Goal: Task Accomplishment & Management: Use online tool/utility

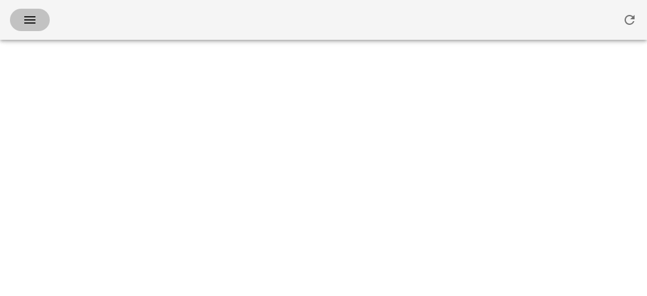
click at [21, 27] on button "button" at bounding box center [30, 20] width 40 height 22
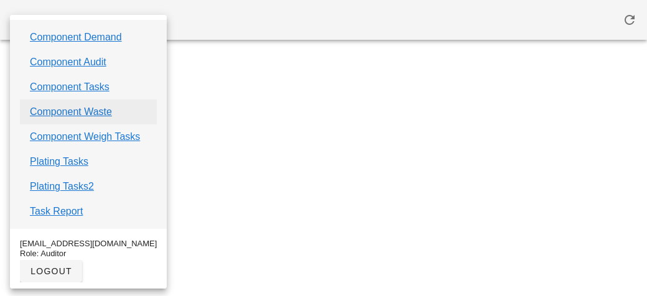
click at [52, 107] on link "Component Waste" at bounding box center [71, 112] width 82 height 15
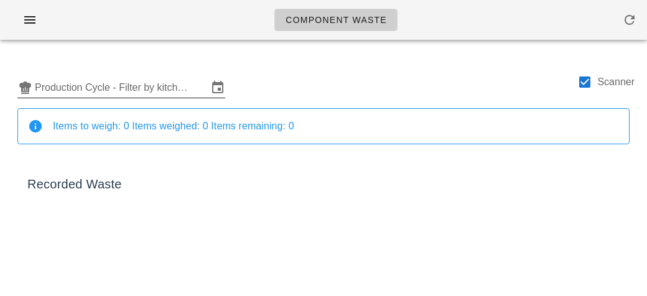
click at [146, 95] on input "Production Cycle - Filter by kitchen production schedules" at bounding box center [121, 88] width 173 height 20
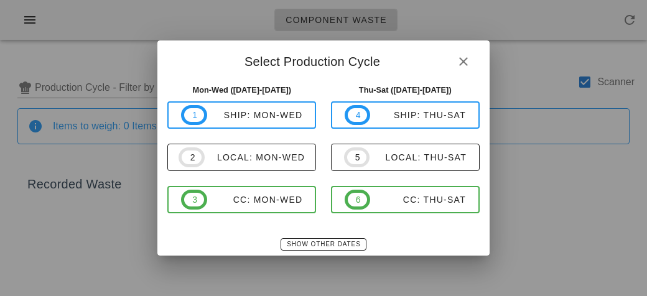
click at [301, 253] on div "Show Other Dates" at bounding box center [323, 244] width 332 height 22
click at [311, 240] on button "Show Other Dates" at bounding box center [323, 244] width 85 height 12
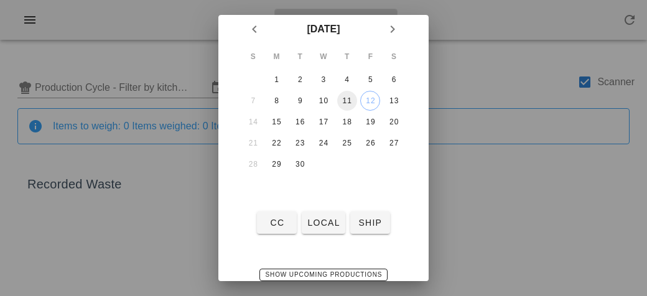
click at [345, 100] on div "11" at bounding box center [347, 100] width 20 height 9
click at [315, 229] on button "local" at bounding box center [323, 223] width 43 height 22
type input "local: Thu-Sat ([DATE]-[DATE])"
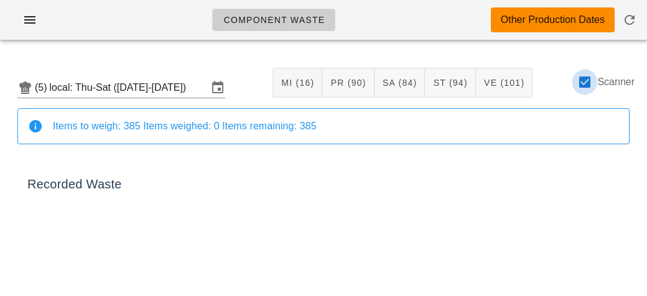
click at [588, 86] on div at bounding box center [584, 82] width 21 height 21
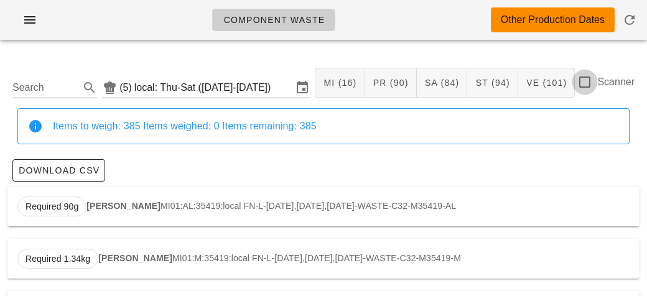
checkbox input "false"
click at [39, 92] on input "Search" at bounding box center [44, 88] width 65 height 20
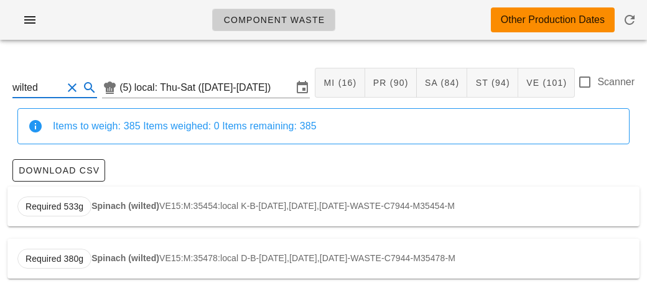
click at [101, 200] on div "Required 533g Spinach (wilted) VE15:M:35454:local K-B-[DATE],[DATE],[DATE]-WAST…" at bounding box center [323, 207] width 632 height 40
type input "VE15:M:35454:local"
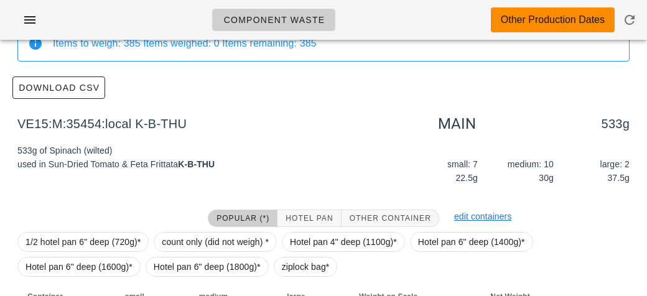
scroll to position [177, 0]
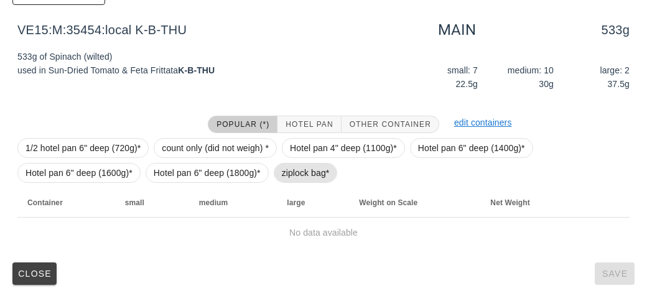
click at [294, 171] on span "ziplock bag*" at bounding box center [306, 173] width 48 height 19
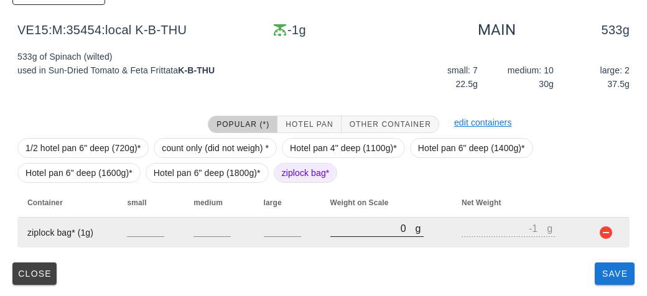
click at [359, 230] on input "0" at bounding box center [372, 228] width 85 height 16
type input "20"
type input "19"
type input "260"
type input "259"
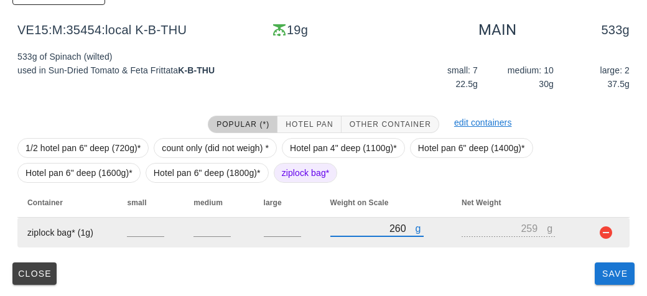
type input "2670"
type input "2669"
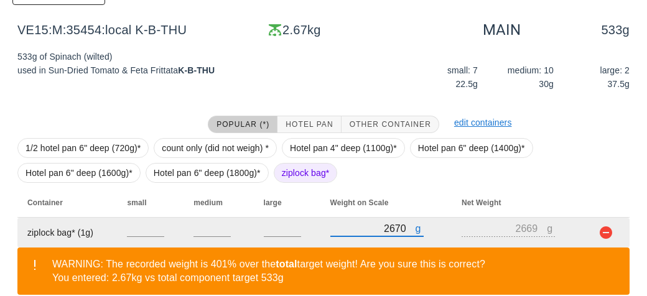
scroll to position [234, 0]
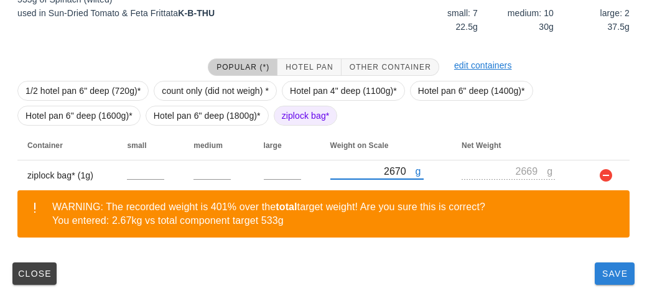
type input "2670"
click at [615, 269] on span "Save" at bounding box center [615, 274] width 30 height 10
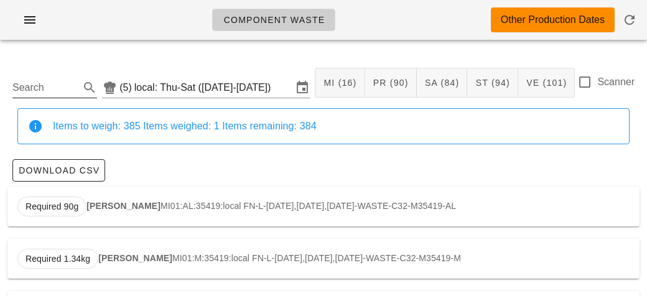
click at [51, 81] on input "Search" at bounding box center [44, 88] width 65 height 20
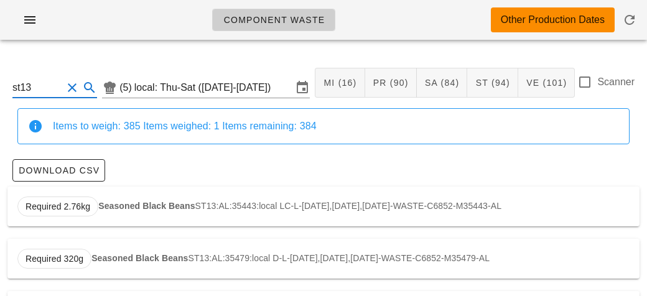
click at [111, 208] on strong "Seasoned Black Beans" at bounding box center [146, 206] width 96 height 10
type input "ST13:AL:35443:local"
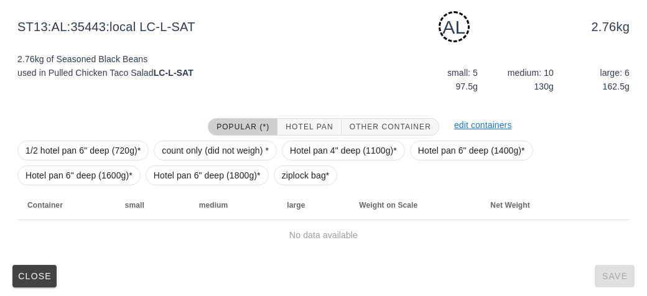
scroll to position [188, 0]
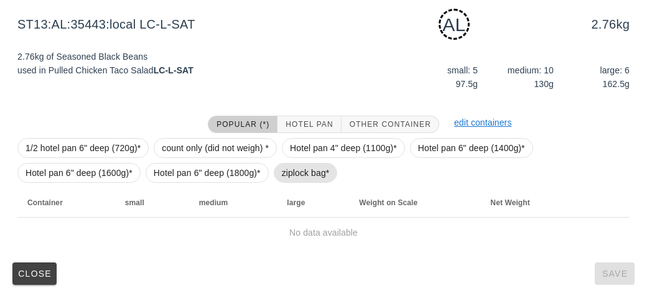
click at [309, 172] on span "ziplock bag*" at bounding box center [306, 173] width 48 height 19
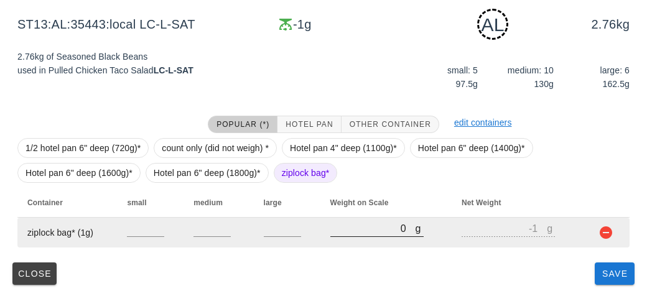
click at [353, 233] on input "0" at bounding box center [372, 228] width 85 height 16
type input "10"
type input "9"
type input "130"
type input "129"
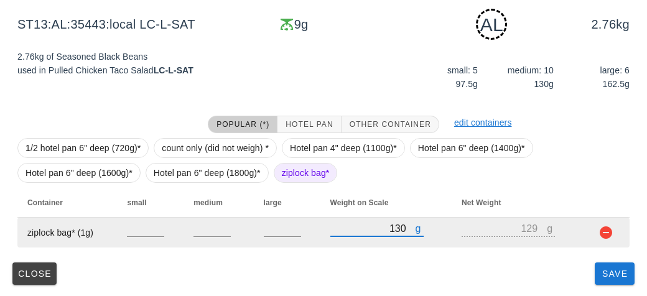
type input "1330"
type input "1329"
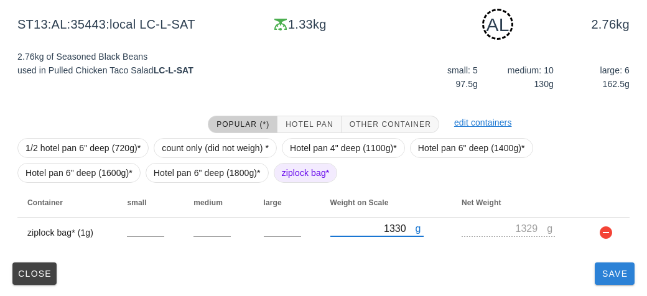
type input "1330"
click at [605, 274] on span "Save" at bounding box center [615, 274] width 30 height 10
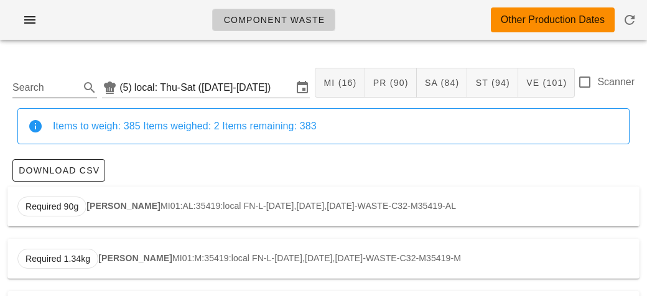
click at [51, 89] on input "Search" at bounding box center [44, 88] width 65 height 20
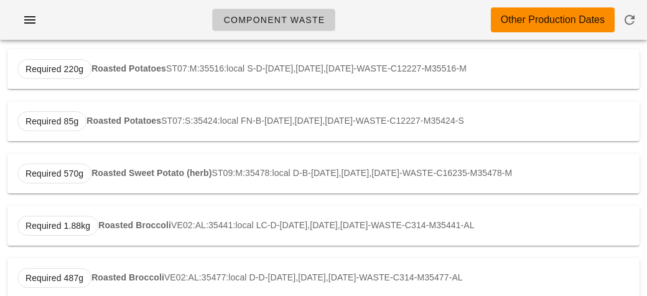
click at [118, 218] on div "Required 1.88kg Roasted Broccoli VE02:AL:35441:local LC-D-[DATE],[DATE],[DATE]-…" at bounding box center [323, 226] width 632 height 40
type input "VE02:AL:35441:local"
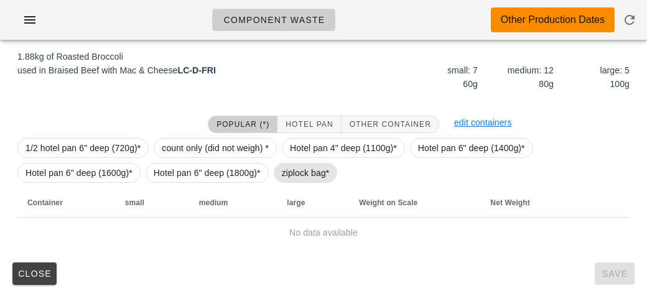
click at [297, 165] on span "ziplock bag*" at bounding box center [306, 173] width 48 height 19
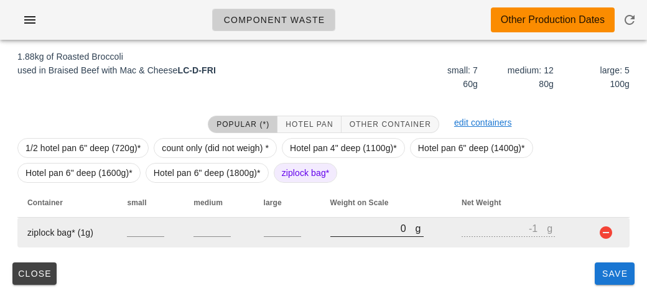
click at [353, 230] on input "0" at bounding box center [372, 228] width 85 height 16
type input "20"
type input "19"
type input "270"
type input "269"
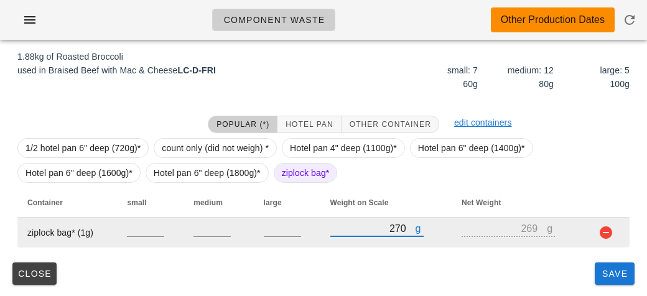
type input "2790"
type input "2789"
type input "2790"
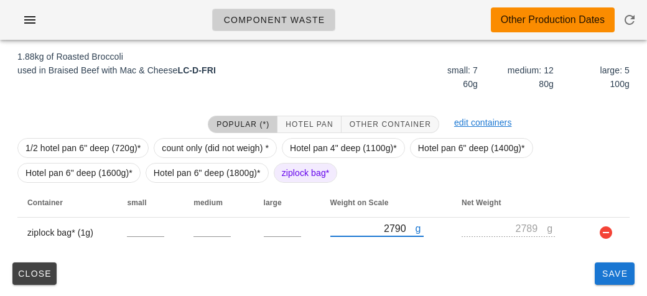
click at [587, 267] on div "Close Save" at bounding box center [323, 274] width 632 height 32
click at [611, 282] on button "Save" at bounding box center [615, 274] width 40 height 22
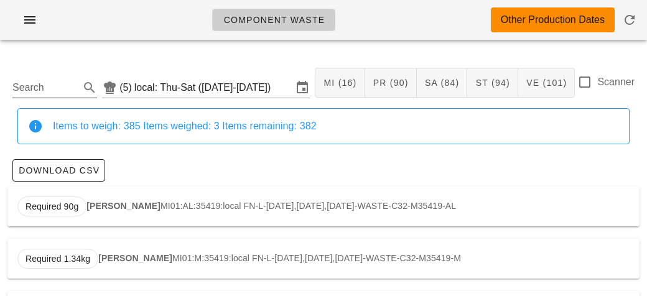
click at [54, 91] on input "Search" at bounding box center [44, 88] width 65 height 20
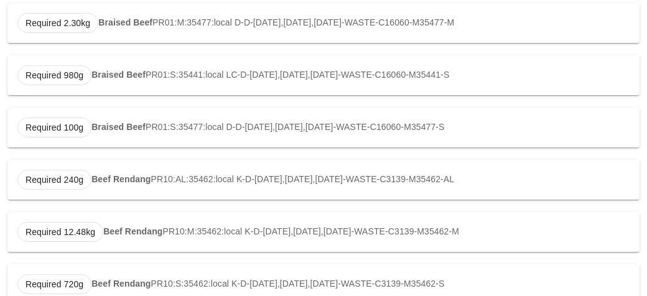
scroll to position [419, 0]
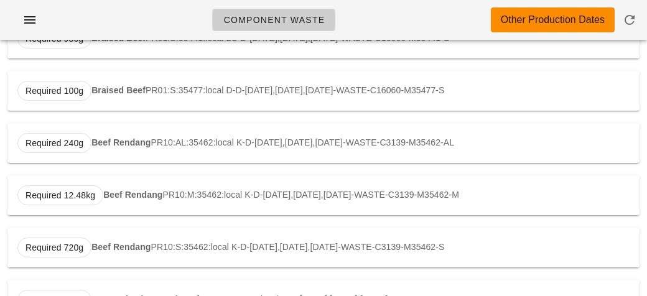
click at [128, 141] on strong "Beef Rendang" at bounding box center [120, 142] width 59 height 10
type input "PR10:AL:35462:local"
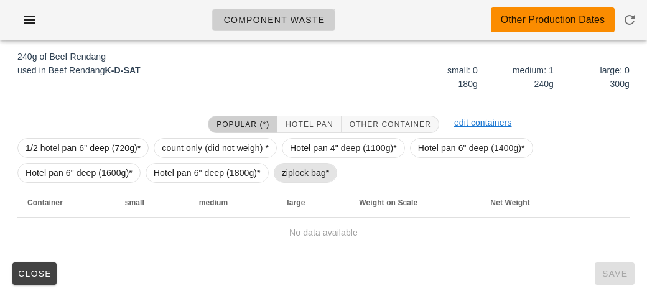
click at [307, 178] on span "ziplock bag*" at bounding box center [306, 173] width 48 height 19
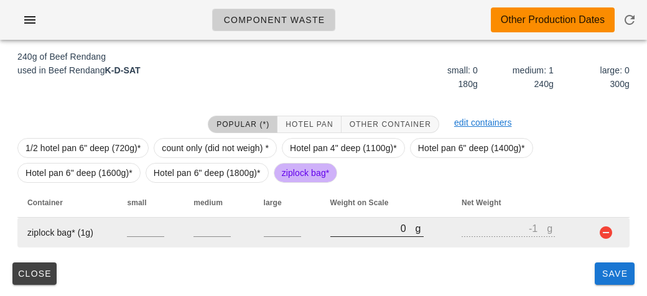
click at [369, 233] on input "0" at bounding box center [372, 228] width 85 height 16
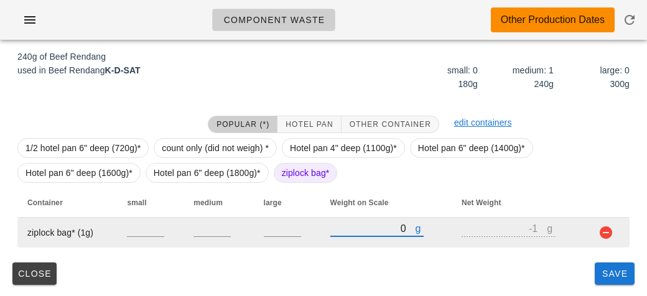
type input "90"
type input "89"
type input "990"
type input "989"
type input "990"
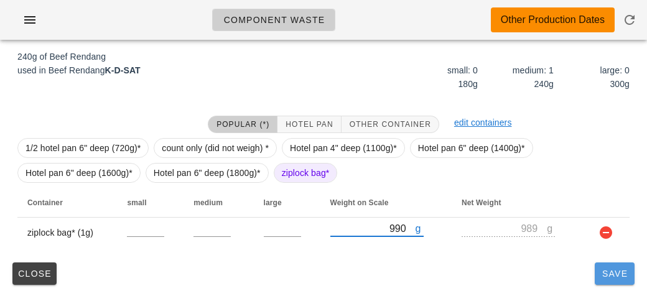
click at [597, 269] on button "Save" at bounding box center [615, 274] width 40 height 22
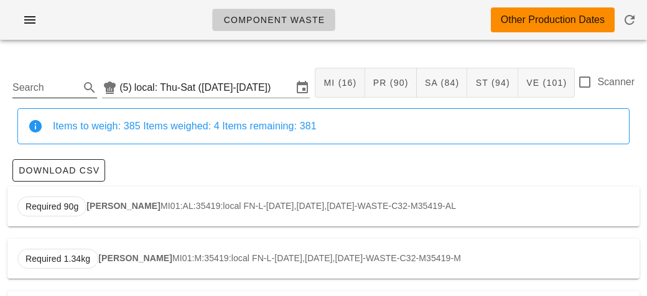
click at [47, 91] on input "Search" at bounding box center [44, 88] width 65 height 20
click at [91, 210] on span "Required 2.47kg" at bounding box center [57, 207] width 81 height 20
type input "ST02:AL:35420:local"
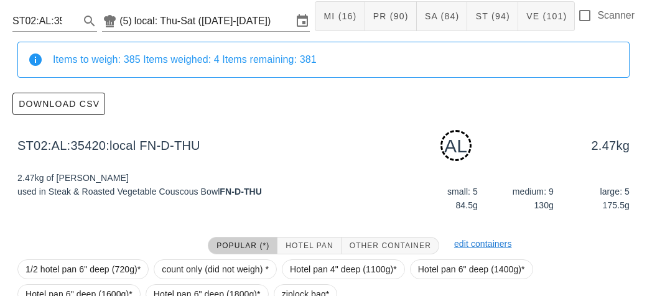
scroll to position [188, 0]
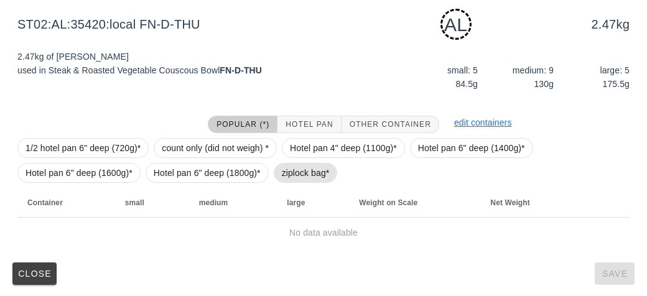
click at [282, 175] on span "ziplock bag*" at bounding box center [306, 173] width 48 height 19
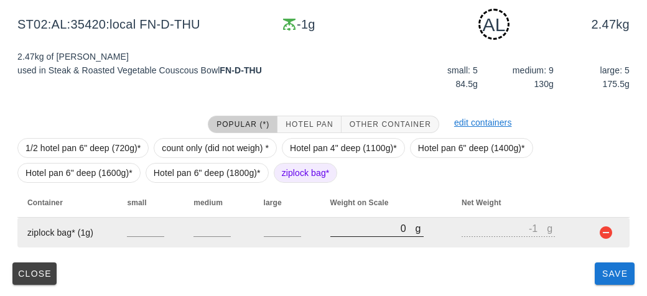
click at [357, 226] on input "0" at bounding box center [372, 228] width 85 height 16
type input "90"
type input "89"
type input "970"
type input "969"
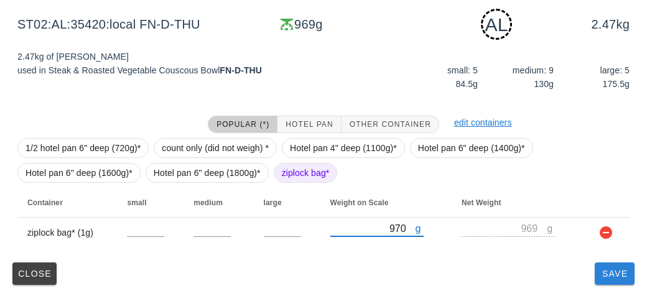
type input "970"
click at [603, 282] on button "Save" at bounding box center [615, 274] width 40 height 22
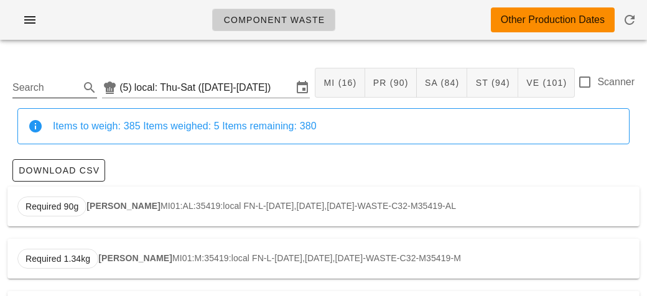
click at [67, 78] on input "Search" at bounding box center [44, 88] width 65 height 20
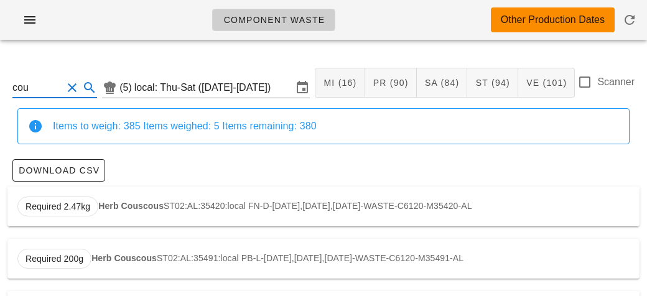
click at [127, 203] on strong "Herb Couscous" at bounding box center [130, 206] width 65 height 10
type input "ST02:AL:35420:local"
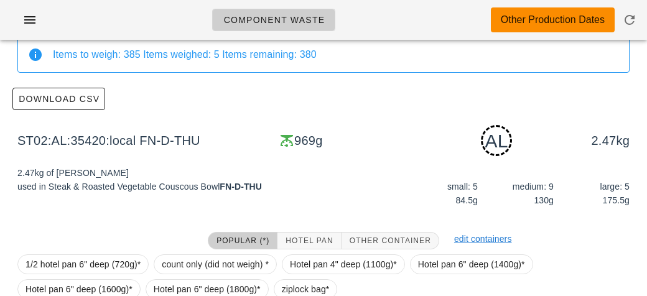
scroll to position [188, 0]
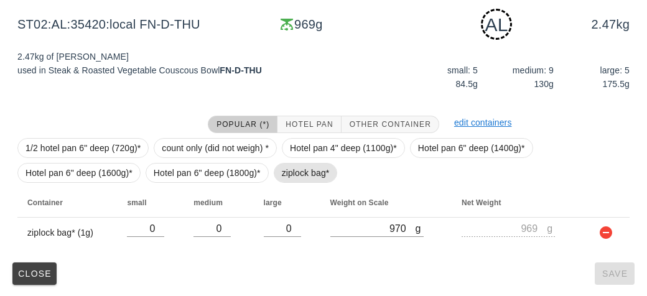
click at [294, 176] on span "ziplock bag*" at bounding box center [306, 173] width 48 height 19
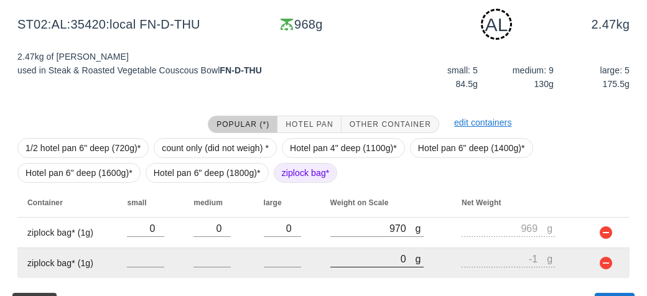
click at [367, 256] on input "0" at bounding box center [372, 259] width 85 height 16
type input "90"
type input "89"
type input "930"
type input "929"
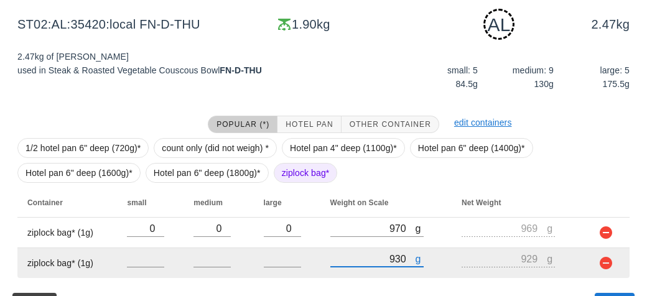
scroll to position [218, 0]
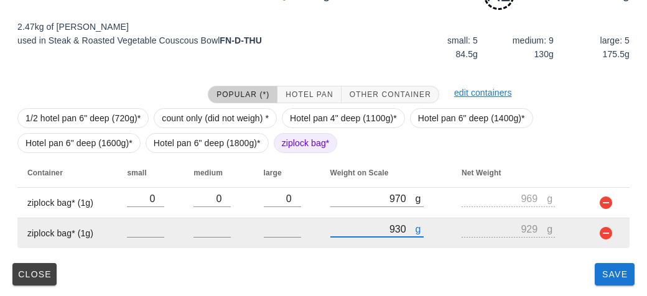
type input "930"
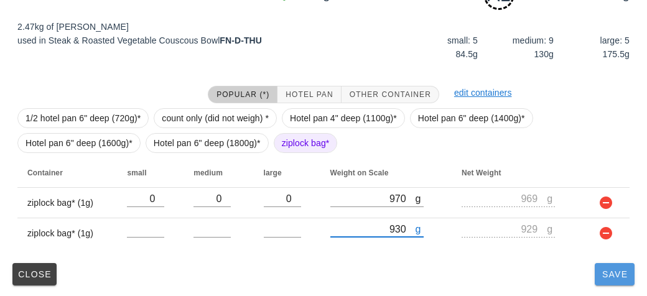
click at [611, 278] on button "Save" at bounding box center [615, 274] width 40 height 22
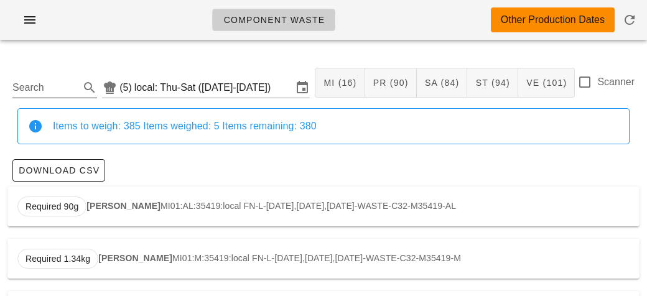
click at [39, 81] on input "Search" at bounding box center [44, 88] width 65 height 20
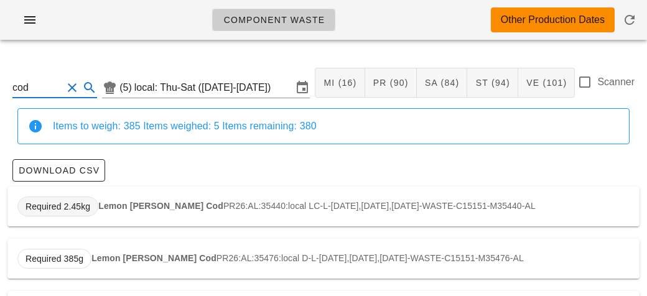
click at [97, 202] on span "Required 2.45kg" at bounding box center [57, 207] width 81 height 20
type input "PR26:AL:35440:local"
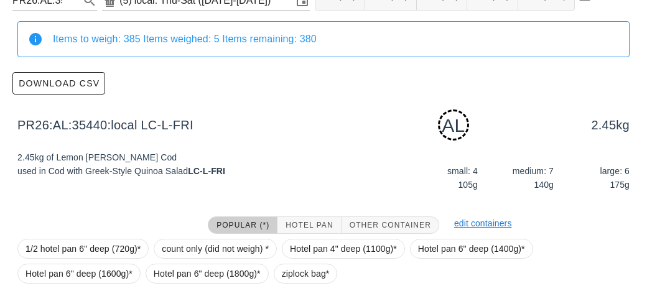
scroll to position [188, 0]
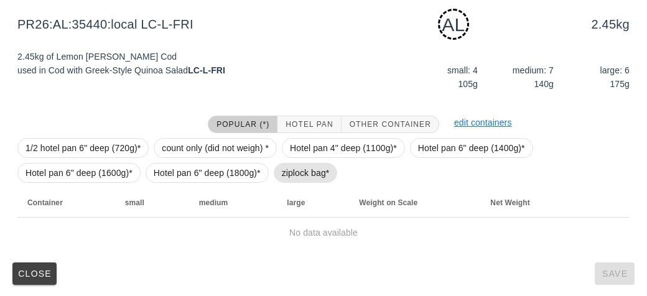
click at [274, 168] on span "ziplock bag*" at bounding box center [306, 173] width 64 height 20
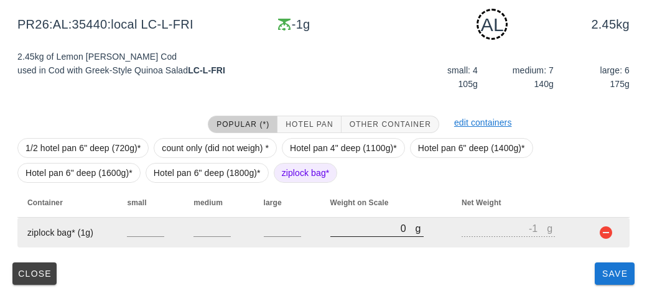
click at [355, 236] on div "g 0" at bounding box center [376, 228] width 93 height 16
click at [360, 228] on input "0" at bounding box center [372, 228] width 85 height 16
type input "70"
type input "69"
type input "760"
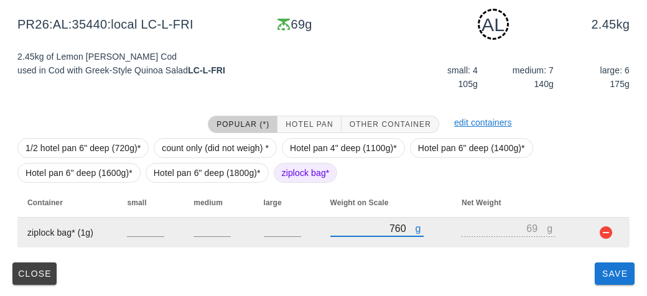
type input "759"
type input "760"
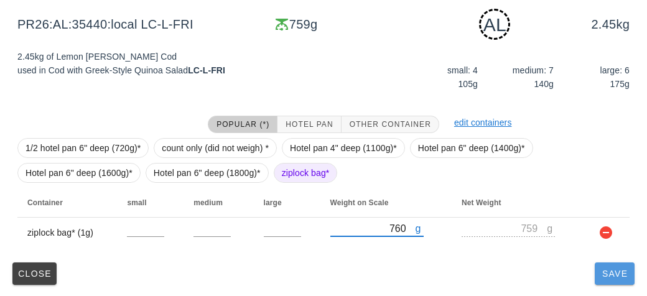
click at [610, 277] on span "Save" at bounding box center [615, 274] width 30 height 10
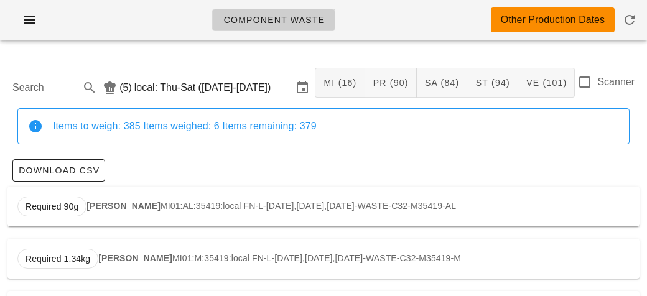
click at [55, 87] on input "Search" at bounding box center [44, 88] width 65 height 20
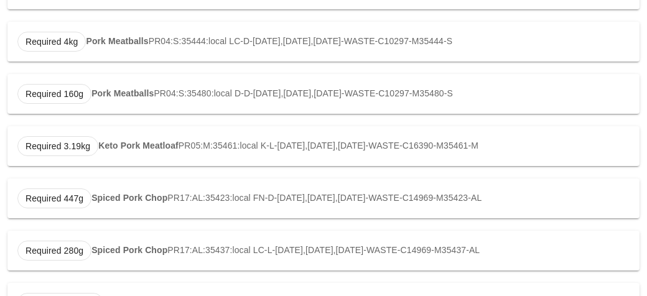
click at [111, 203] on div "Required 447g Spiced Pork Chop PR17:AL:35423:local FN-D-[DATE],[DATE],[DATE]-WA…" at bounding box center [323, 199] width 632 height 40
type input "PR17:AL:35423:local"
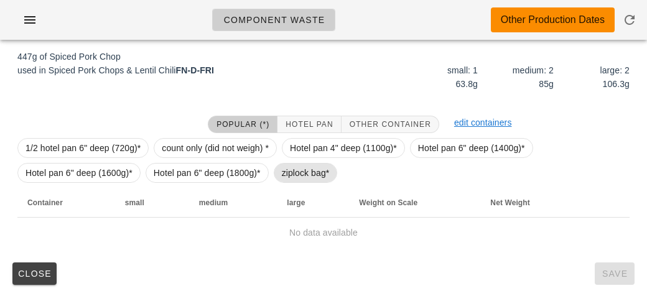
click at [287, 170] on span "ziplock bag*" at bounding box center [306, 173] width 48 height 19
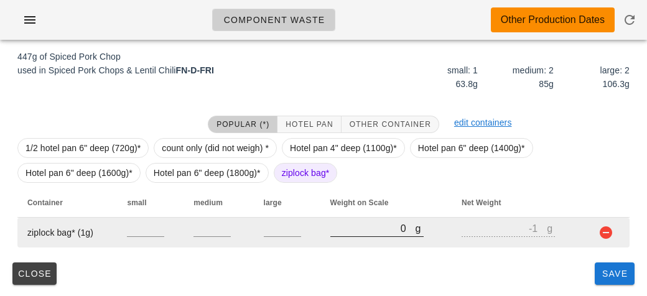
click at [357, 234] on input "0" at bounding box center [372, 228] width 85 height 16
type input "320"
type input "319"
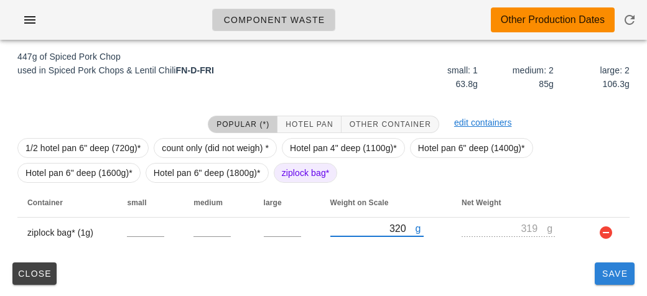
type input "320"
click at [613, 278] on button "Save" at bounding box center [615, 274] width 40 height 22
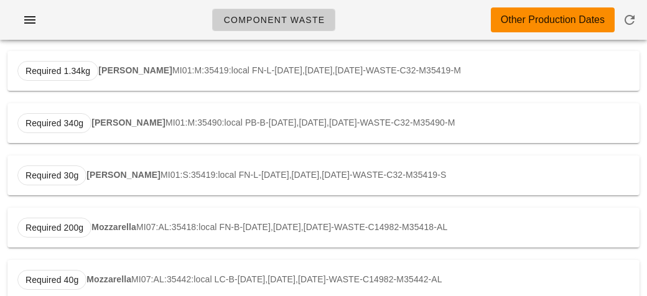
type input "PR17:AL:35423:local"
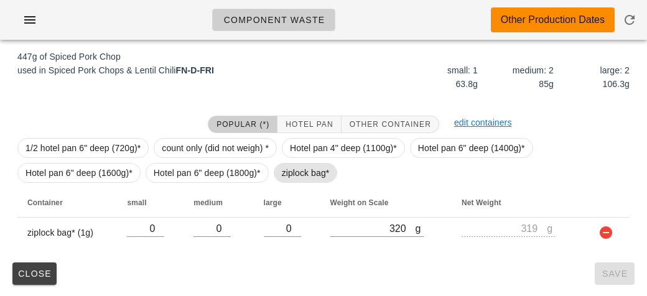
click at [293, 179] on span "ziplock bag*" at bounding box center [306, 173] width 48 height 19
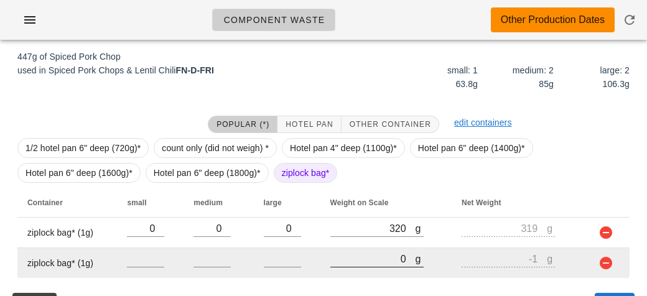
click at [378, 263] on input "0" at bounding box center [372, 259] width 85 height 16
type input "50"
type input "49"
type input "510"
type input "509"
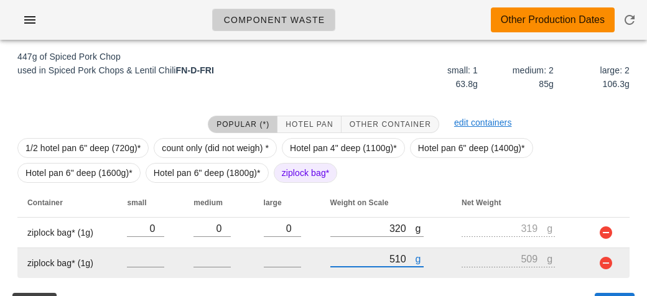
scroll to position [218, 0]
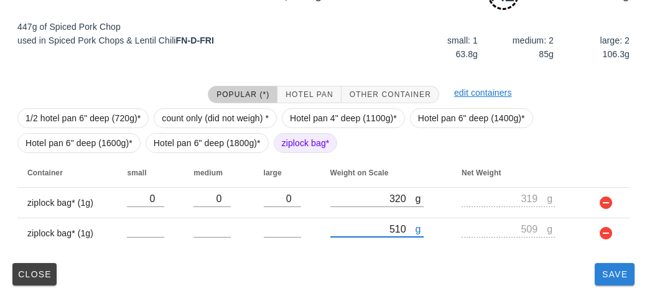
type input "510"
click at [609, 282] on button "Save" at bounding box center [615, 274] width 40 height 22
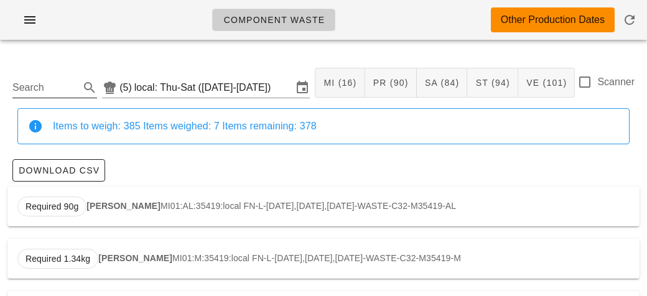
click at [40, 93] on input "Search" at bounding box center [44, 88] width 65 height 20
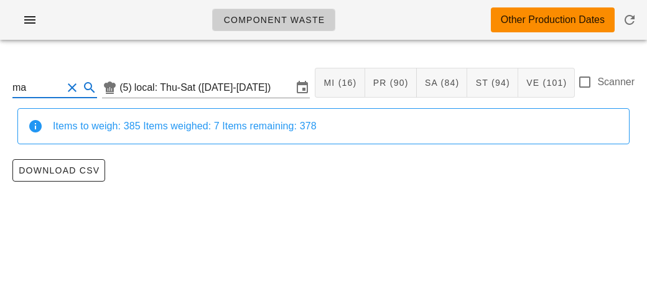
type input "m"
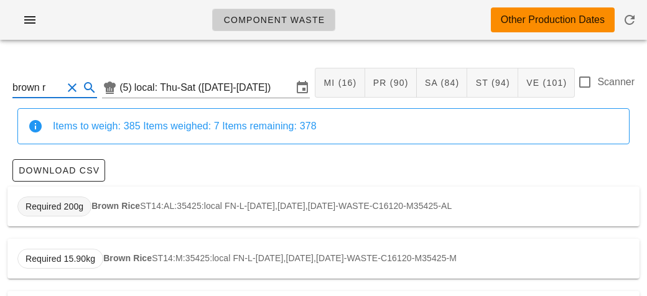
click at [88, 206] on span "Required 200g" at bounding box center [54, 207] width 74 height 20
type input "ST14:AL:35425:local"
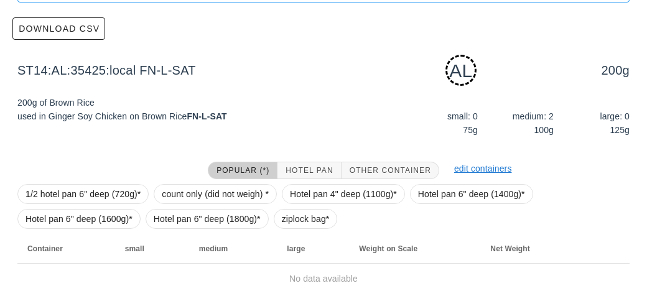
scroll to position [188, 0]
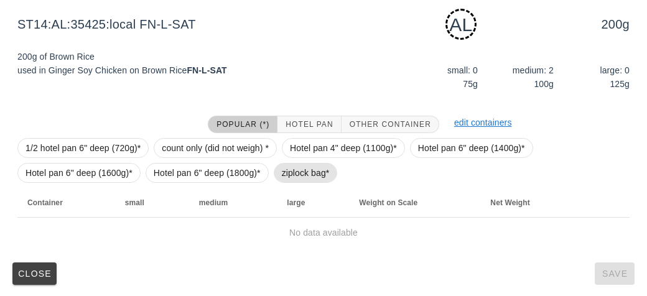
click at [282, 180] on span "ziplock bag*" at bounding box center [306, 173] width 48 height 19
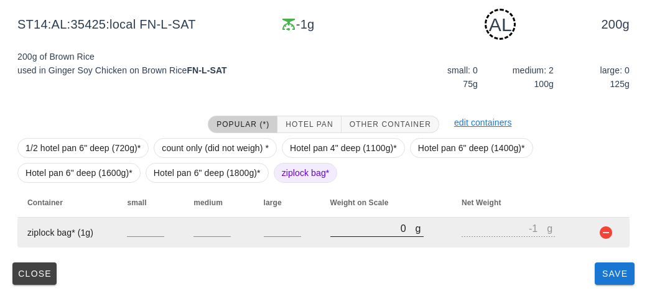
click at [347, 232] on input "0" at bounding box center [372, 228] width 85 height 16
type input "80"
type input "79"
type input "830"
type input "829"
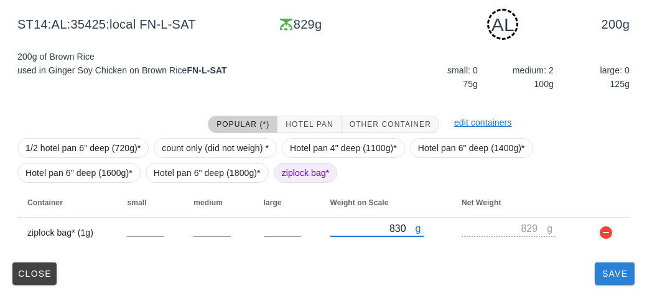
type input "830"
click at [613, 279] on button "Save" at bounding box center [615, 274] width 40 height 22
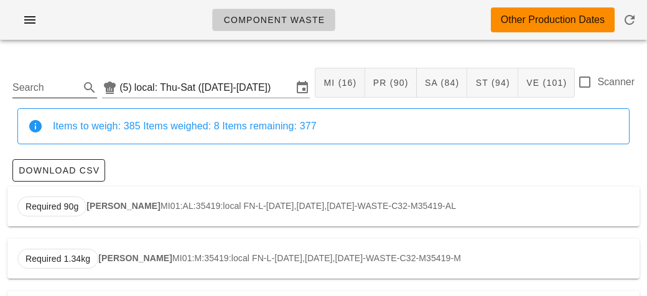
click at [37, 85] on input "Search" at bounding box center [44, 88] width 65 height 20
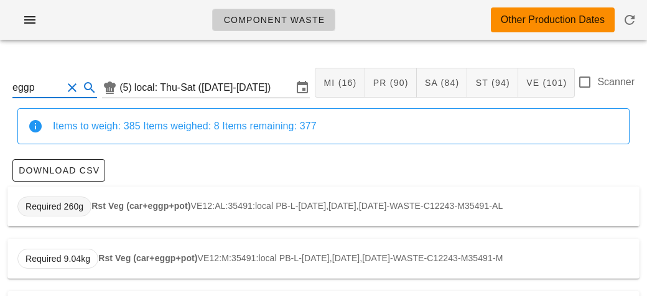
click at [88, 208] on span "Required 260g" at bounding box center [54, 207] width 74 height 20
type input "VE12:AL:35491:local"
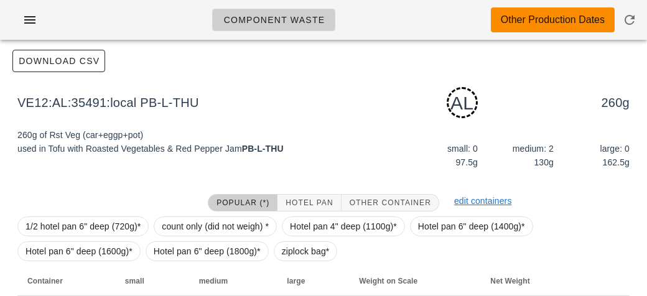
scroll to position [188, 0]
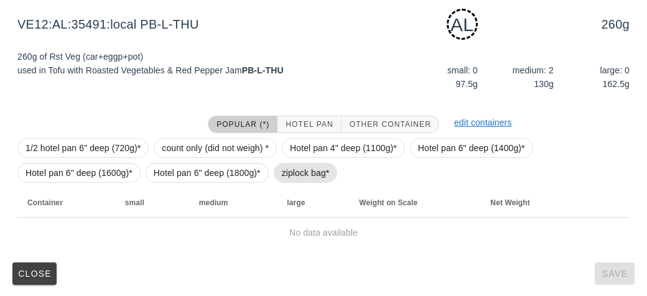
click at [296, 170] on span "ziplock bag*" at bounding box center [306, 173] width 48 height 19
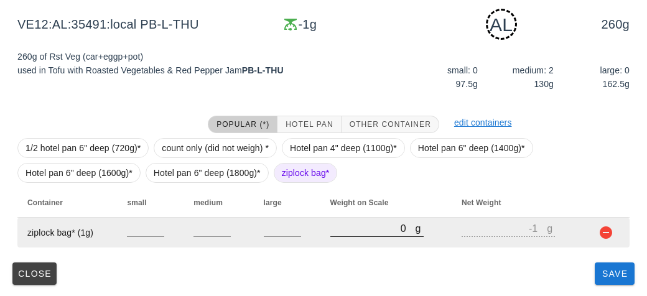
click at [366, 228] on input "0" at bounding box center [372, 228] width 85 height 16
type input "10"
type input "9"
type input "100"
type input "99"
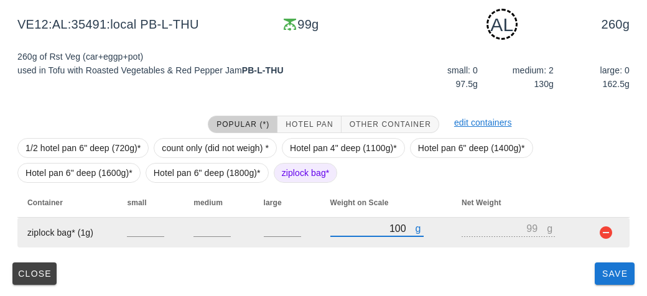
type input "1030"
type input "1029"
type input "1030"
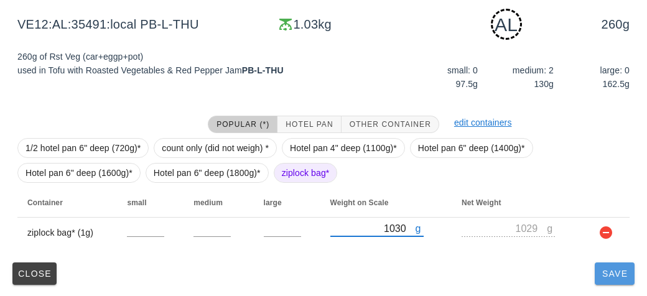
click at [602, 267] on button "Save" at bounding box center [615, 274] width 40 height 22
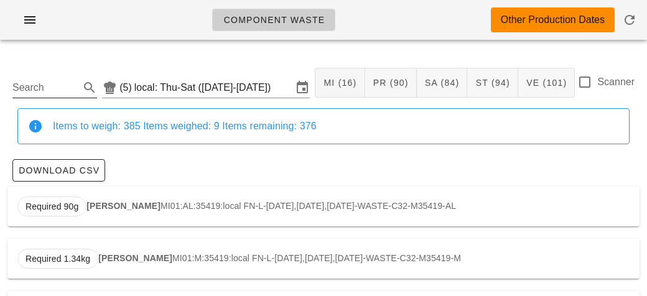
click at [39, 93] on input "Search" at bounding box center [44, 88] width 65 height 20
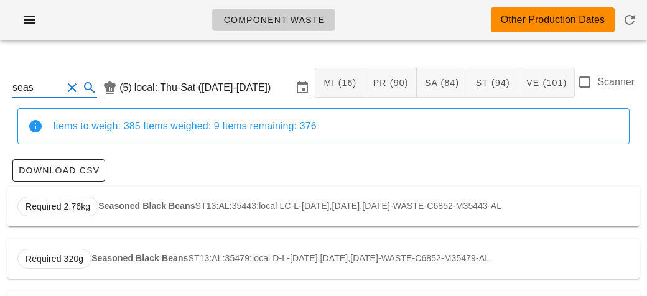
click at [128, 204] on strong "Seasoned Black Beans" at bounding box center [146, 206] width 96 height 10
type input "ST13:AL:35443:local"
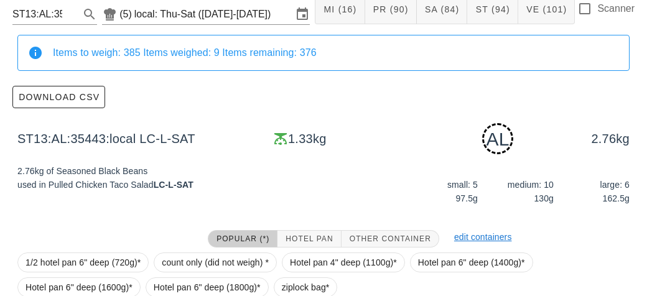
scroll to position [188, 0]
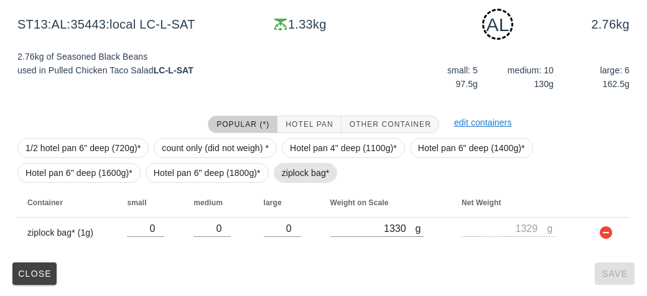
click at [299, 180] on span "ziplock bag*" at bounding box center [306, 173] width 48 height 19
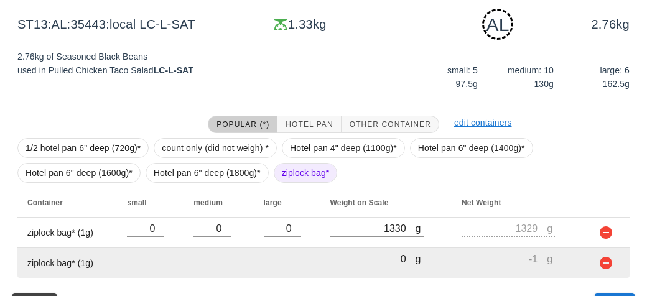
click at [365, 264] on input "0" at bounding box center [372, 259] width 85 height 16
type input "90"
type input "89"
type input "900"
type input "899"
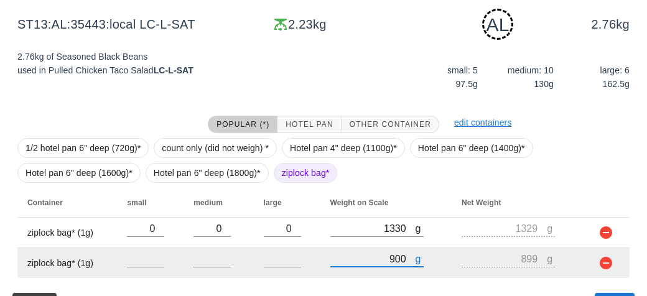
scroll to position [218, 0]
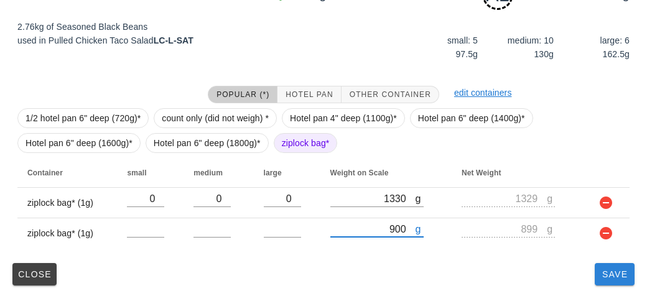
type input "900"
click at [608, 284] on button "Save" at bounding box center [615, 274] width 40 height 22
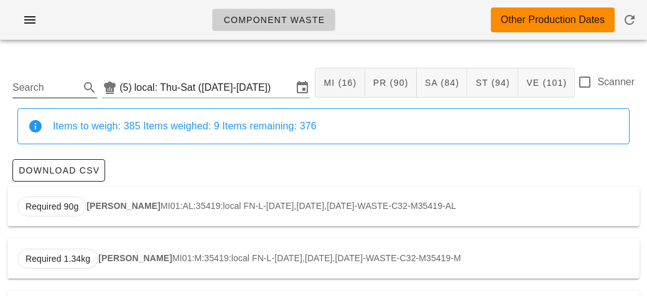
click at [39, 81] on input "Search" at bounding box center [44, 88] width 65 height 20
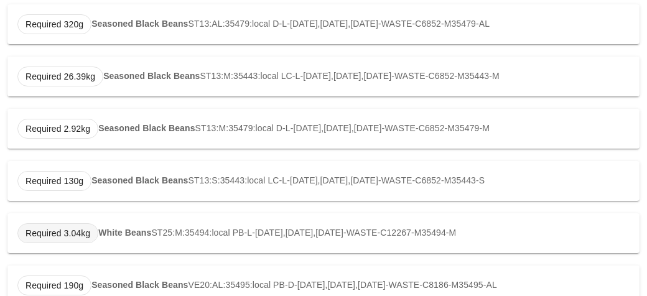
click at [84, 231] on span "Required 3.04kg" at bounding box center [58, 233] width 65 height 19
type input "ST25:M:35494:local"
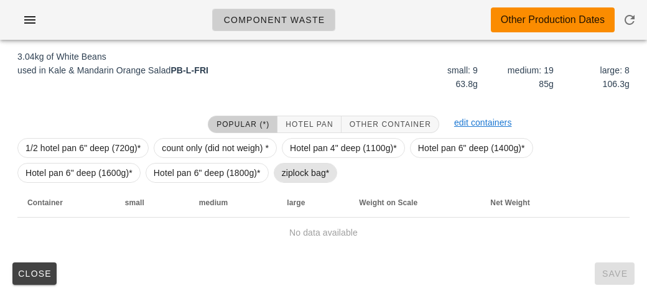
click at [287, 177] on span "ziplock bag*" at bounding box center [306, 173] width 48 height 19
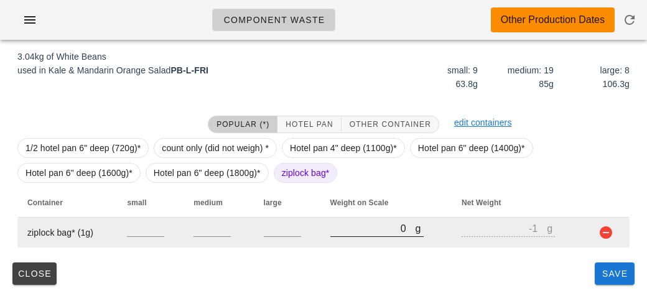
click at [346, 228] on input "0" at bounding box center [372, 228] width 85 height 16
type input "40"
type input "39"
type input "460"
type input "459"
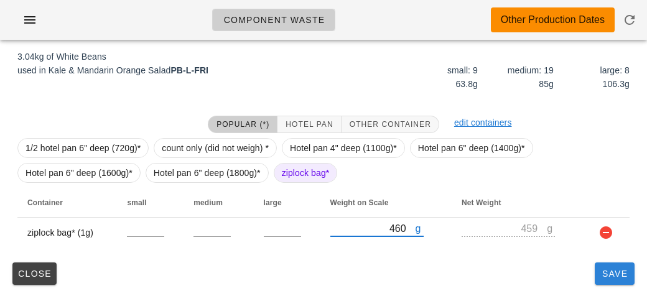
type input "460"
click at [597, 266] on button "Save" at bounding box center [615, 274] width 40 height 22
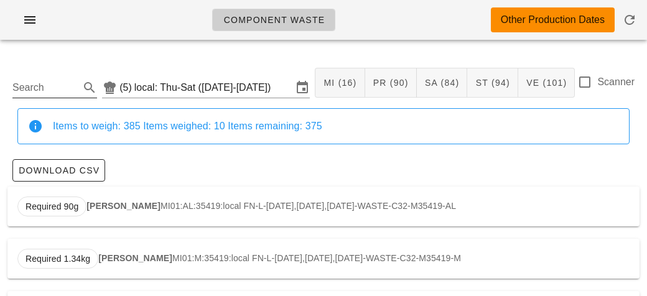
click at [35, 90] on input "Search" at bounding box center [44, 88] width 65 height 20
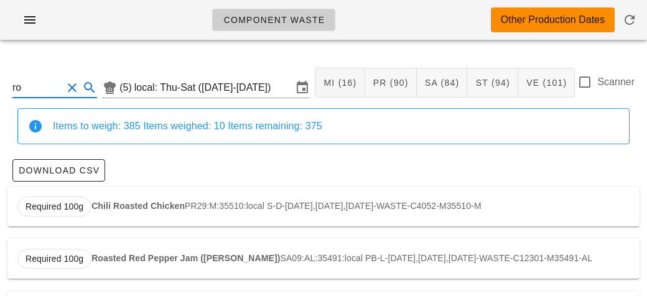
type input "r"
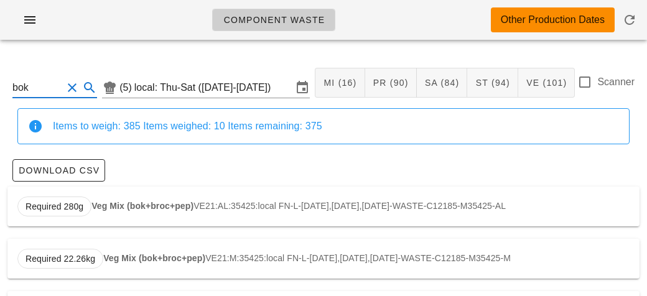
click at [159, 210] on strong "Veg Mix (bok+broc+pep)" at bounding box center [142, 206] width 102 height 10
type input "VE21:AL:35425:local"
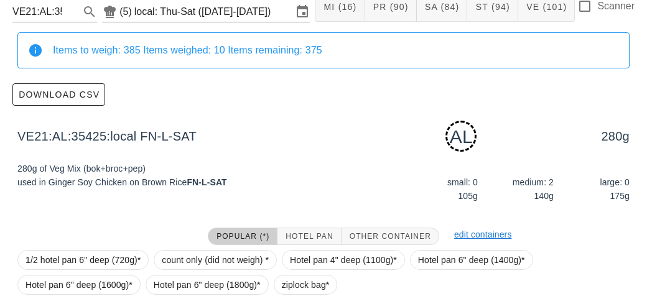
scroll to position [188, 0]
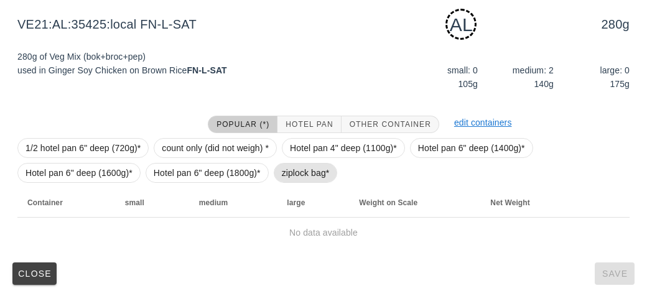
click at [286, 178] on span "ziplock bag*" at bounding box center [306, 173] width 48 height 19
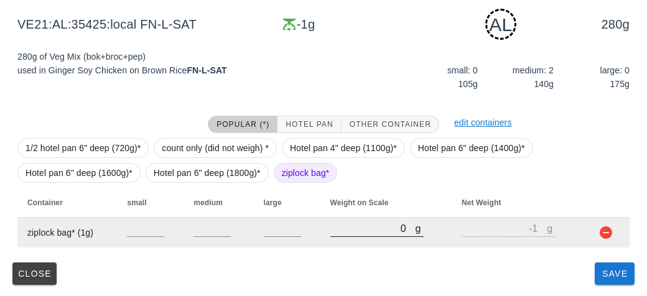
click at [339, 234] on input "0" at bounding box center [372, 228] width 85 height 16
type input "20"
type input "19"
type input "230"
type input "229"
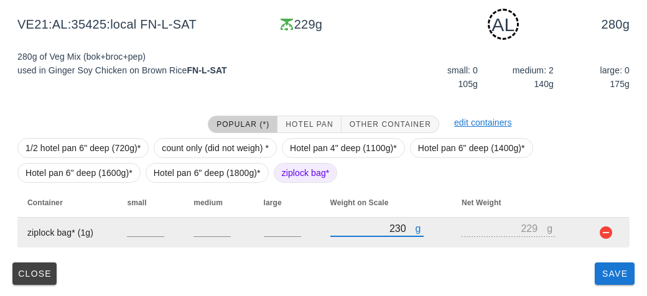
type input "2300"
type input "2299"
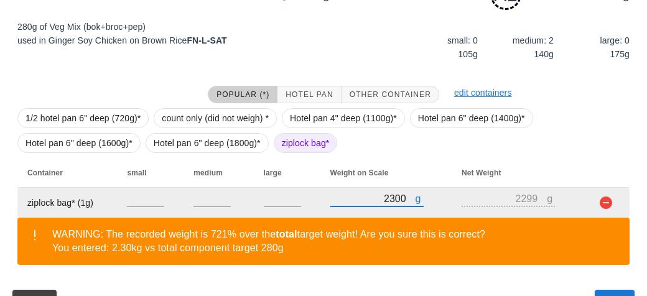
scroll to position [245, 0]
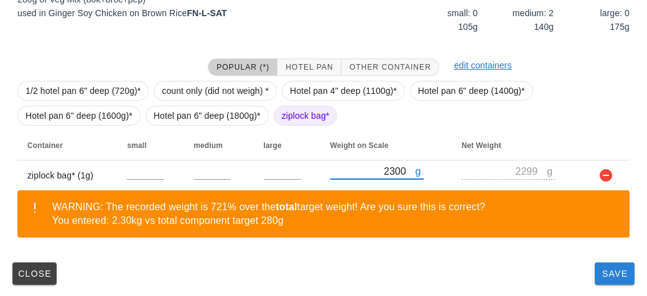
type input "2300"
click at [608, 271] on span "Save" at bounding box center [615, 274] width 30 height 10
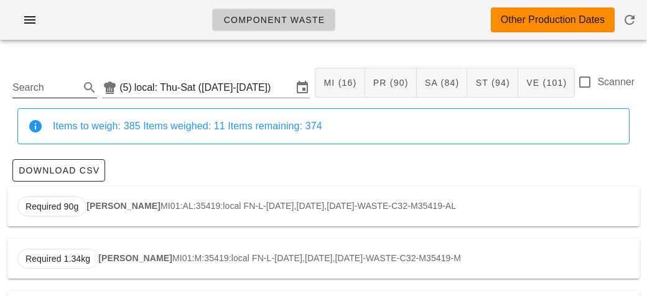
click at [45, 89] on input "Search" at bounding box center [44, 88] width 65 height 20
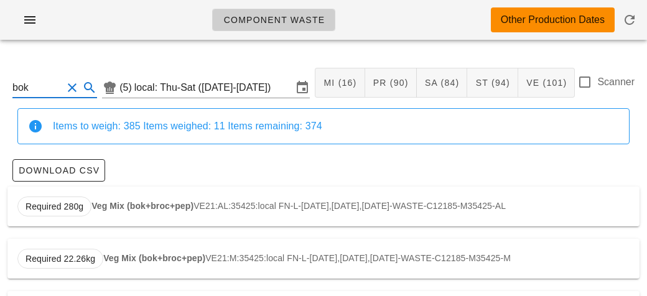
click at [117, 197] on div "Required 280g Veg Mix (bok+broc+pep) VE21:AL:35425:local FN-L-[DATE],[DATE],[DA…" at bounding box center [323, 207] width 632 height 40
type input "VE21:AL:35425:local"
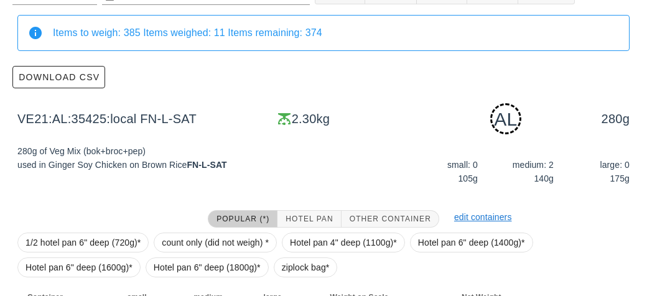
scroll to position [245, 0]
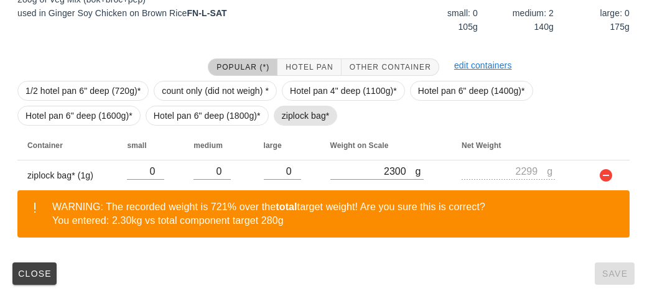
click at [294, 115] on span "ziplock bag*" at bounding box center [306, 115] width 48 height 19
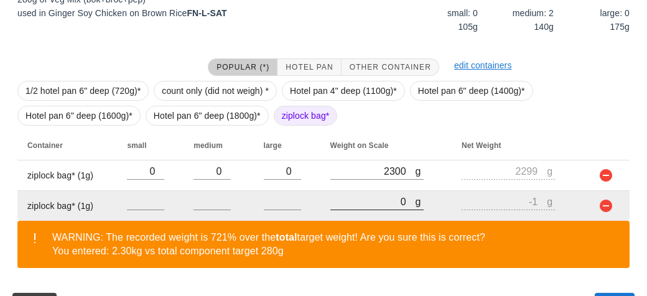
click at [354, 198] on input "0" at bounding box center [372, 201] width 85 height 16
type input "10"
type input "9"
type input "150"
type input "149"
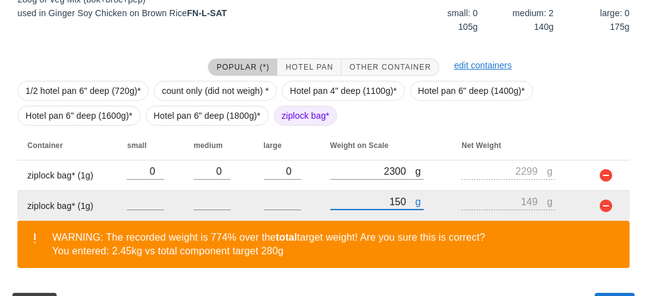
type input "1500"
type input "1499"
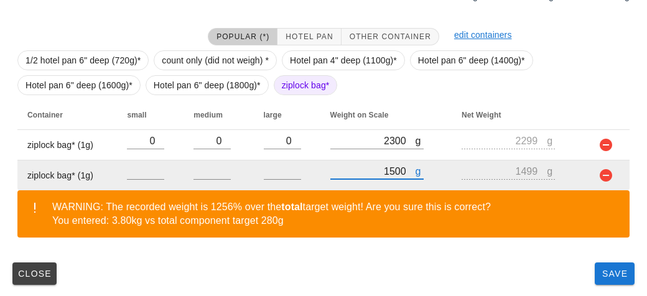
type input "1500"
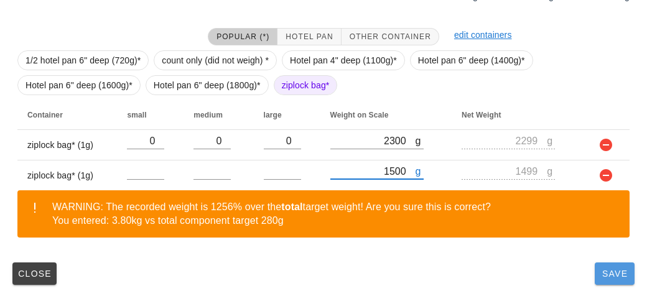
click at [609, 273] on span "Save" at bounding box center [615, 274] width 30 height 10
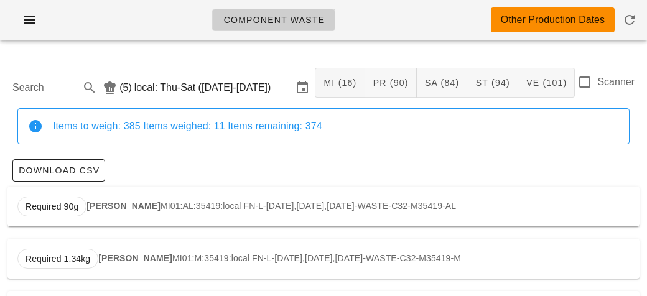
click at [54, 78] on input "Search" at bounding box center [44, 88] width 65 height 20
type input "e"
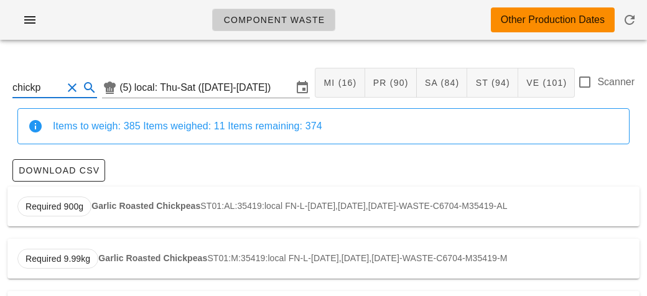
click at [112, 208] on strong "Garlic Roasted Chickpeas" at bounding box center [145, 206] width 109 height 10
type input "ST01:AL:35419:local"
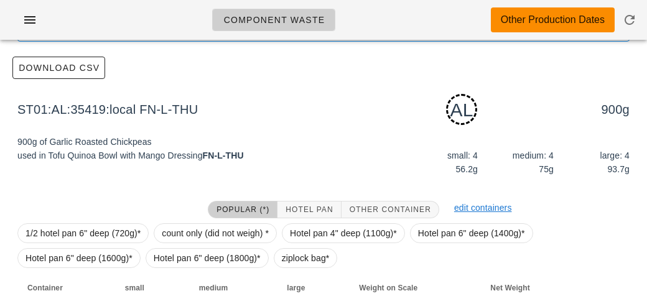
scroll to position [188, 0]
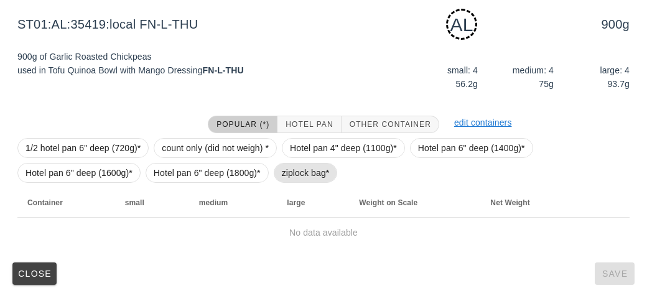
click at [282, 176] on span "ziplock bag*" at bounding box center [306, 173] width 48 height 19
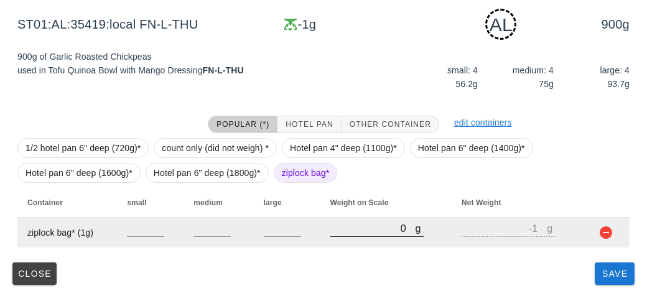
click at [357, 232] on input "0" at bounding box center [372, 228] width 85 height 16
type input "30"
type input "29"
type input "350"
type input "349"
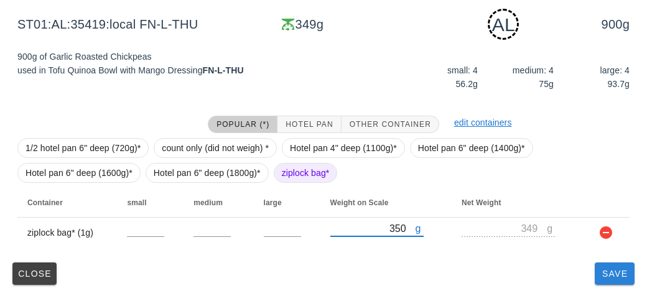
type input "350"
click at [606, 274] on span "Save" at bounding box center [615, 274] width 30 height 10
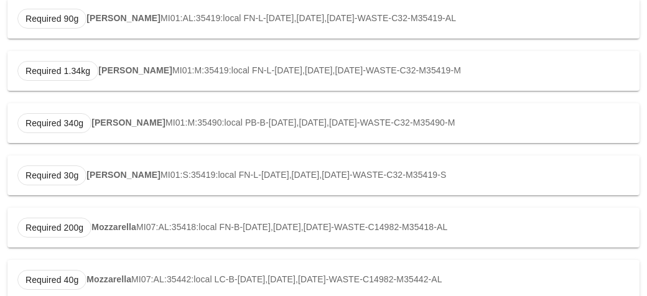
type input "ST01:AL:35419:local"
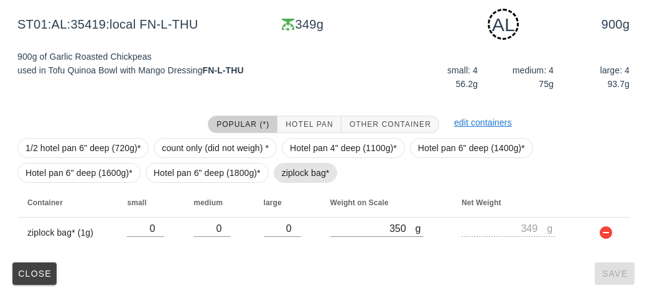
click at [298, 172] on span "ziplock bag*" at bounding box center [306, 173] width 48 height 19
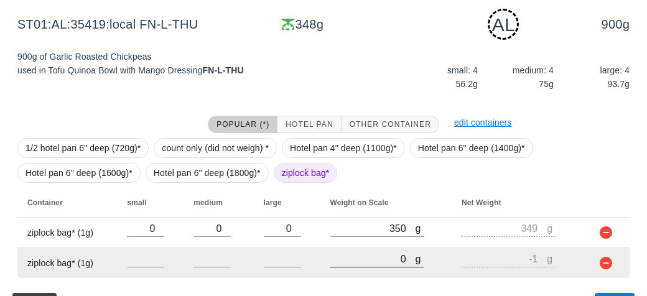
click at [370, 256] on input "0" at bounding box center [372, 259] width 85 height 16
type input "40"
type input "39"
type input "440"
type input "439"
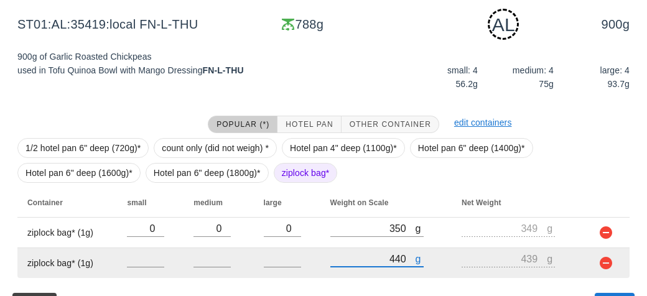
scroll to position [218, 0]
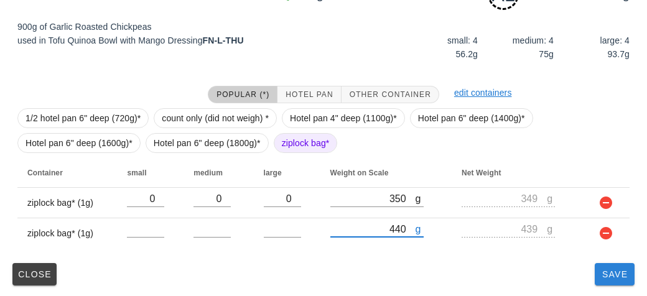
type input "440"
click at [613, 279] on button "Save" at bounding box center [615, 274] width 40 height 22
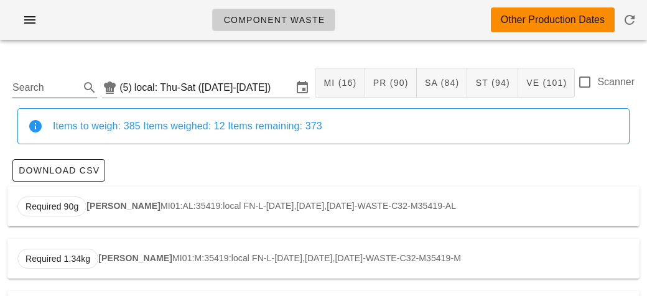
click at [55, 86] on input "Search" at bounding box center [44, 88] width 65 height 20
click at [105, 206] on strong "Tempeh Bolognese" at bounding box center [138, 206] width 81 height 10
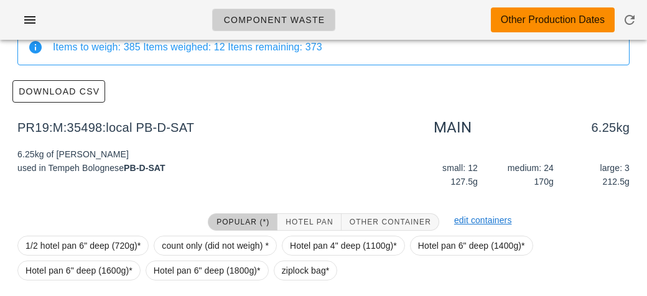
scroll to position [177, 0]
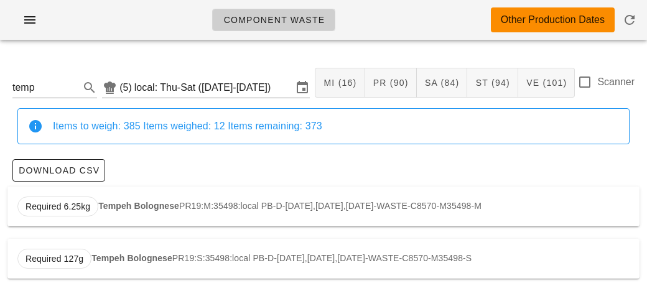
scroll to position [2, 0]
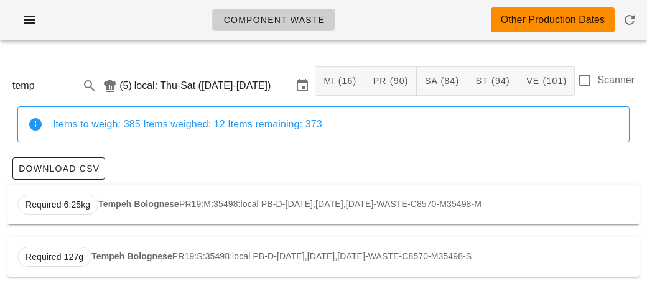
click at [115, 202] on strong "Tempeh Bolognese" at bounding box center [138, 204] width 81 height 10
type input "PR19:M:35498:local"
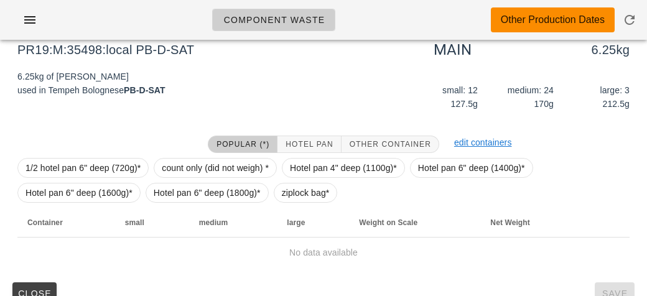
scroll to position [177, 0]
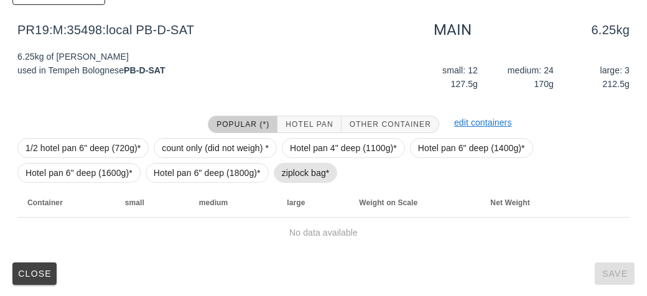
click at [279, 179] on span "ziplock bag*" at bounding box center [306, 173] width 64 height 20
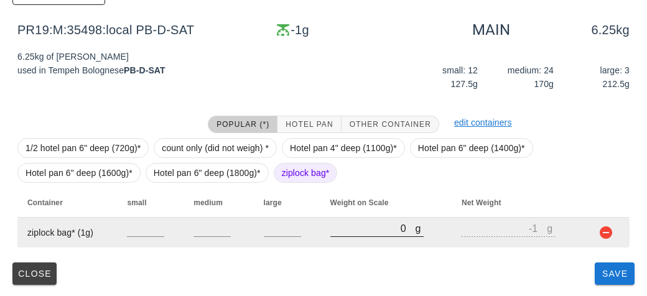
click at [358, 234] on input "0" at bounding box center [372, 228] width 85 height 16
type input "20"
type input "19"
type input "220"
type input "219"
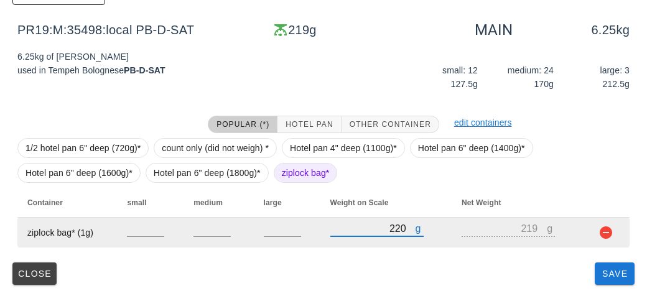
type input "220"
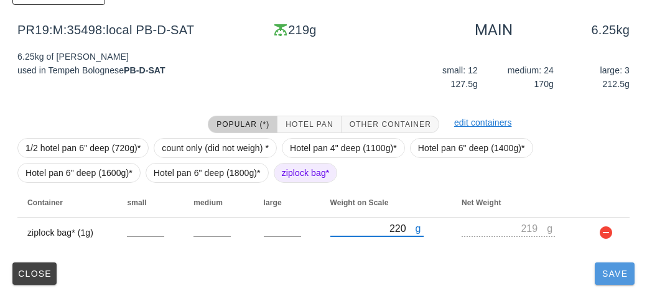
click at [607, 266] on button "Save" at bounding box center [615, 274] width 40 height 22
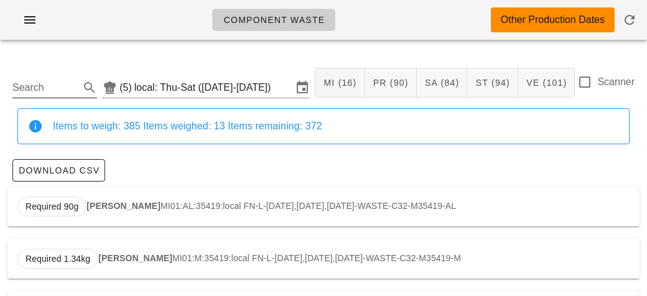
click at [30, 91] on input "Search" at bounding box center [44, 88] width 65 height 20
type input "d"
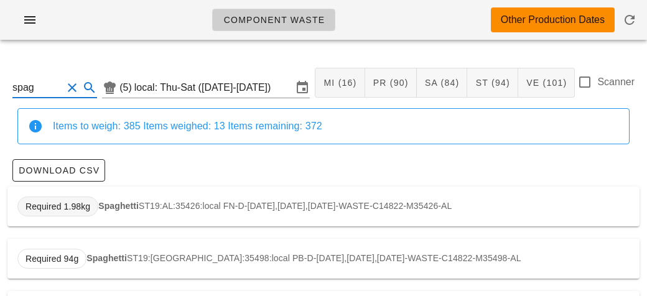
click at [94, 205] on span "Required 1.98kg" at bounding box center [57, 207] width 81 height 20
type input "ST19:AL:35426:local"
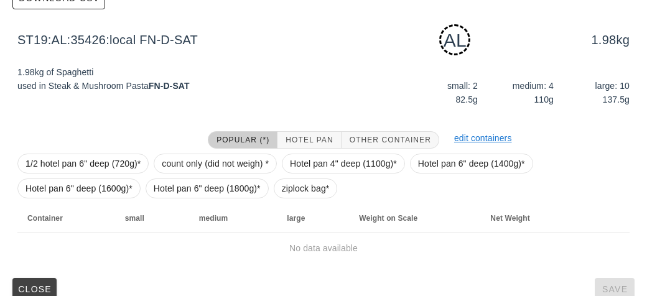
scroll to position [188, 0]
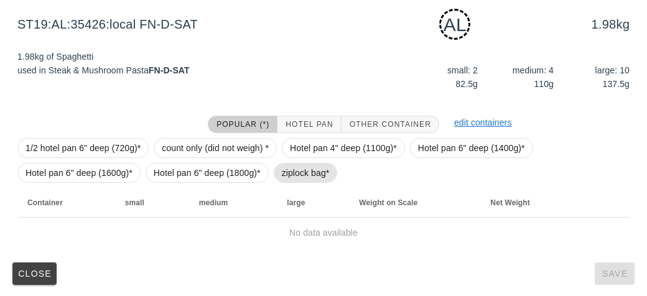
click at [302, 165] on span "ziplock bag*" at bounding box center [306, 173] width 48 height 19
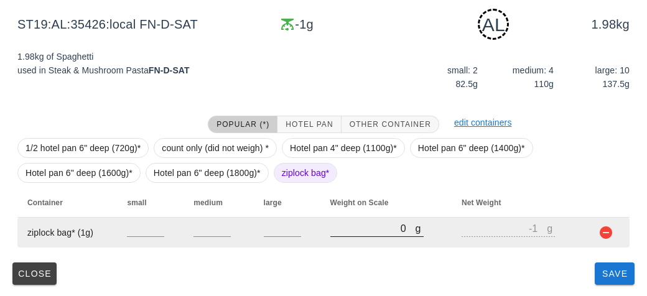
click at [349, 222] on input "0" at bounding box center [372, 228] width 85 height 16
type input "90"
type input "89"
type input "990"
type input "989"
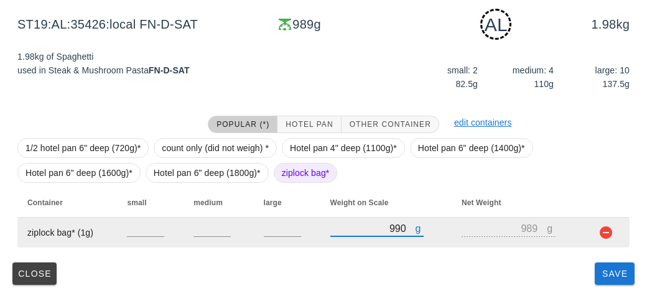
type input "990"
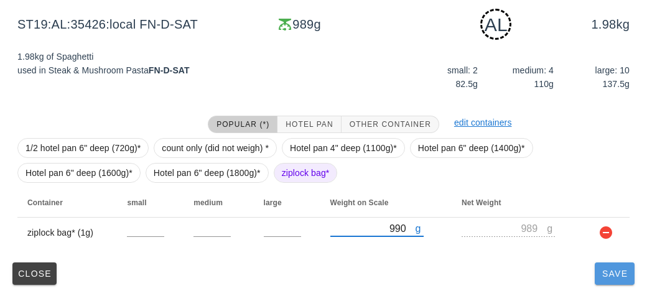
click at [603, 277] on span "Save" at bounding box center [615, 274] width 30 height 10
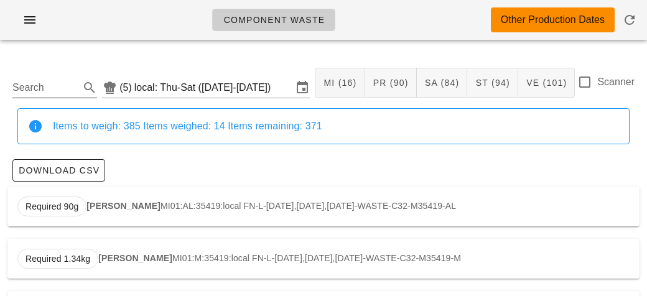
click at [39, 90] on input "Search" at bounding box center [44, 88] width 65 height 20
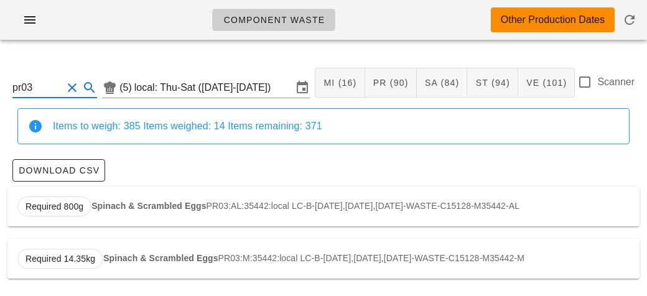
click at [116, 198] on div "Required 800g Spinach & Scrambled Eggs PR03:AL:35442:local LC-B-[DATE],[DATE],[…" at bounding box center [323, 207] width 632 height 40
type input "PR03:AL:35442:local"
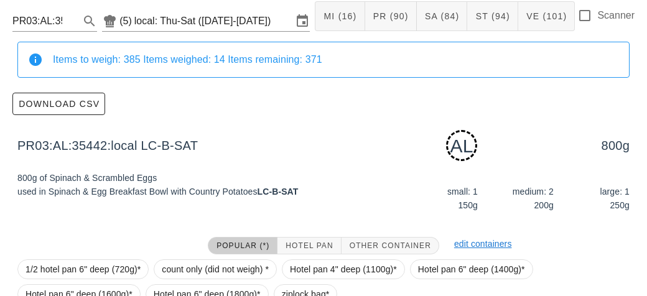
scroll to position [188, 0]
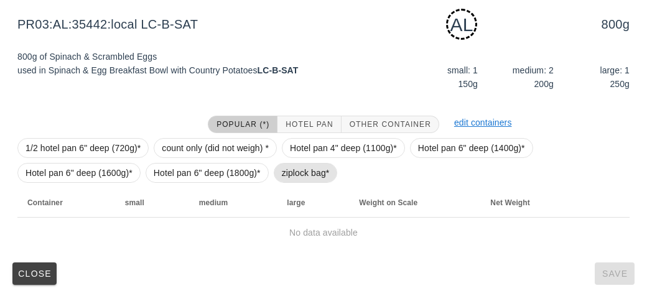
click at [282, 174] on span "ziplock bag*" at bounding box center [306, 173] width 48 height 19
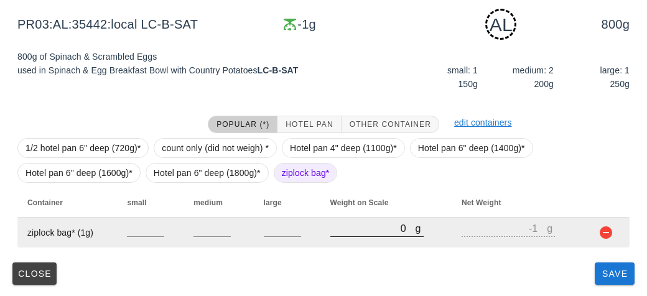
click at [367, 226] on input "0" at bounding box center [372, 228] width 85 height 16
type input "10"
type input "9"
type input "130"
type input "129"
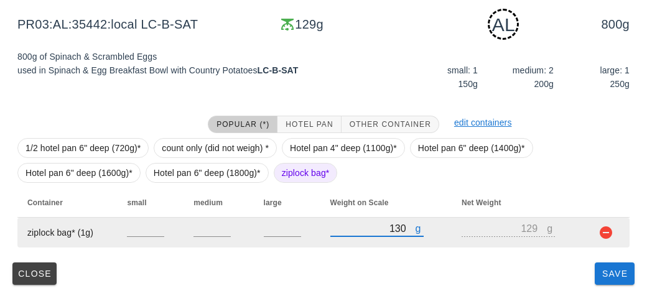
type input "1360"
type input "1359"
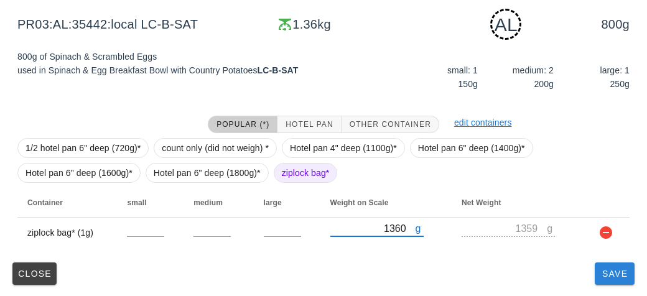
type input "1360"
click at [612, 281] on button "Save" at bounding box center [615, 274] width 40 height 22
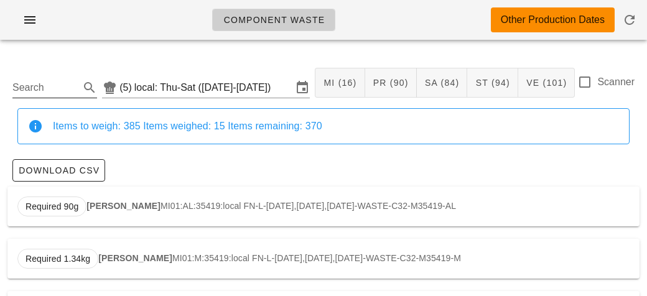
click at [47, 90] on input "Search" at bounding box center [44, 88] width 65 height 20
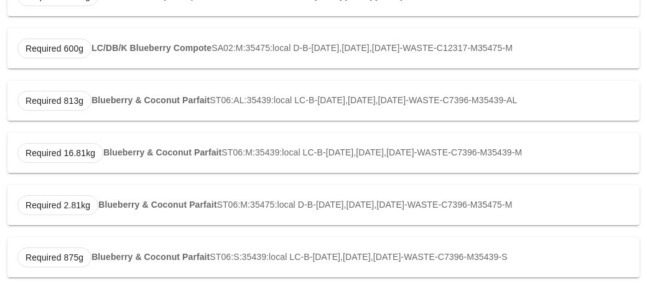
click at [111, 101] on strong "Blueberry & Coconut Parfait" at bounding box center [150, 100] width 118 height 10
type input "ST06:AL:35439:local"
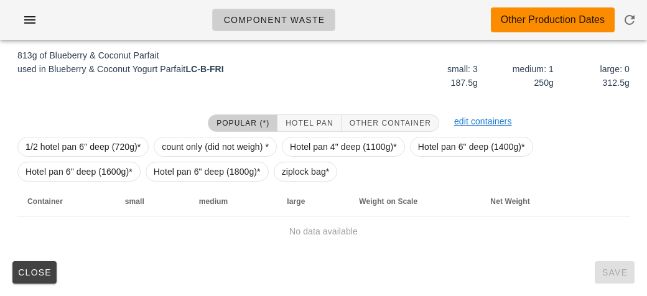
scroll to position [188, 0]
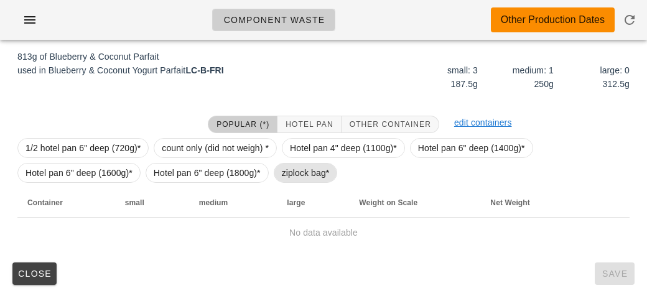
click at [282, 174] on span "ziplock bag*" at bounding box center [306, 173] width 48 height 19
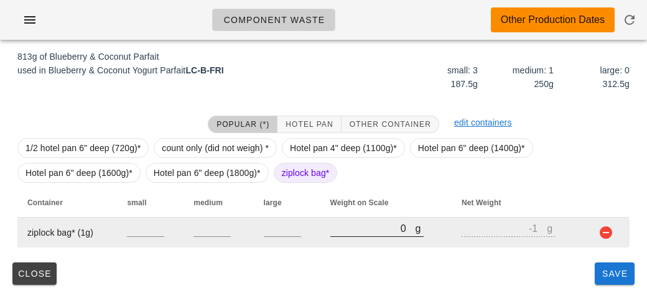
click at [349, 233] on input "0" at bounding box center [372, 228] width 85 height 16
type input "120"
type input "119"
type input "1210"
type input "1209"
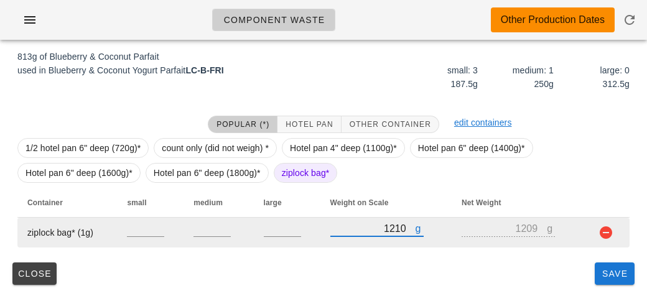
type input "1210"
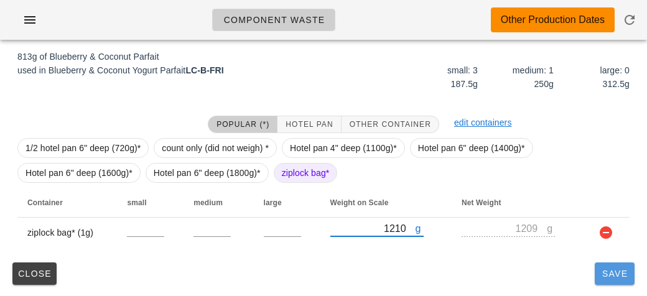
click at [608, 272] on span "Save" at bounding box center [615, 274] width 30 height 10
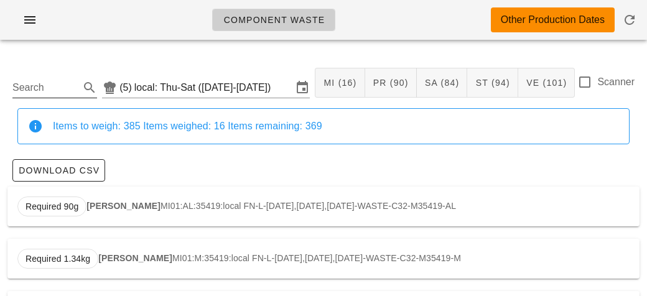
click at [34, 96] on input "Search" at bounding box center [44, 88] width 65 height 20
type input "t"
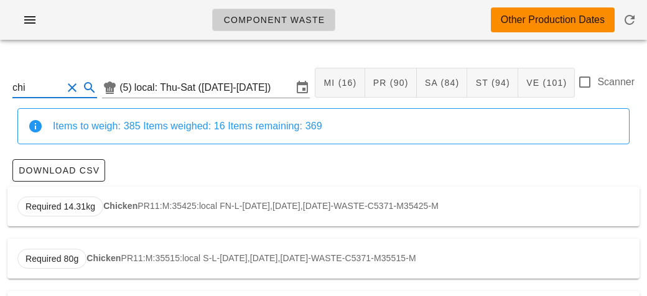
click at [134, 208] on strong "Chicken" at bounding box center [120, 206] width 34 height 10
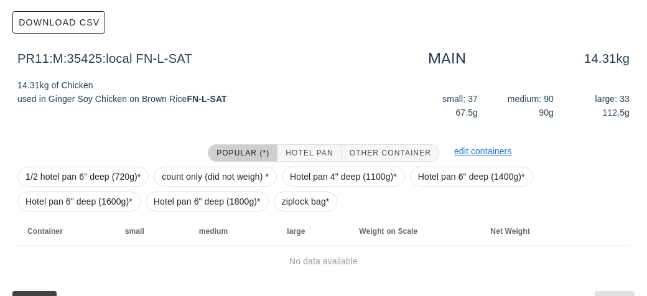
scroll to position [177, 0]
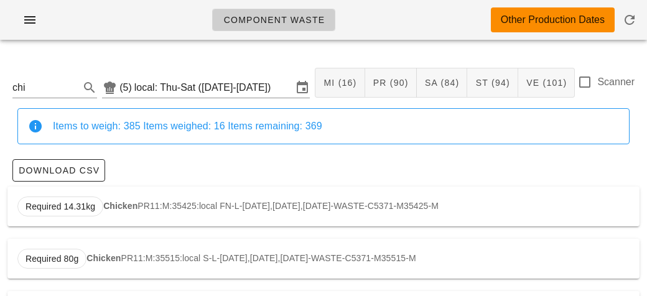
click at [126, 193] on div "Required 14.31kg Chicken PR11:M:35425:local FN-L-[DATE],[DATE],[DATE]-WASTE-C53…" at bounding box center [323, 207] width 632 height 40
type input "PR11:M:35425:local"
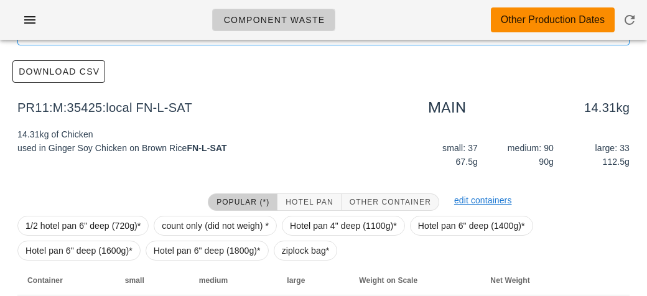
scroll to position [177, 0]
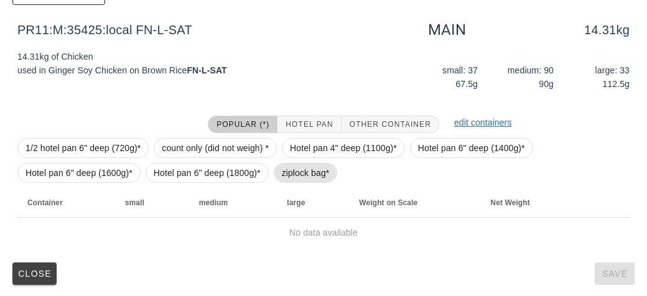
click at [294, 170] on span "ziplock bag*" at bounding box center [306, 173] width 48 height 19
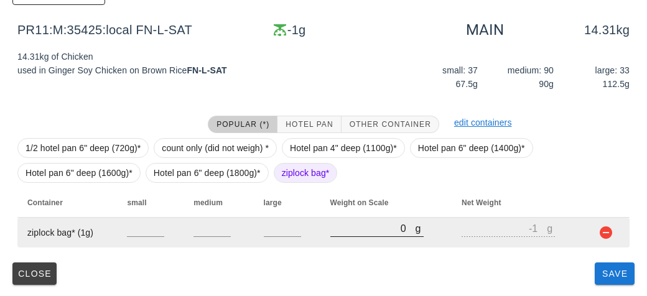
click at [351, 226] on input "0" at bounding box center [372, 228] width 85 height 16
type input "10"
type input "9"
type input "190"
type input "189"
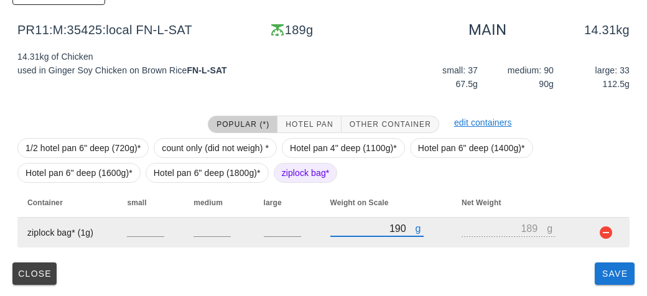
type input "1920"
type input "1919"
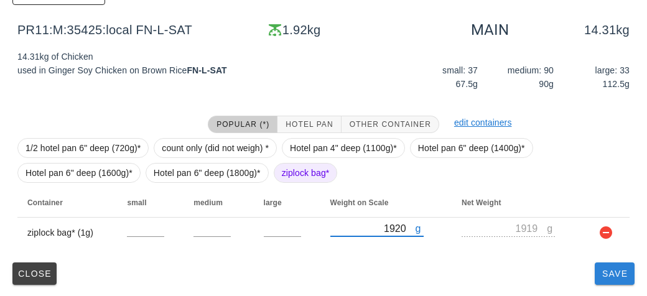
type input "1920"
click at [608, 279] on button "Save" at bounding box center [615, 274] width 40 height 22
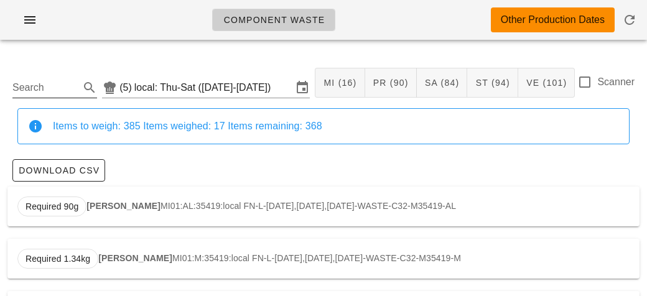
click at [65, 83] on input "Search" at bounding box center [44, 88] width 65 height 20
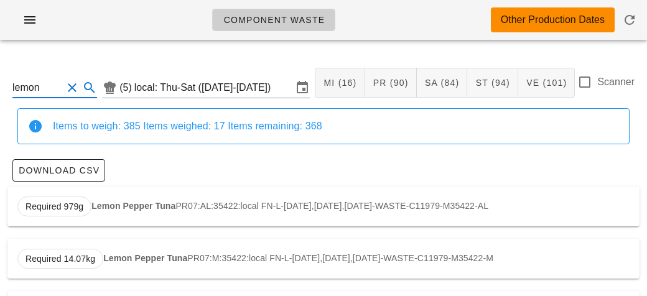
click at [118, 192] on div "Required 979g Lemon Pepper Tuna PR07:AL:35422:local FN-L-[DATE],[DATE],[DATE]-W…" at bounding box center [323, 207] width 632 height 40
type input "PR07:AL:35422:local"
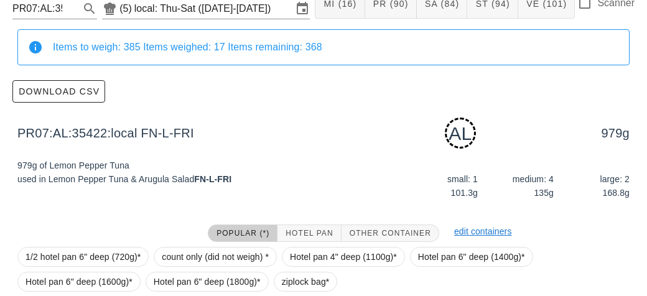
scroll to position [188, 0]
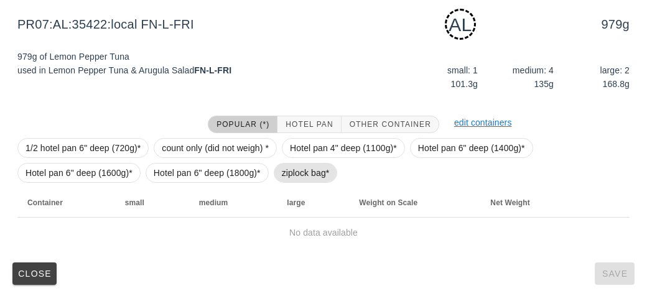
click at [282, 176] on span "ziplock bag*" at bounding box center [306, 173] width 48 height 19
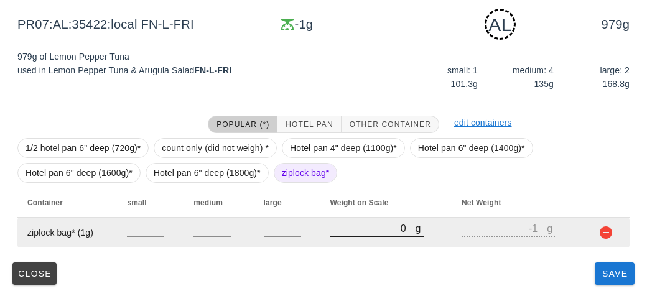
click at [337, 230] on input "0" at bounding box center [372, 228] width 85 height 16
type input "10"
type input "9"
type input "110"
type input "109"
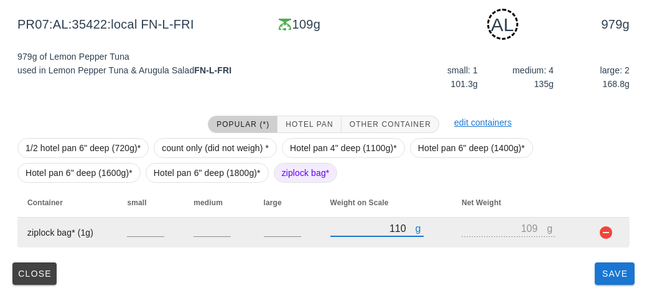
type input "1170"
type input "1169"
type input "1170"
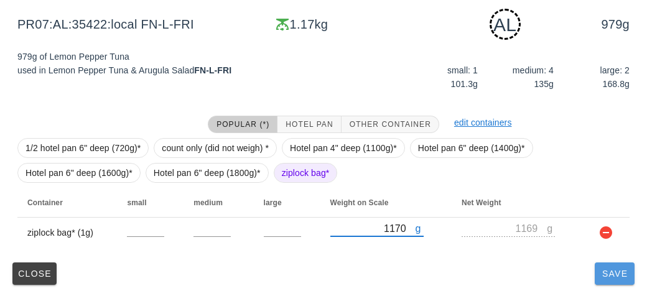
click at [608, 269] on span "Save" at bounding box center [615, 274] width 30 height 10
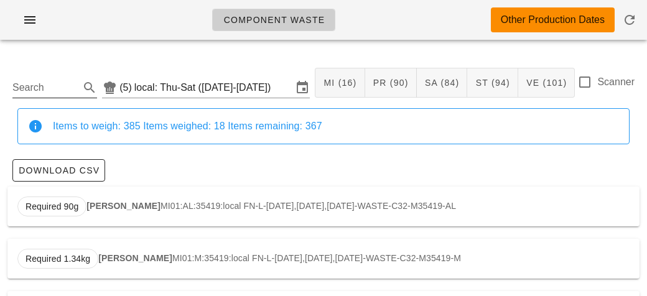
click at [60, 91] on input "Search" at bounding box center [44, 88] width 65 height 20
type input "b"
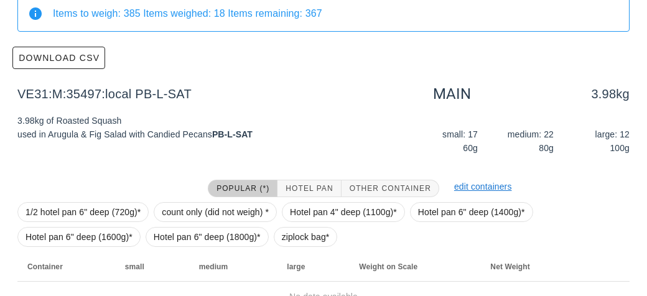
scroll to position [177, 0]
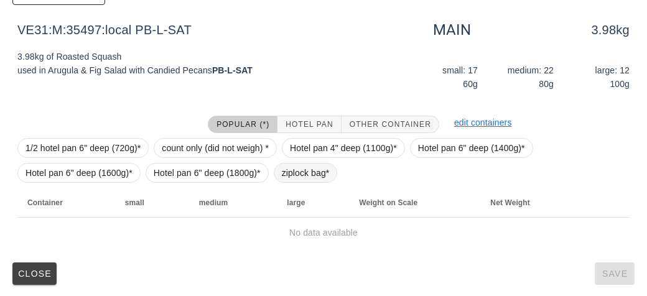
type input "squas"
click at [287, 169] on span "ziplock bag*" at bounding box center [306, 173] width 48 height 19
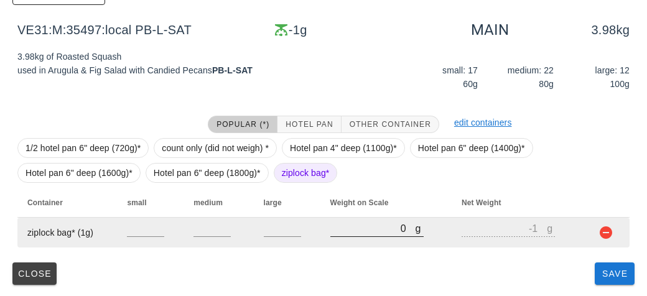
click at [347, 224] on input "0" at bounding box center [372, 228] width 85 height 16
type input "90"
type input "89"
type input "900"
type input "899"
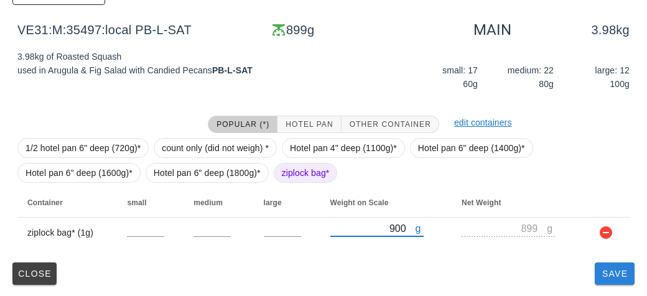
type input "900"
click at [631, 284] on button "Save" at bounding box center [615, 274] width 40 height 22
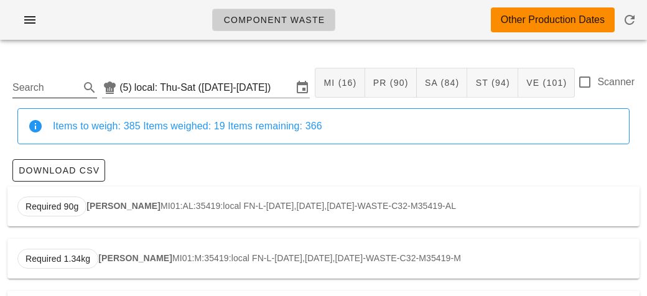
click at [62, 82] on input "Search" at bounding box center [44, 88] width 65 height 20
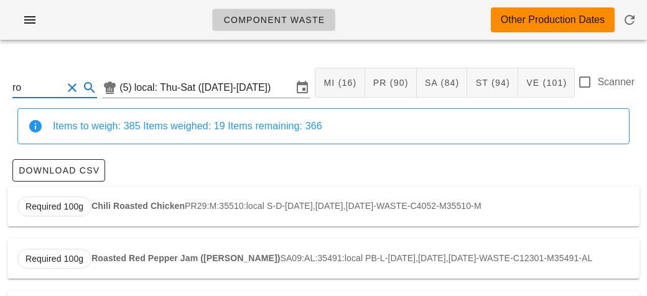
type input "r"
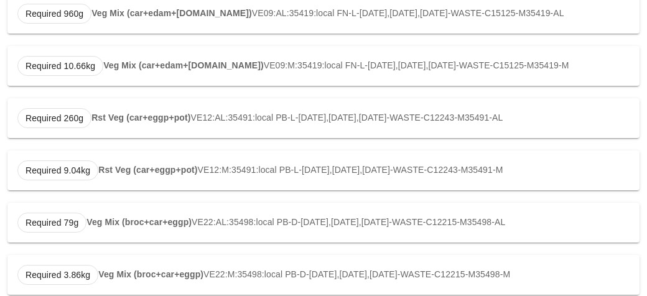
scroll to position [298, 0]
click at [141, 116] on strong "Rst Veg (car+eggp+pot)" at bounding box center [140, 117] width 99 height 10
type input "VE12:AL:35491:local"
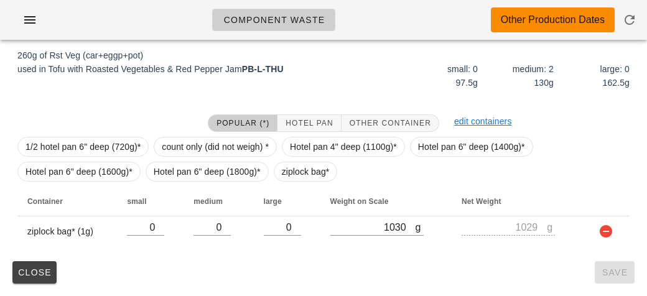
scroll to position [188, 0]
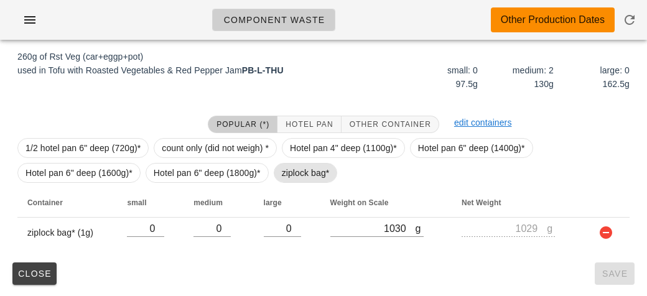
click at [282, 166] on span "ziplock bag*" at bounding box center [306, 173] width 48 height 19
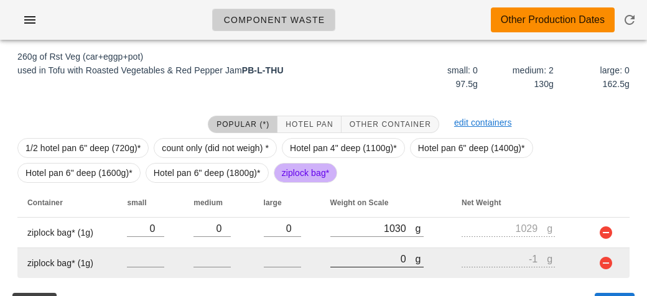
click at [371, 263] on input "0" at bounding box center [372, 259] width 85 height 16
type input "50"
type input "49"
type input "520"
type input "519"
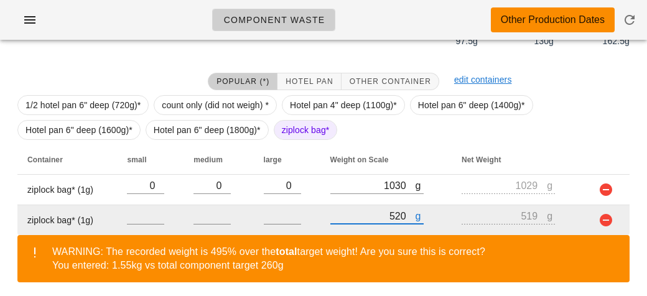
scroll to position [276, 0]
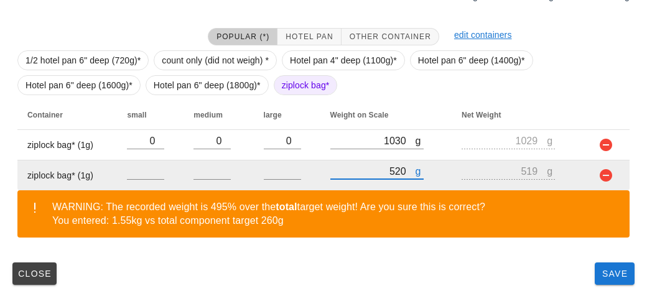
type input "520"
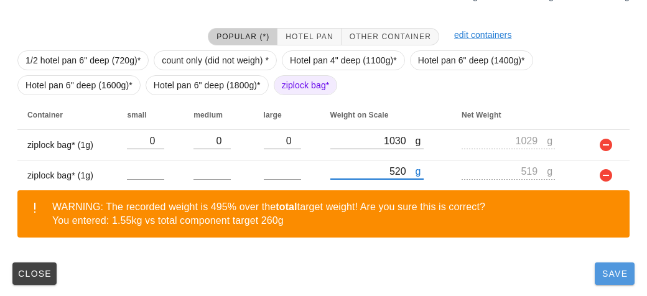
click at [596, 271] on button "Save" at bounding box center [615, 274] width 40 height 22
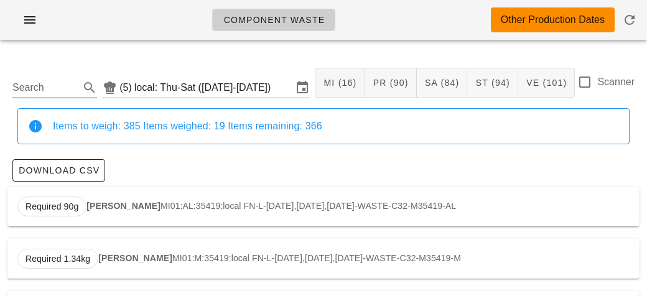
click at [44, 90] on input "Search" at bounding box center [44, 88] width 65 height 20
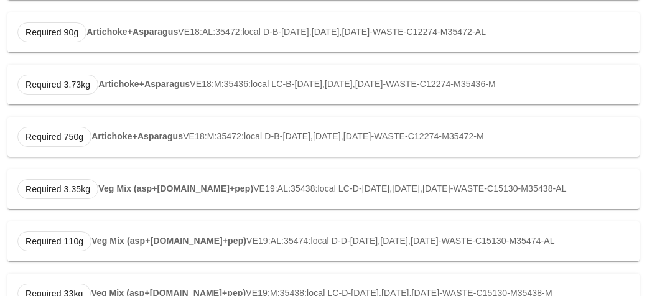
click at [139, 176] on div "Required 3.35kg Veg Mix (asp+[DOMAIN_NAME]+pep) VE19:AL:35438:local LC-D-[DATE]…" at bounding box center [323, 189] width 632 height 40
type input "VE19:AL:35438:local"
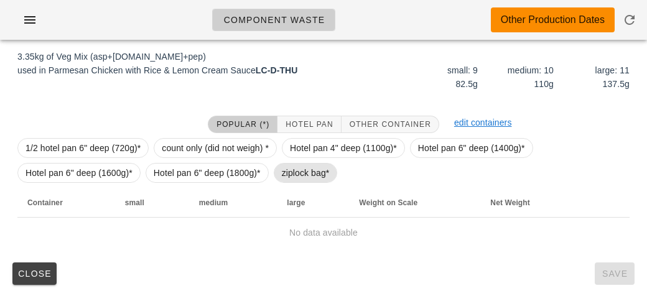
click at [294, 172] on span "ziplock bag*" at bounding box center [306, 173] width 48 height 19
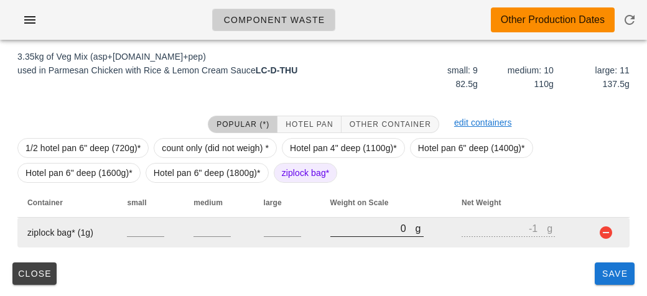
click at [377, 225] on input "0" at bounding box center [372, 228] width 85 height 16
type input "10"
type input "9"
type input "170"
type input "169"
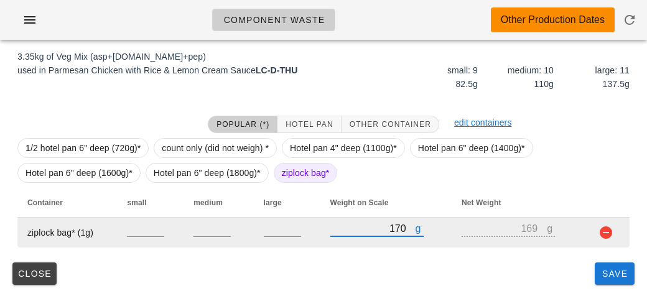
type input "1790"
type input "1789"
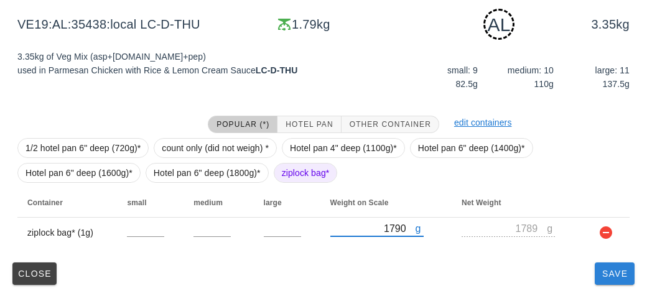
type input "1790"
click at [603, 276] on span "Save" at bounding box center [615, 274] width 30 height 10
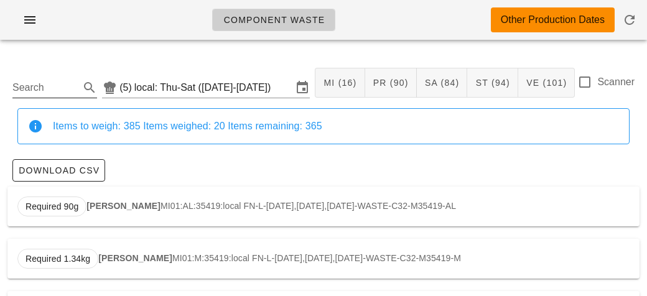
click at [42, 81] on input "Search" at bounding box center [44, 88] width 65 height 20
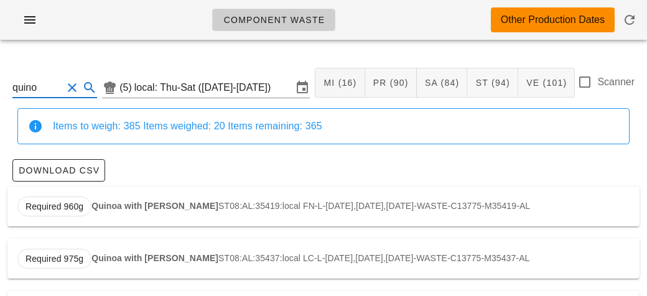
scroll to position [17, 0]
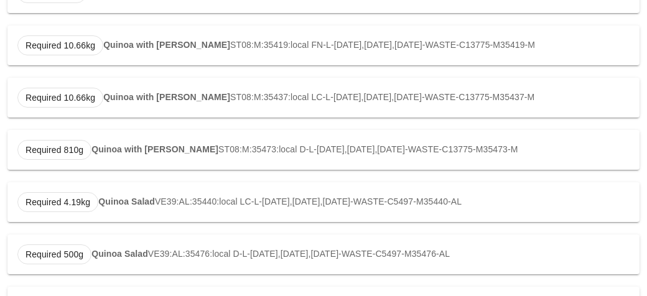
click at [116, 199] on strong "Quinoa Salad" at bounding box center [126, 202] width 57 height 10
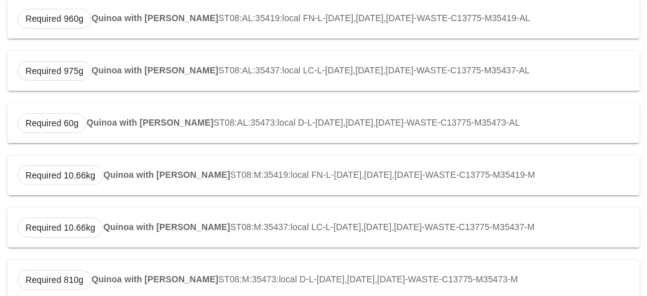
type input "VE39:AL:35440:local"
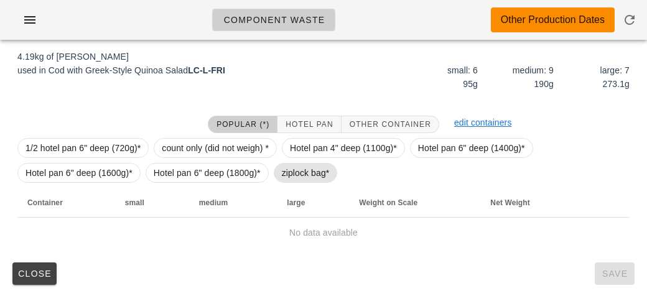
click at [294, 179] on span "ziplock bag*" at bounding box center [306, 173] width 48 height 19
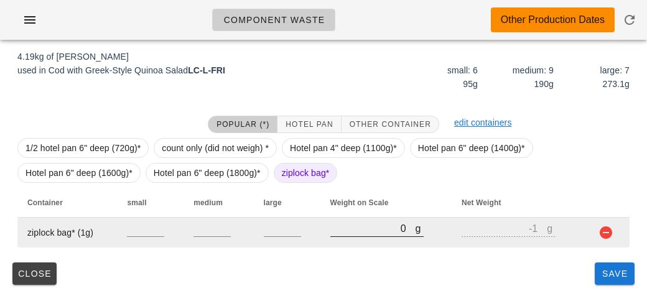
click at [361, 226] on input "0" at bounding box center [372, 228] width 85 height 16
type input "10"
type input "9"
type input "190"
type input "189"
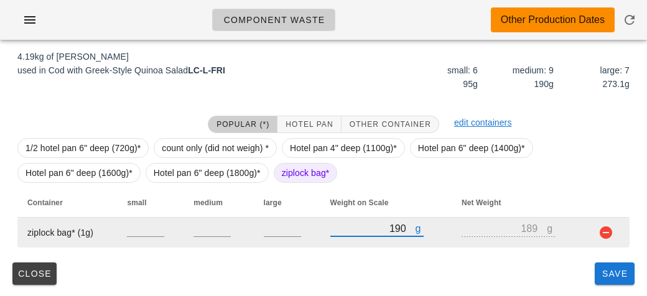
type input "1930"
type input "1929"
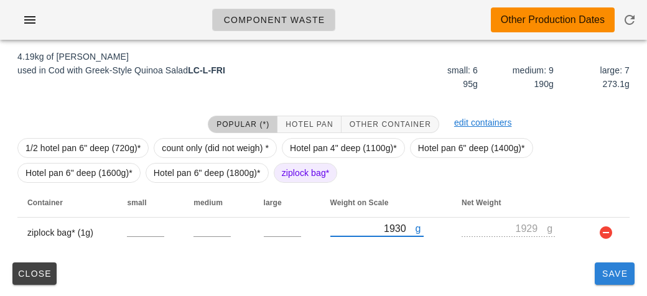
type input "1930"
click at [602, 266] on button "Save" at bounding box center [615, 274] width 40 height 22
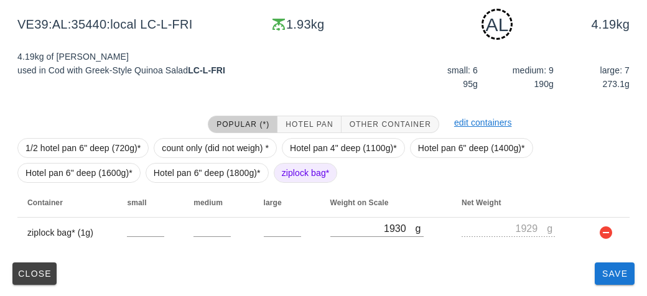
click at [298, 175] on span "ziplock bag*" at bounding box center [306, 173] width 48 height 19
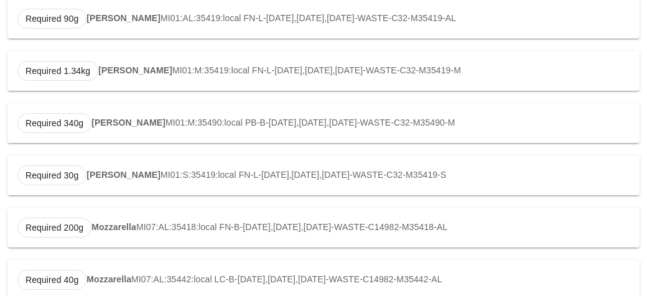
click at [369, 261] on div "Required 40g Mozzarella MI07:AL:35442:local LC-B-[DATE],[DATE],[DATE]-WASTE-C14…" at bounding box center [323, 280] width 632 height 40
type input "MI07:AL:35442:local"
type input "VE39:AL:35440:local"
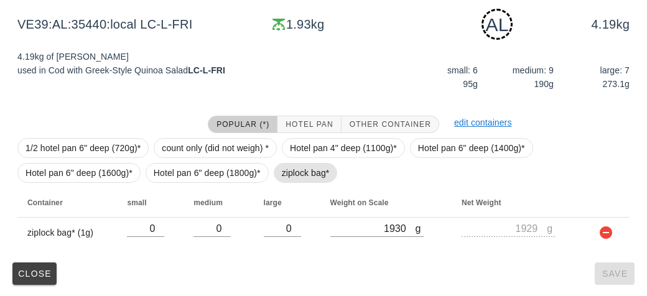
click at [290, 177] on span "ziplock bag*" at bounding box center [306, 173] width 48 height 19
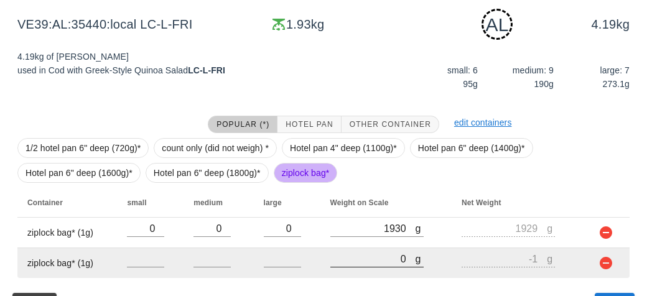
click at [371, 259] on input "0" at bounding box center [372, 259] width 85 height 16
type input "10"
type input "9"
type input "170"
type input "169"
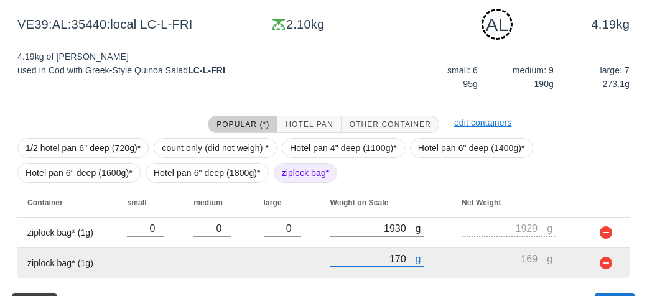
type input "1790"
type input "1789"
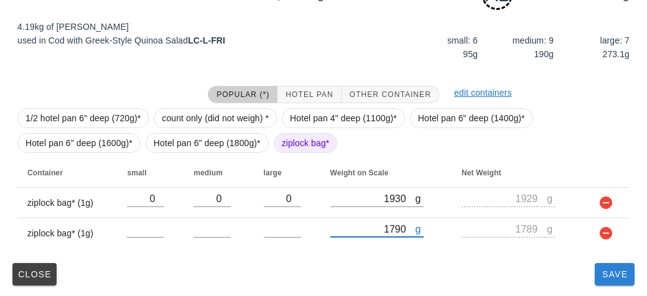
type input "1790"
click at [610, 279] on button "Save" at bounding box center [615, 274] width 40 height 22
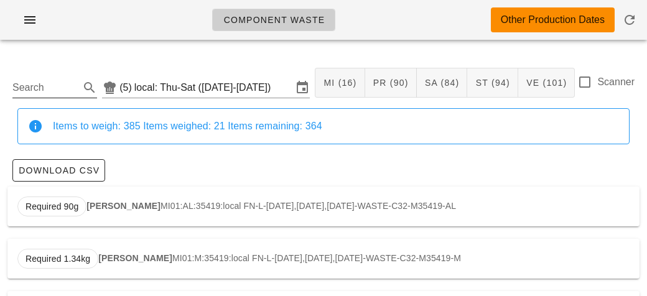
click at [67, 83] on input "Search" at bounding box center [44, 88] width 65 height 20
click at [103, 209] on strong "Pork Meatballs" at bounding box center [129, 206] width 62 height 10
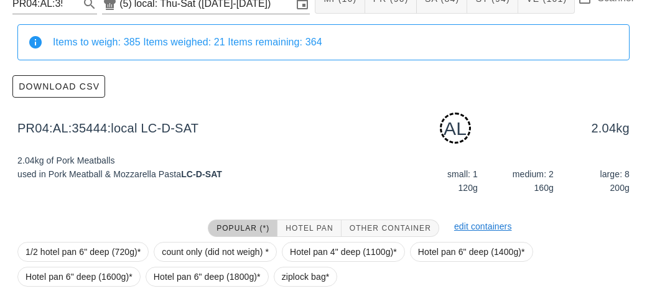
scroll to position [188, 0]
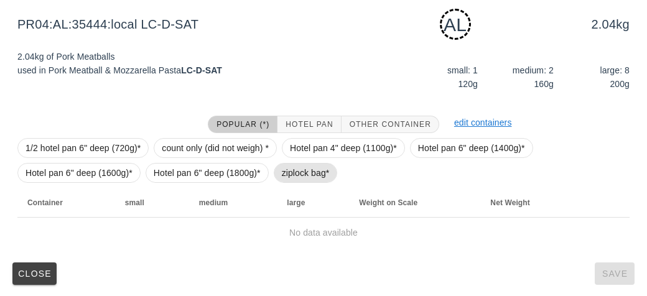
click at [282, 165] on span "ziplock bag*" at bounding box center [306, 173] width 48 height 19
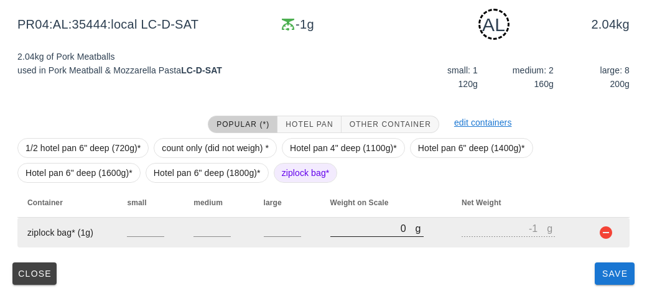
click at [340, 234] on input "0" at bounding box center [372, 228] width 85 height 16
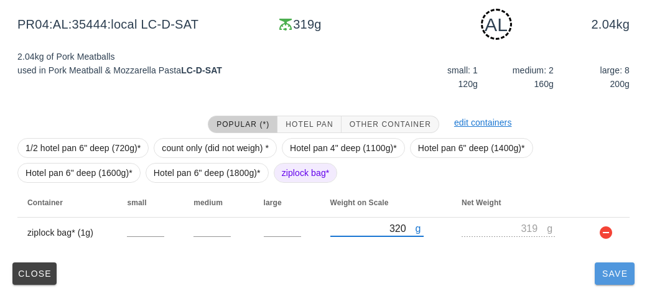
click at [599, 274] on button "Save" at bounding box center [615, 274] width 40 height 22
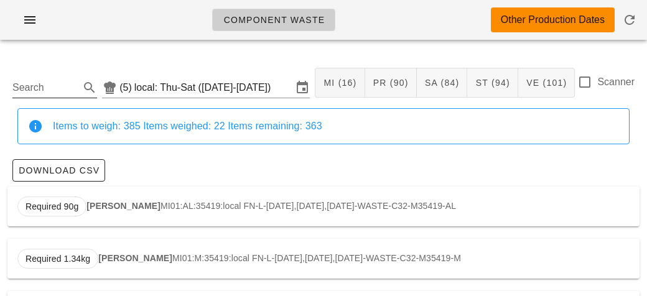
click at [34, 86] on input "Search" at bounding box center [44, 88] width 65 height 20
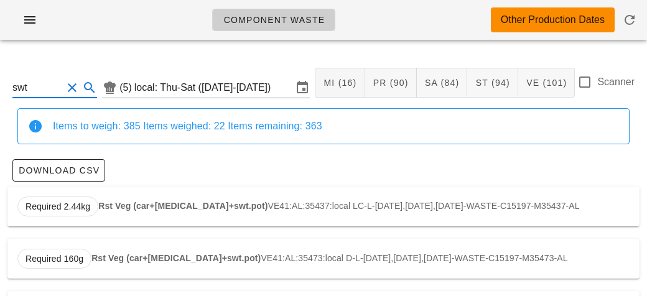
click at [108, 203] on strong "Rst Veg (car+[MEDICAL_DATA]+swt.pot)" at bounding box center [182, 206] width 169 height 10
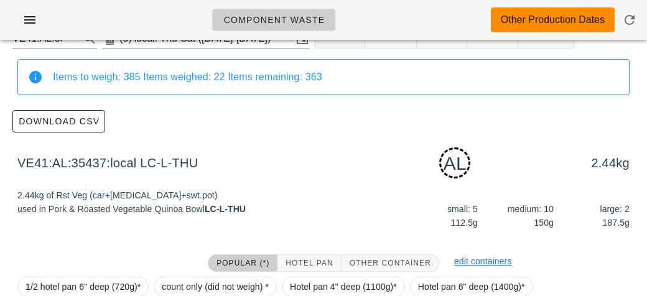
scroll to position [188, 0]
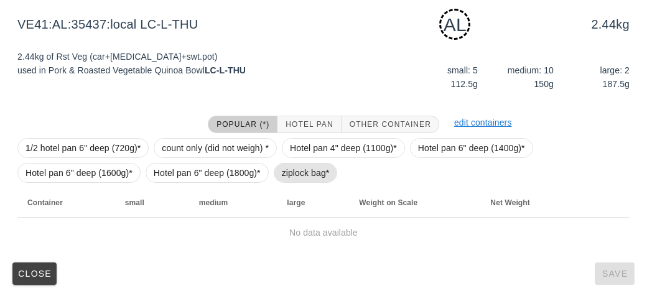
click at [295, 172] on span "ziplock bag*" at bounding box center [306, 173] width 48 height 19
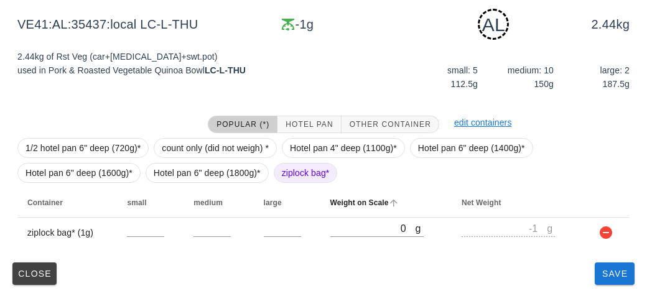
click at [355, 215] on th "Weight on Scale" at bounding box center [386, 203] width 132 height 30
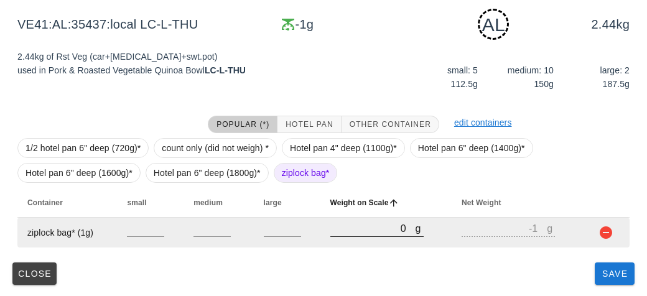
click at [343, 241] on div at bounding box center [376, 243] width 93 height 9
click at [343, 225] on input "0" at bounding box center [372, 228] width 85 height 16
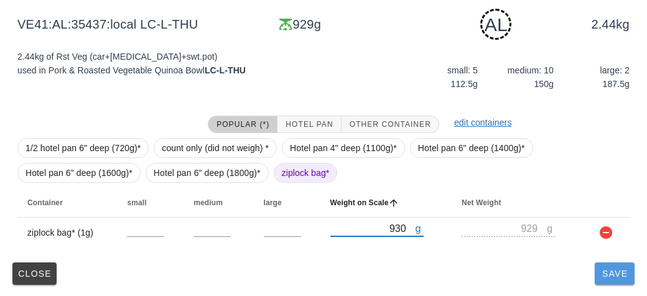
click at [602, 272] on span "Save" at bounding box center [615, 274] width 30 height 10
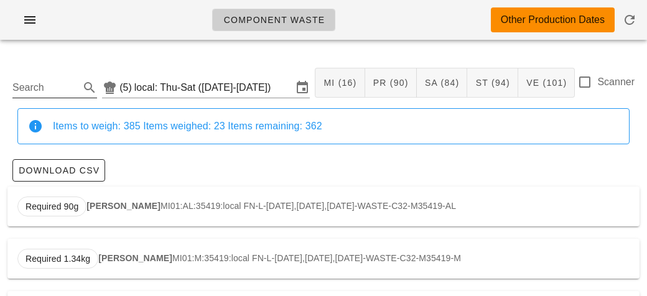
click at [40, 86] on input "Search" at bounding box center [44, 88] width 65 height 20
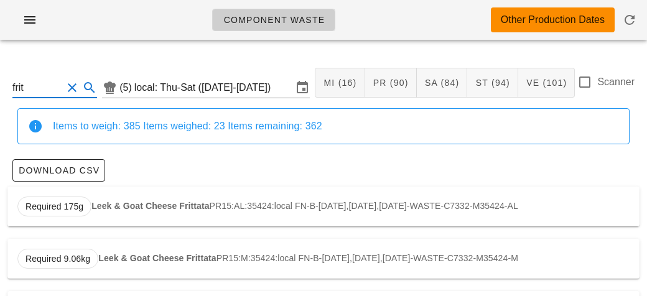
click at [123, 214] on div "Required 175g Leek & Goat Cheese Frittata PR15:AL:35424:local FN-B-[DATE],[DATE…" at bounding box center [323, 207] width 632 height 40
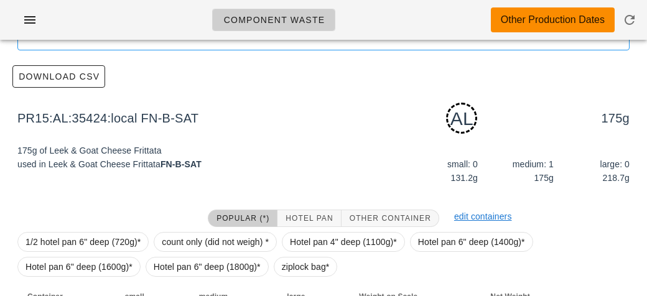
scroll to position [188, 0]
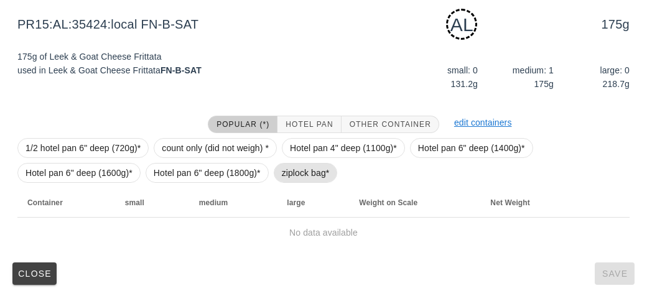
click at [300, 180] on span "ziplock bag*" at bounding box center [306, 173] width 48 height 19
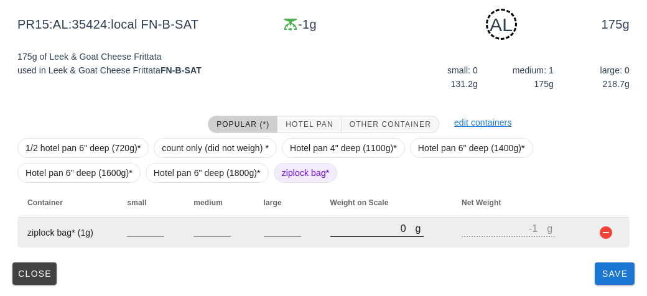
click at [384, 232] on input "0" at bounding box center [372, 228] width 85 height 16
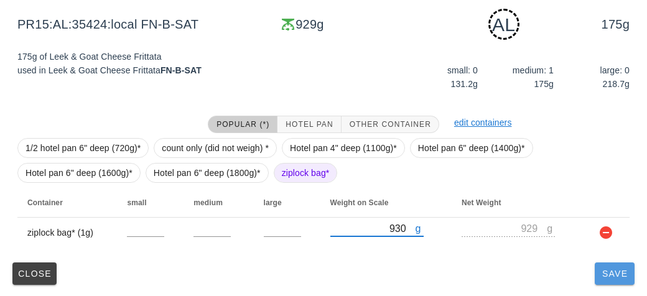
click at [605, 281] on button "Save" at bounding box center [615, 274] width 40 height 22
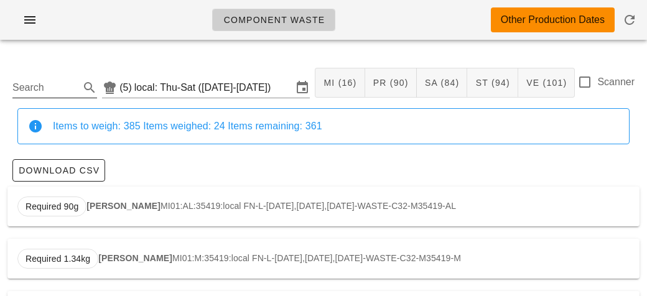
click at [31, 93] on input "Search" at bounding box center [44, 88] width 65 height 20
click at [109, 215] on div "Required 220g Ginger Soy Shrimp PR06:AL:35459:local K-D-[DATE],[DATE],[DATE]-WA…" at bounding box center [323, 207] width 632 height 40
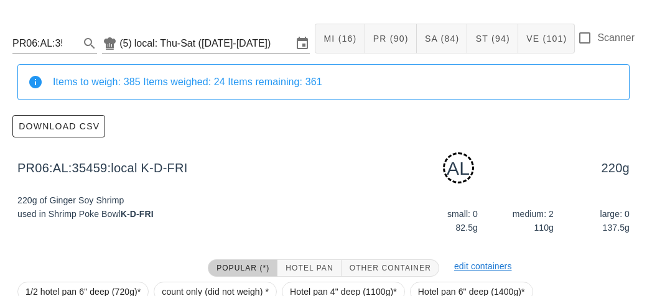
scroll to position [188, 0]
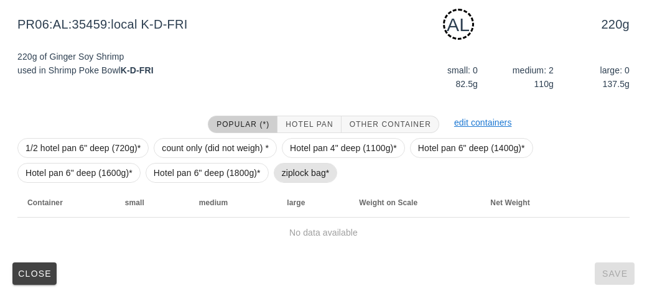
click at [305, 164] on span "ziplock bag*" at bounding box center [306, 173] width 48 height 19
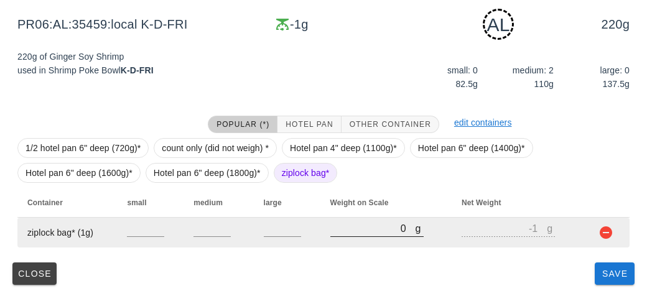
click at [376, 228] on input "0" at bounding box center [372, 228] width 85 height 16
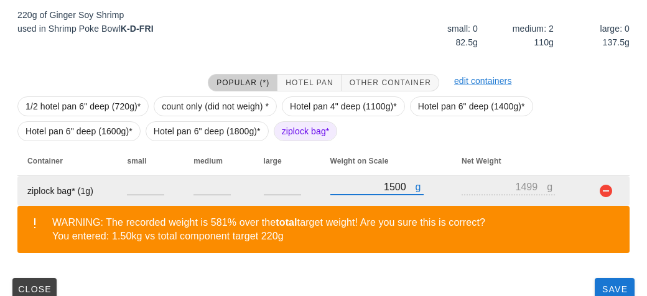
scroll to position [245, 0]
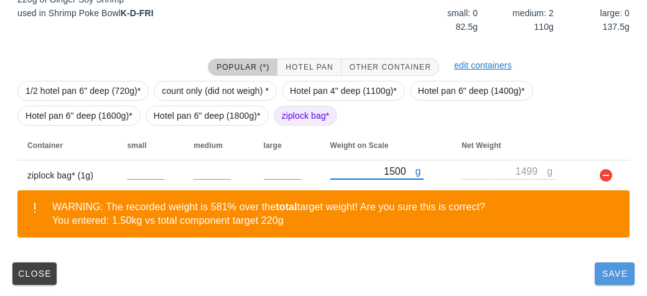
click at [613, 283] on button "Save" at bounding box center [615, 274] width 40 height 22
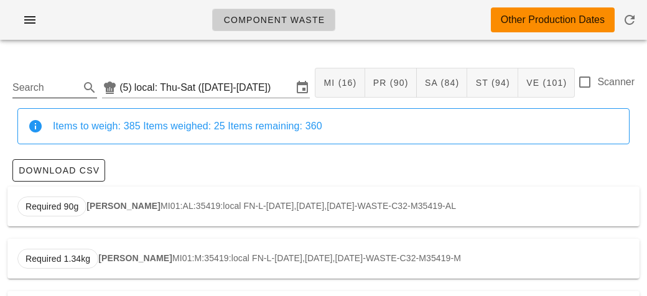
click at [37, 95] on input "Search" at bounding box center [44, 88] width 65 height 20
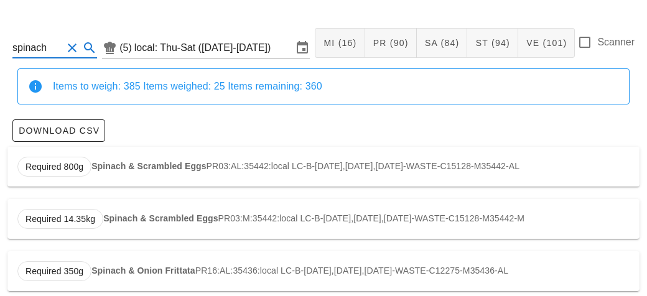
scroll to position [41, 0]
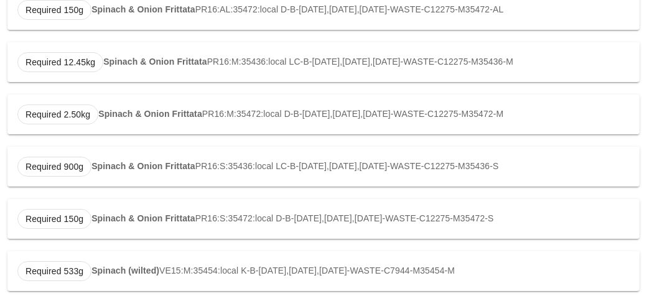
scroll to position [353, 0]
click at [32, 96] on div "Required 2.50kg Spinach & Onion Frittata PR16:M:35472:local D-B-[DATE],[DATE],[…" at bounding box center [323, 115] width 632 height 40
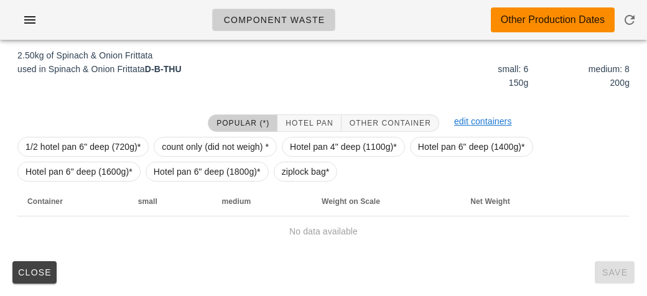
scroll to position [177, 0]
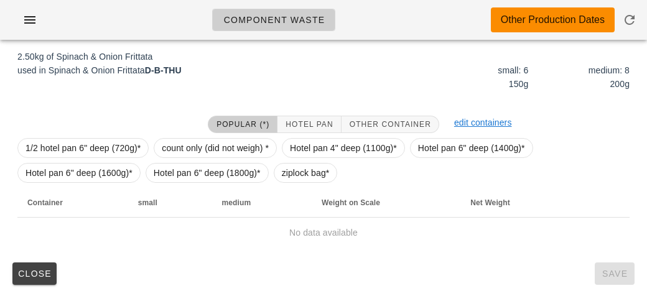
click at [33, 96] on div "2.50kg of Spinach & Onion Frittata used in Spinach & Onion Frittata D-B-THU" at bounding box center [167, 72] width 314 height 61
click at [294, 176] on span "ziplock bag*" at bounding box center [306, 173] width 48 height 19
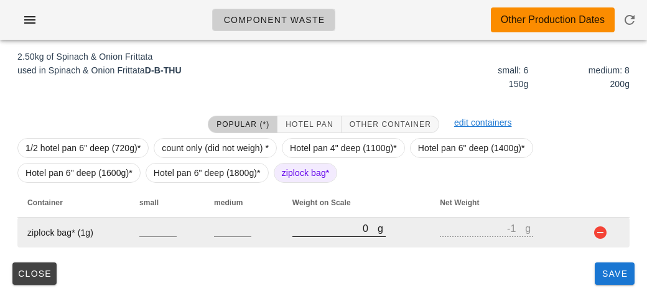
click at [347, 228] on input "0" at bounding box center [334, 228] width 85 height 16
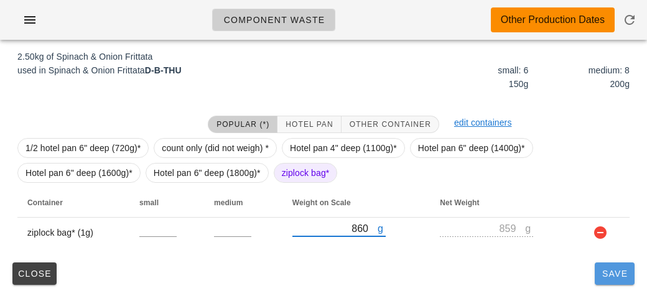
click at [598, 282] on button "Save" at bounding box center [615, 274] width 40 height 22
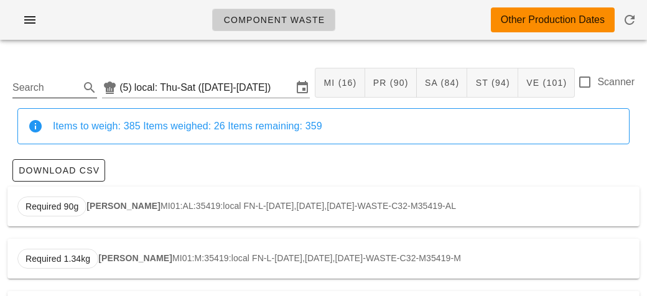
click at [27, 91] on input "Search" at bounding box center [44, 88] width 65 height 20
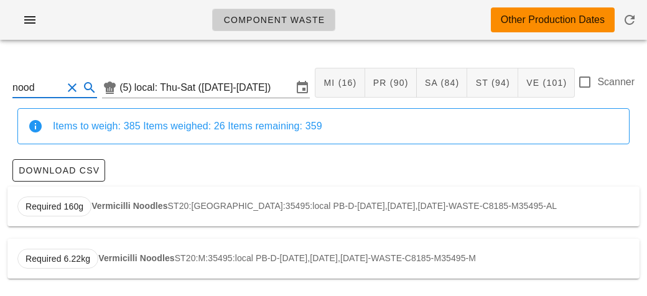
click at [95, 192] on div "Required 160g Vermicilli Noodles ST20:AL:35495:local PB-D-[DATE],[DATE],[DATE]-…" at bounding box center [323, 207] width 632 height 40
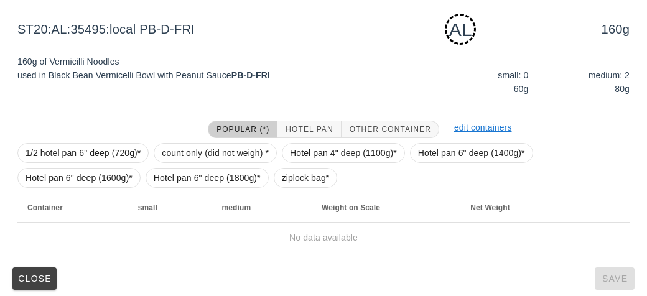
scroll to position [188, 0]
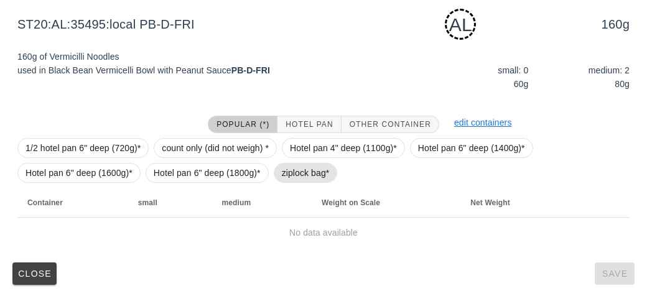
click at [294, 180] on span "ziplock bag*" at bounding box center [306, 173] width 48 height 19
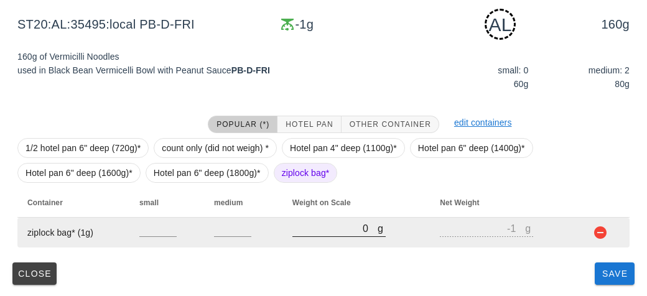
click at [327, 229] on input "0" at bounding box center [334, 228] width 85 height 16
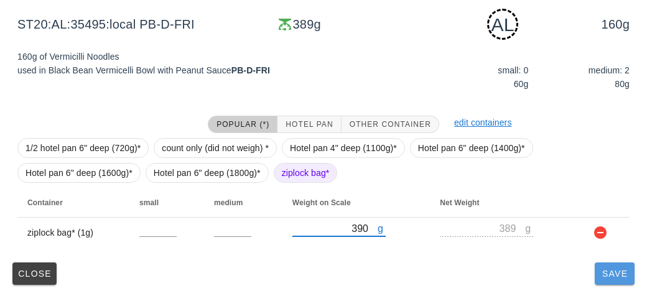
click at [615, 271] on span "Save" at bounding box center [615, 274] width 30 height 10
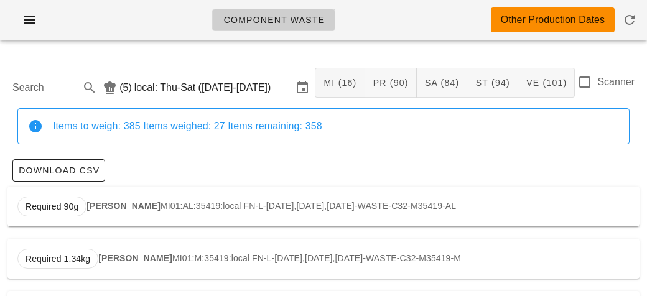
click at [26, 91] on input "Search" at bounding box center [44, 88] width 65 height 20
click at [118, 206] on strong "Spiced Pork Chop" at bounding box center [129, 206] width 76 height 10
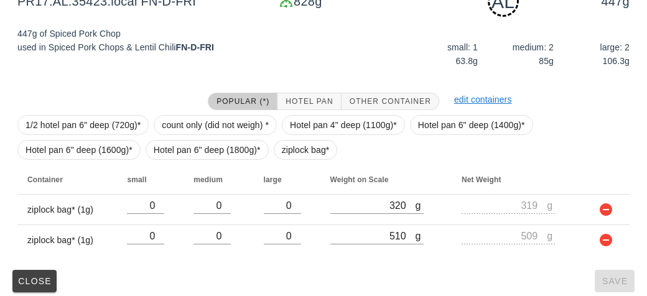
scroll to position [218, 0]
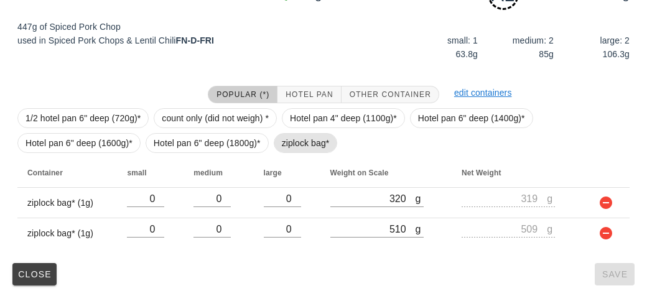
click at [301, 148] on span "ziplock bag*" at bounding box center [306, 143] width 48 height 19
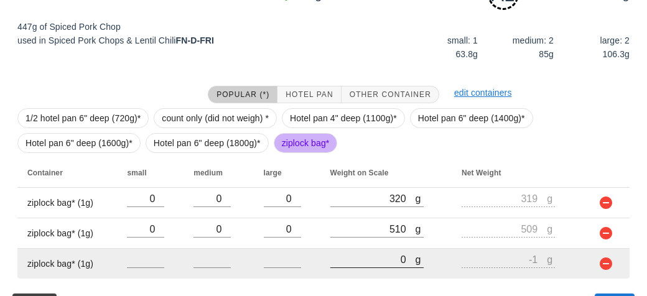
click at [368, 254] on input "0" at bounding box center [372, 259] width 85 height 16
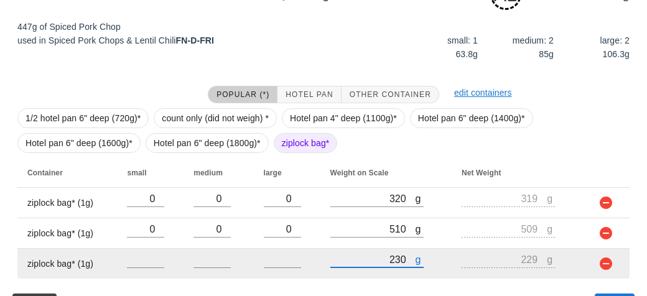
scroll to position [249, 0]
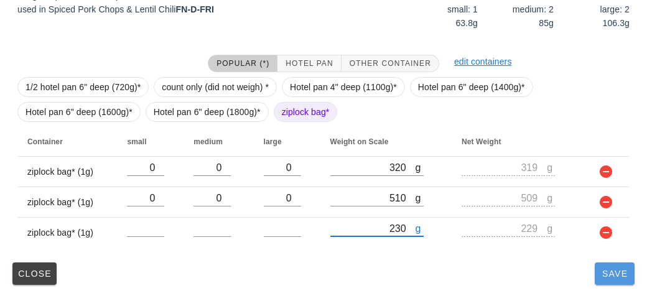
click at [599, 284] on button "Save" at bounding box center [615, 274] width 40 height 22
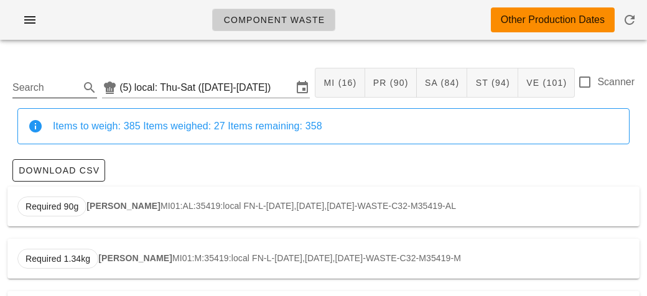
click at [32, 88] on input "Search" at bounding box center [44, 88] width 65 height 20
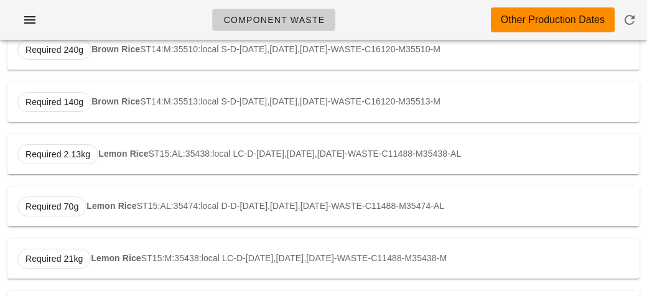
click at [106, 152] on strong "Lemon Rice" at bounding box center [123, 154] width 50 height 10
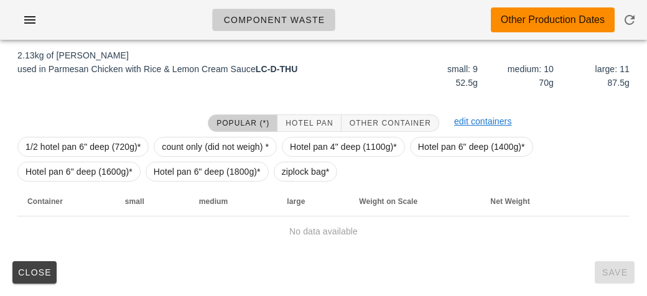
scroll to position [188, 0]
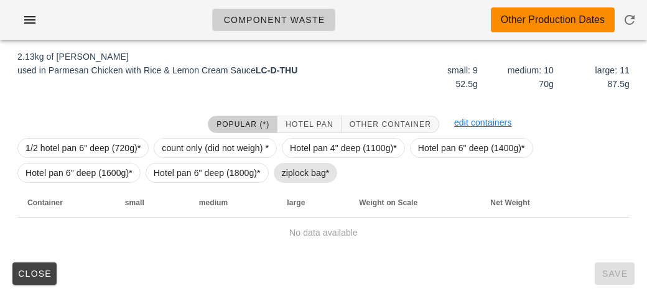
click at [291, 175] on span "ziplock bag*" at bounding box center [306, 173] width 48 height 19
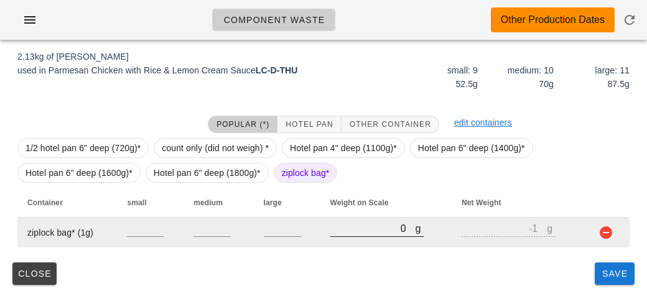
click at [361, 230] on input "0" at bounding box center [372, 228] width 85 height 16
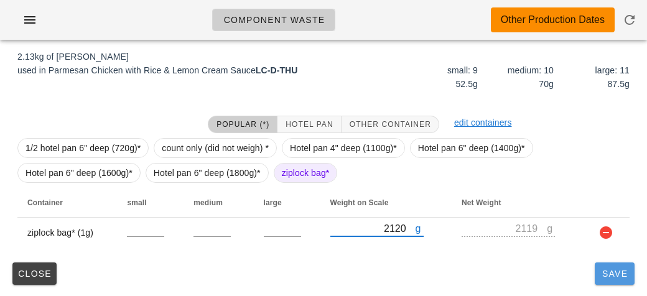
click at [608, 279] on button "Save" at bounding box center [615, 274] width 40 height 22
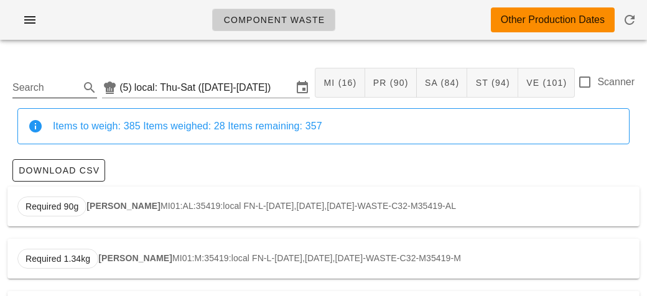
click at [34, 93] on input "Search" at bounding box center [44, 88] width 65 height 20
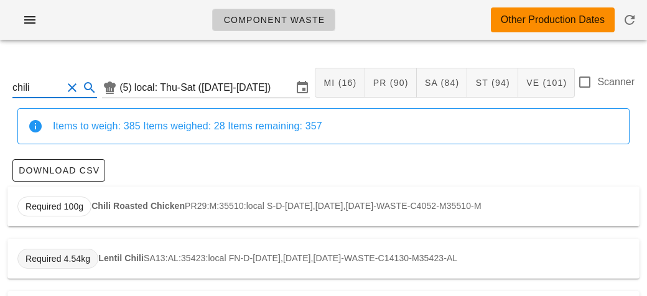
click at [95, 253] on span "Required 4.54kg" at bounding box center [57, 259] width 81 height 20
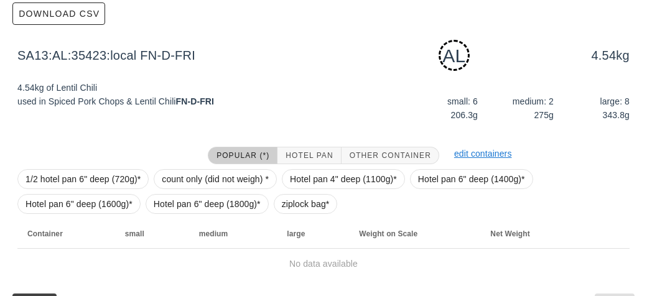
scroll to position [188, 0]
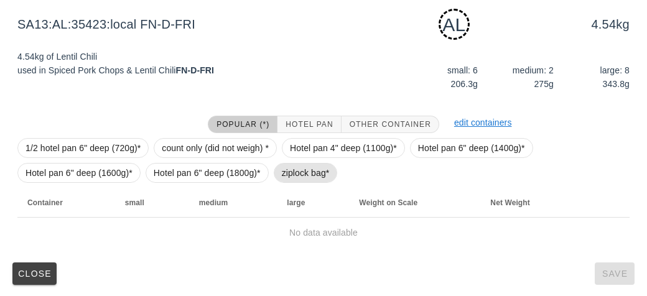
click at [284, 172] on span "ziplock bag*" at bounding box center [306, 173] width 48 height 19
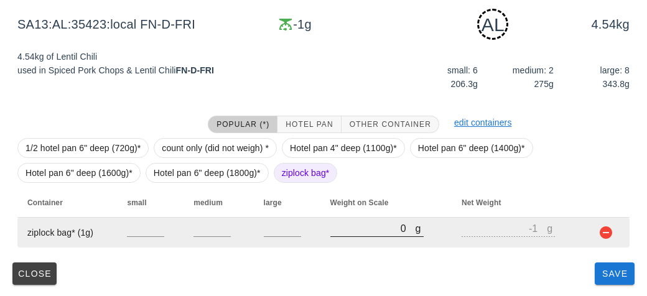
click at [349, 227] on input "0" at bounding box center [372, 228] width 85 height 16
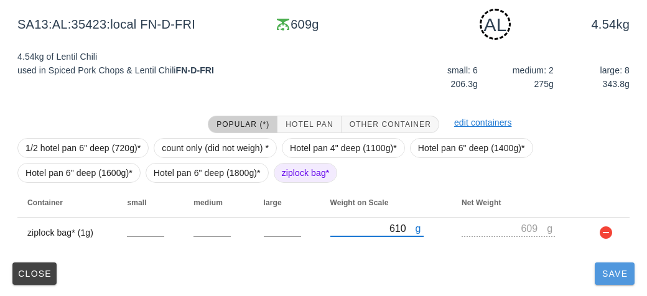
click at [608, 271] on span "Save" at bounding box center [615, 274] width 30 height 10
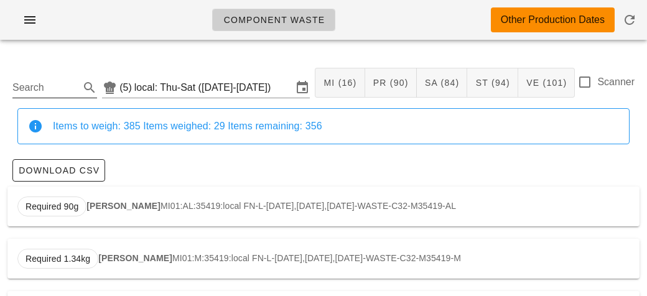
click at [32, 83] on input "Search" at bounding box center [44, 88] width 65 height 20
click at [115, 200] on div "Required 900g Veg Mix (pep+cuc) VE07:AL:35422:local FN-L-[DATE],[DATE],[DATE]-W…" at bounding box center [323, 207] width 632 height 40
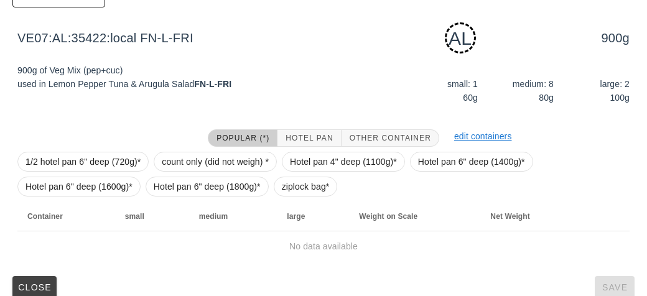
scroll to position [188, 0]
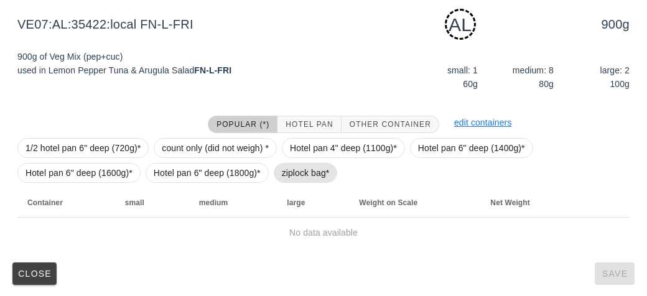
click at [285, 173] on span "ziplock bag*" at bounding box center [306, 173] width 48 height 19
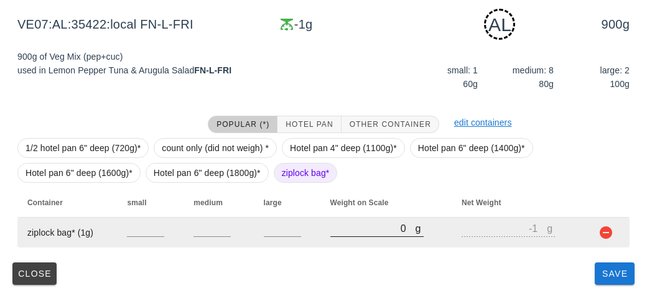
click at [345, 233] on input "0" at bounding box center [372, 228] width 85 height 16
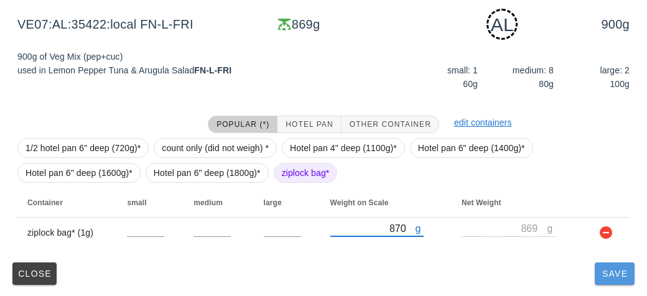
click at [615, 279] on button "Save" at bounding box center [615, 274] width 40 height 22
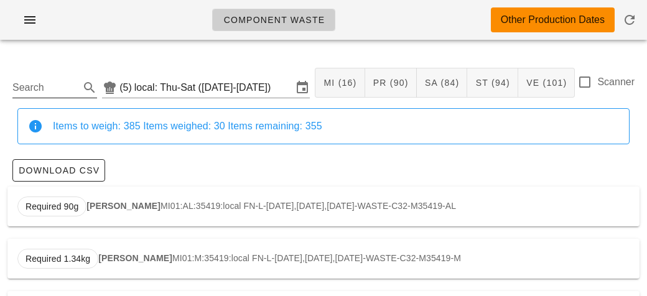
click at [39, 86] on input "Search" at bounding box center [44, 88] width 65 height 20
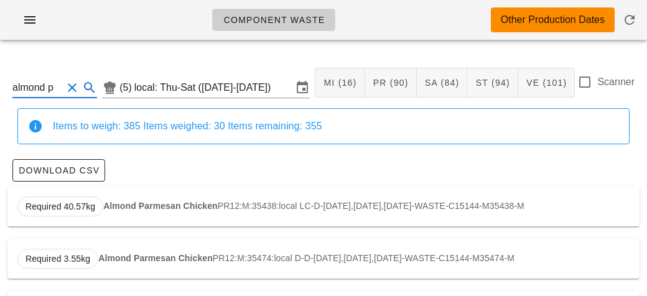
click at [119, 208] on strong "Almond Parmesan Chicken" at bounding box center [160, 206] width 114 height 10
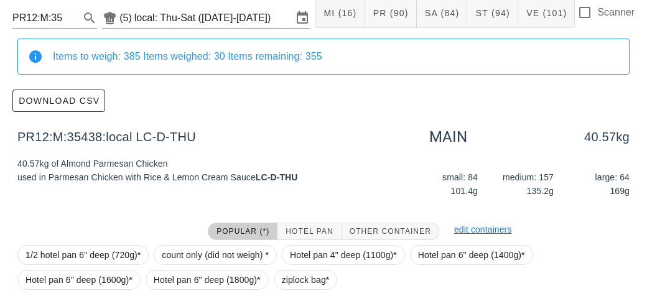
scroll to position [72, 0]
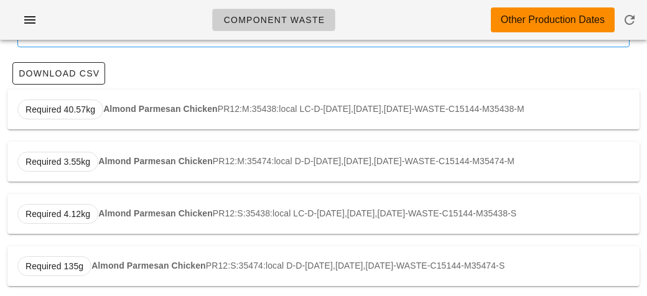
scroll to position [106, 0]
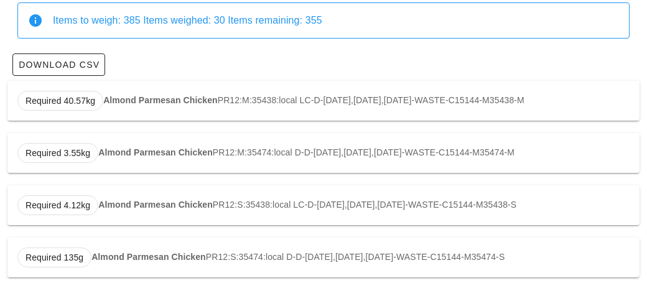
click at [234, 210] on div "Required 4.12kg Almond Parmesan Chicken PR12:S:35438:local LC-D-[DATE],[DATE],[…" at bounding box center [323, 205] width 632 height 40
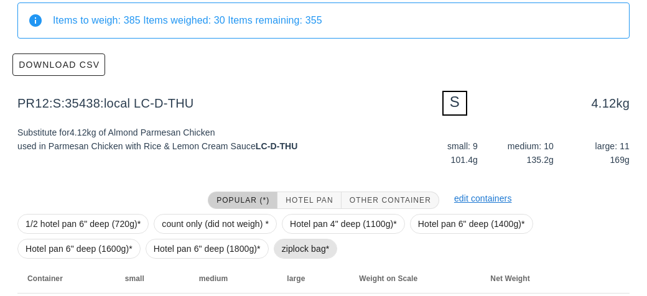
click at [301, 247] on span "ziplock bag*" at bounding box center [306, 249] width 48 height 19
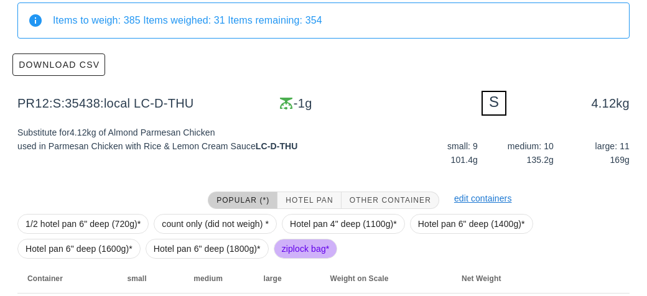
scroll to position [182, 0]
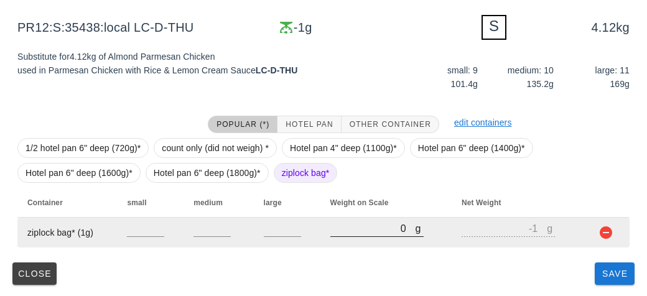
click at [356, 231] on input "0" at bounding box center [372, 228] width 85 height 16
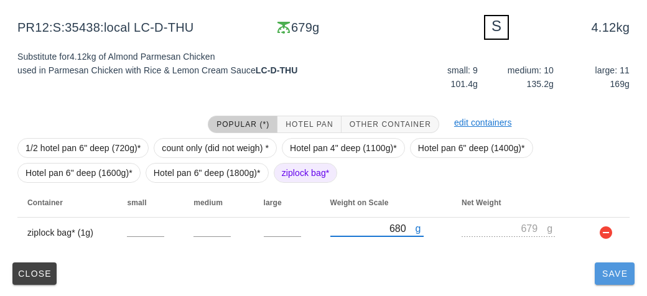
click at [595, 275] on button "Save" at bounding box center [615, 274] width 40 height 22
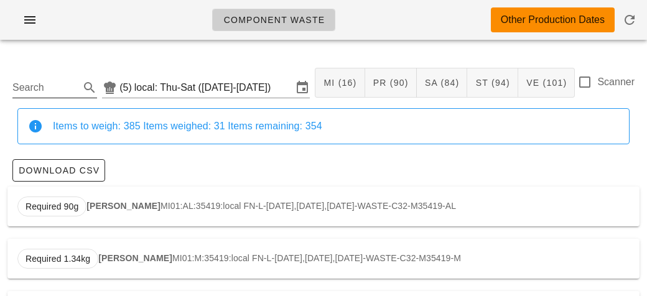
click at [47, 90] on input "Search" at bounding box center [44, 88] width 65 height 20
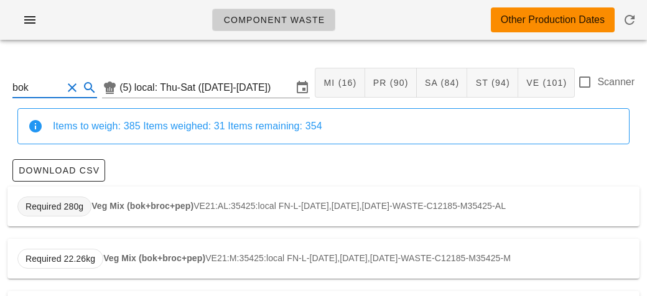
click at [87, 209] on span "Required 280g" at bounding box center [54, 207] width 74 height 20
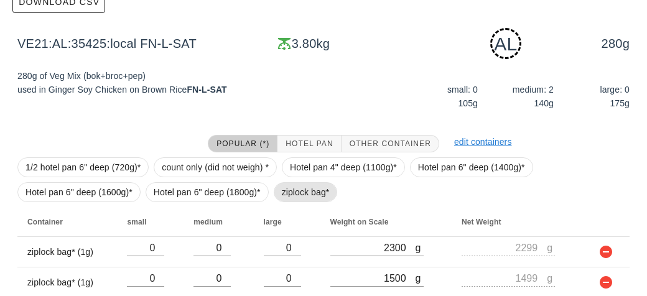
click at [295, 195] on span "ziplock bag*" at bounding box center [306, 192] width 48 height 19
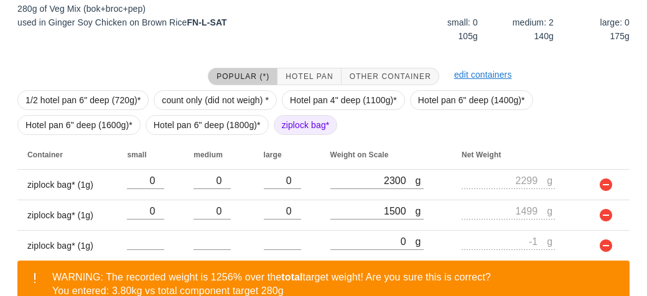
scroll to position [305, 0]
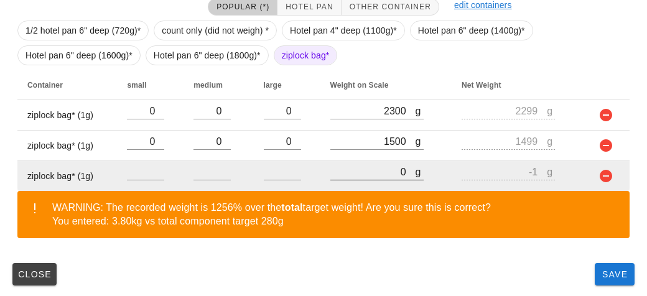
click at [363, 175] on input "0" at bounding box center [372, 172] width 85 height 16
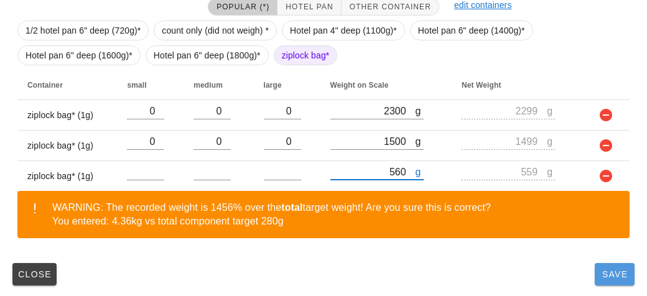
click at [615, 281] on button "Save" at bounding box center [615, 274] width 40 height 22
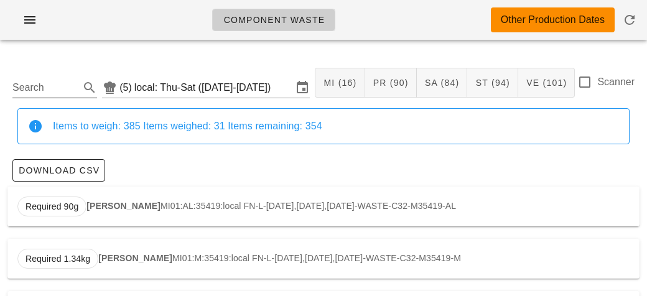
click at [34, 90] on input "Search" at bounding box center [44, 88] width 65 height 20
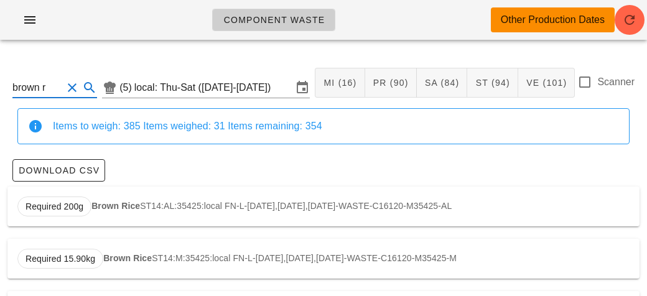
click at [108, 210] on strong "Brown Rice" at bounding box center [115, 206] width 49 height 10
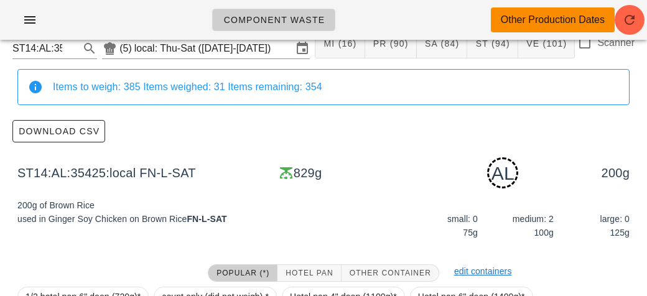
scroll to position [188, 0]
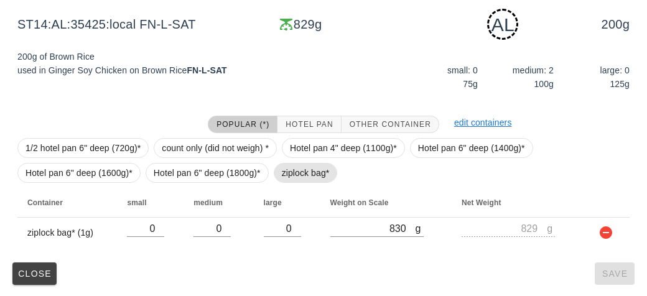
click at [282, 167] on span "ziplock bag*" at bounding box center [306, 173] width 48 height 19
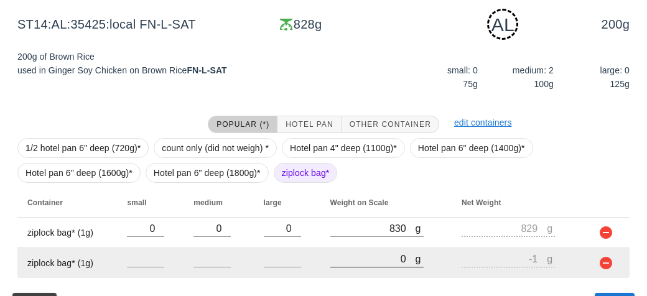
click at [365, 257] on input "0" at bounding box center [372, 259] width 85 height 16
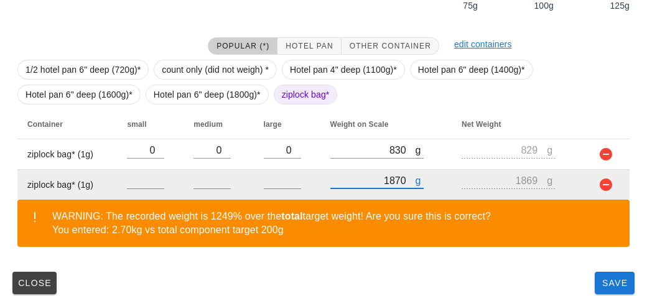
scroll to position [276, 0]
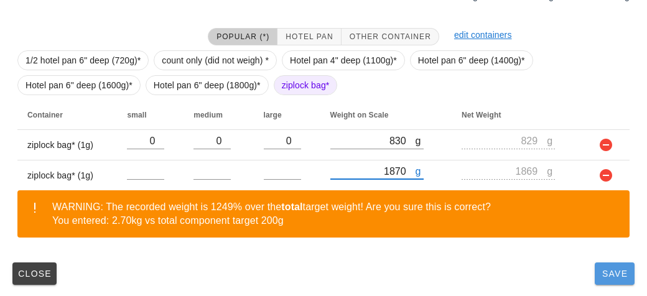
click at [613, 281] on button "Save" at bounding box center [615, 274] width 40 height 22
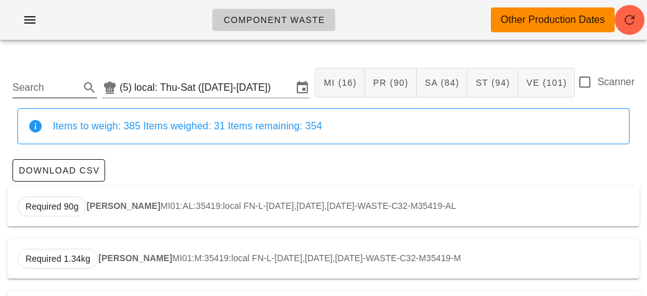
click at [36, 83] on input "Search" at bounding box center [44, 88] width 65 height 20
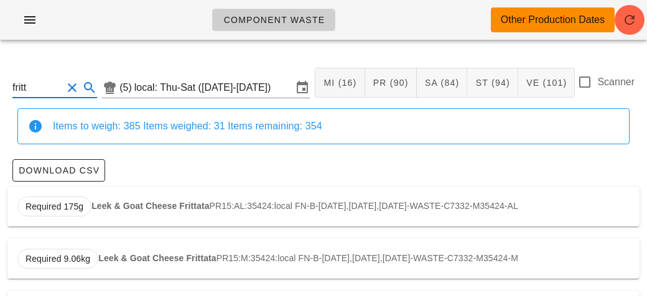
click at [118, 208] on strong "Leek & Goat Cheese Frittata" at bounding box center [150, 206] width 118 height 10
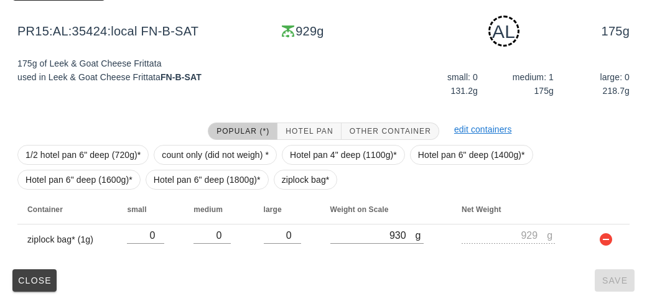
scroll to position [188, 0]
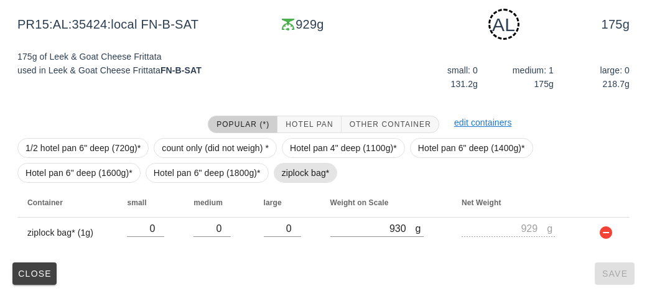
click at [291, 170] on span "ziplock bag*" at bounding box center [306, 173] width 48 height 19
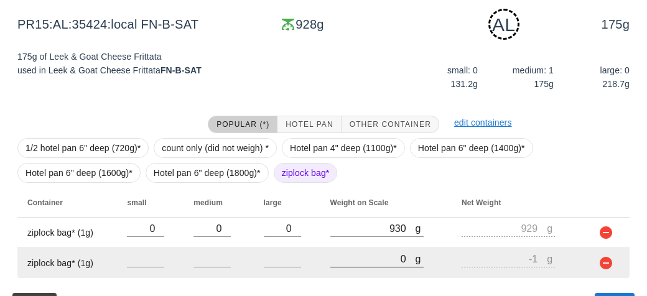
click at [366, 262] on input "0" at bounding box center [372, 259] width 85 height 16
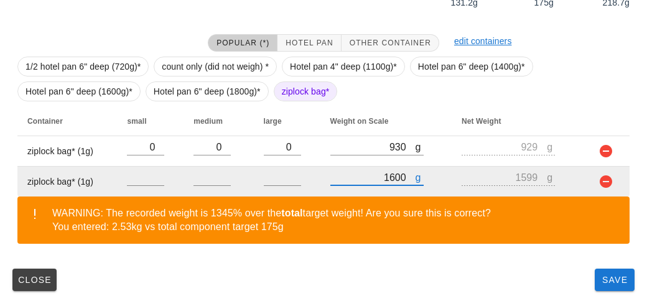
scroll to position [276, 0]
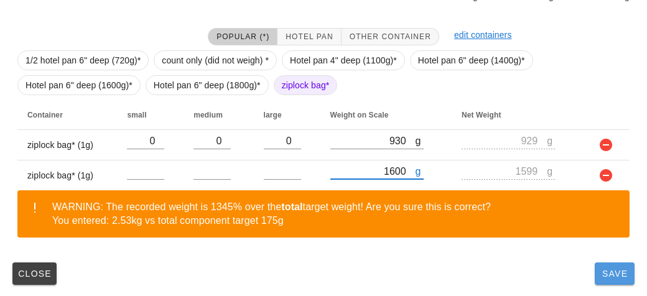
click at [605, 272] on span "Save" at bounding box center [615, 274] width 30 height 10
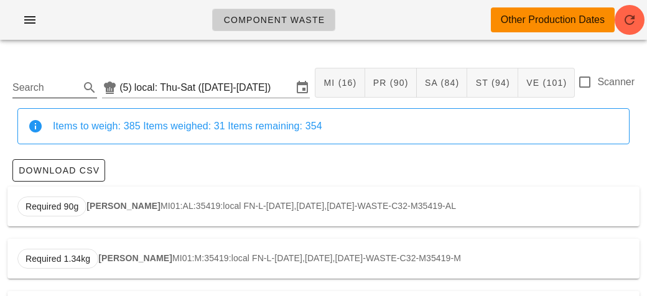
click at [32, 93] on input "Search" at bounding box center [44, 88] width 65 height 20
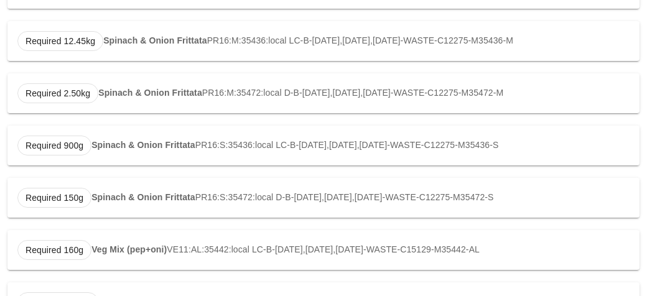
scroll to position [282, 0]
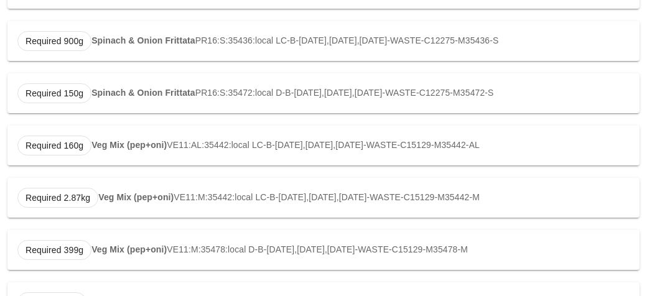
click at [127, 144] on strong "Veg Mix (pep+oni)" at bounding box center [128, 145] width 75 height 10
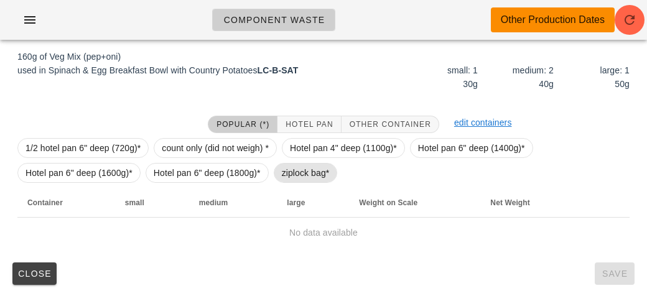
click at [293, 176] on span "ziplock bag*" at bounding box center [306, 173] width 48 height 19
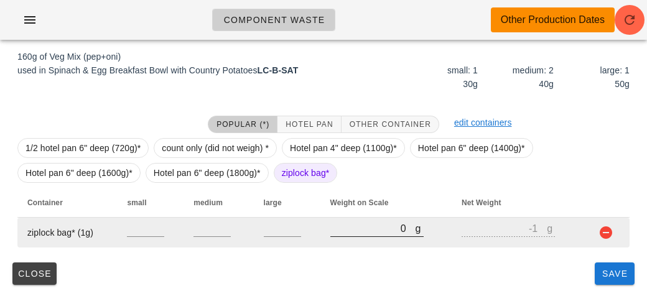
click at [361, 230] on input "0" at bounding box center [372, 228] width 85 height 16
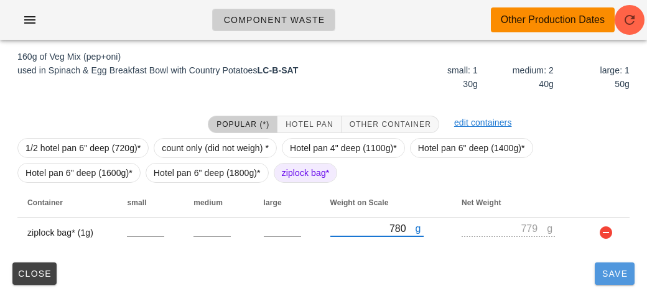
click at [608, 281] on button "Save" at bounding box center [615, 274] width 40 height 22
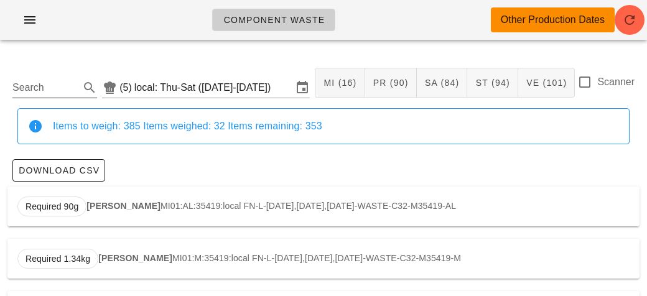
click at [34, 87] on input "Search" at bounding box center [44, 88] width 65 height 20
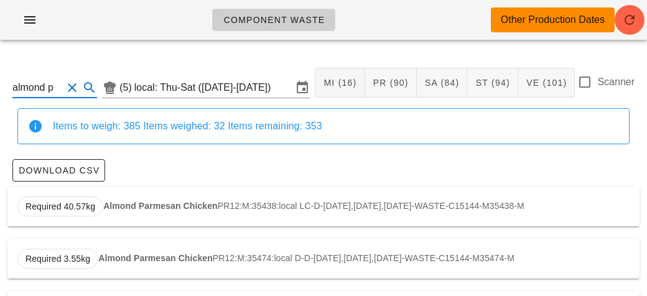
click at [146, 217] on div "Required 40.57kg Almond Parmesan Chicken PR12:M:35438:local LC-D-[DATE],[DATE],…" at bounding box center [323, 207] width 632 height 40
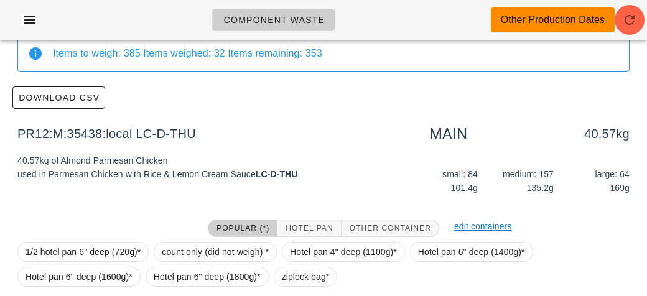
scroll to position [177, 0]
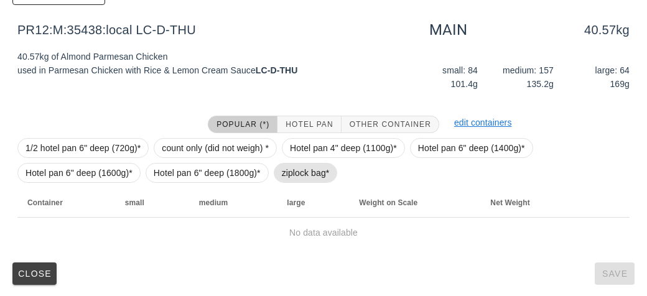
click at [296, 174] on span "ziplock bag*" at bounding box center [306, 173] width 48 height 19
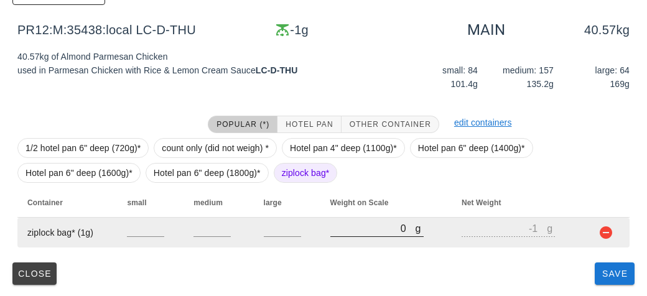
click at [351, 221] on input "0" at bounding box center [372, 228] width 85 height 16
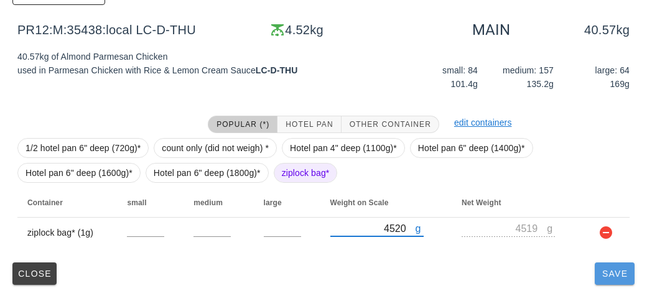
click at [600, 277] on span "Save" at bounding box center [615, 274] width 30 height 10
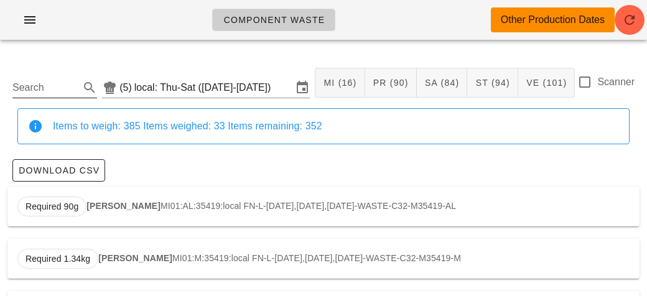
click at [37, 90] on input "Search" at bounding box center [44, 88] width 65 height 20
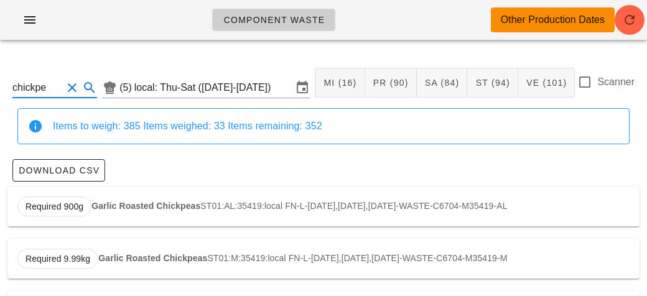
scroll to position [54, 0]
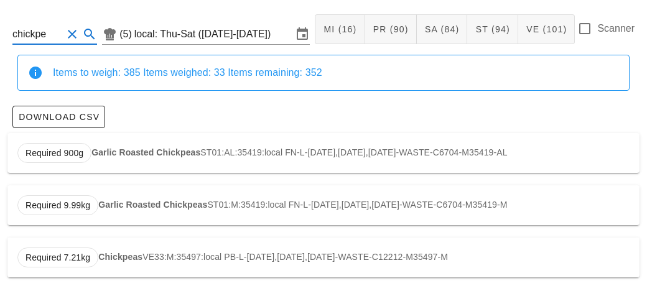
click at [218, 147] on div "Required 900g Garlic Roasted Chickpeas ST01:AL:35419:local FN-L-[DATE],[DATE],[…" at bounding box center [323, 153] width 632 height 40
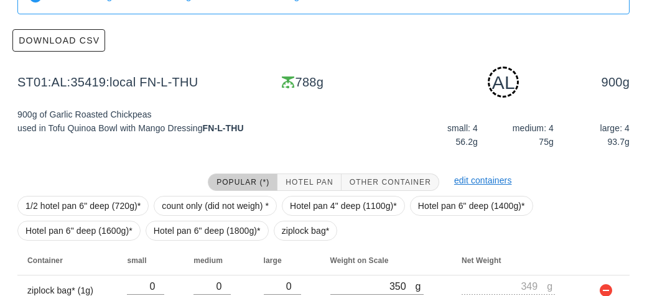
scroll to position [218, 0]
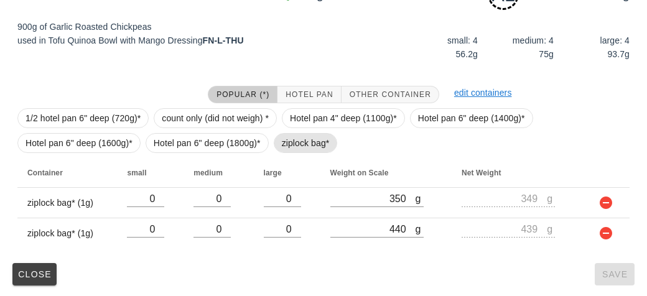
click at [288, 141] on span "ziplock bag*" at bounding box center [306, 143] width 48 height 19
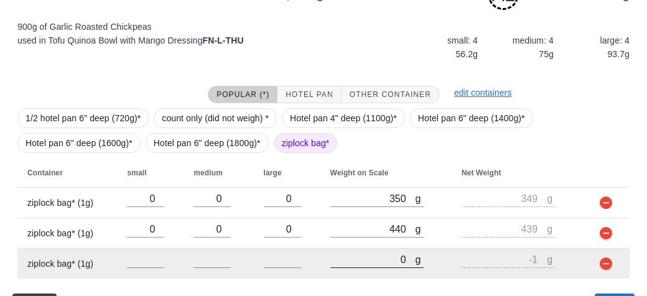
click at [371, 264] on input "0" at bounding box center [372, 259] width 85 height 16
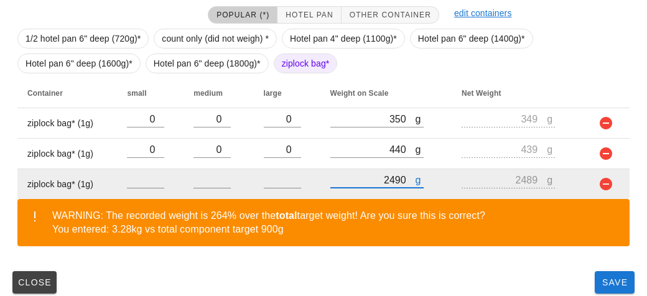
scroll to position [305, 0]
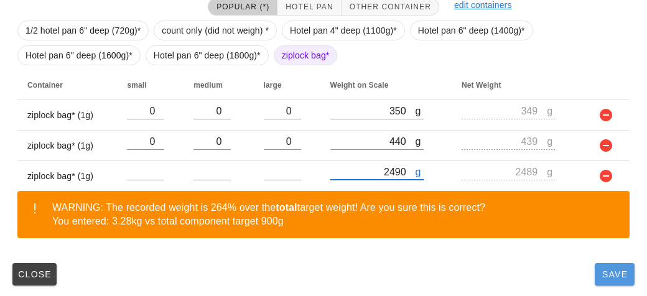
click at [612, 282] on button "Save" at bounding box center [615, 274] width 40 height 22
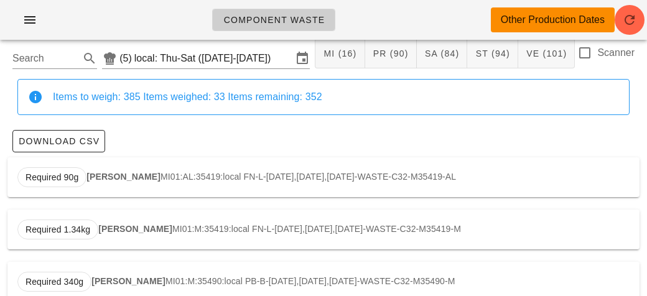
scroll to position [26, 0]
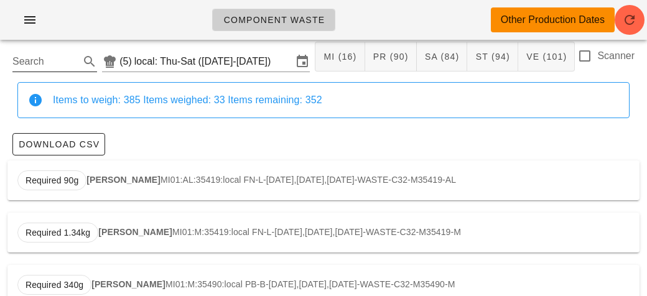
click at [39, 55] on input "Search" at bounding box center [44, 62] width 65 height 20
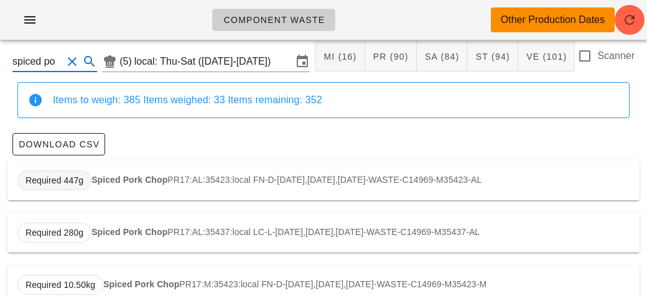
click at [86, 172] on span "Required 447g" at bounding box center [54, 180] width 74 height 20
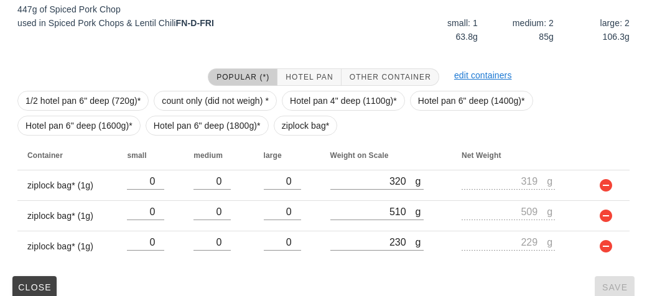
scroll to position [249, 0]
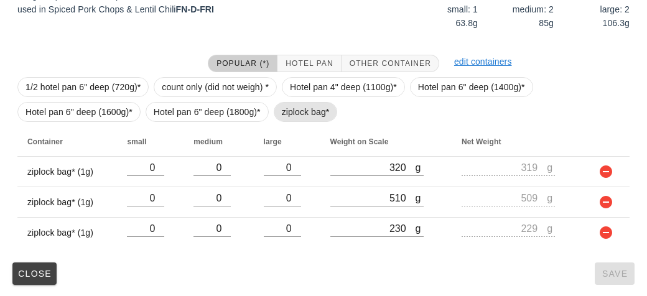
click at [286, 111] on span "ziplock bag*" at bounding box center [306, 112] width 48 height 19
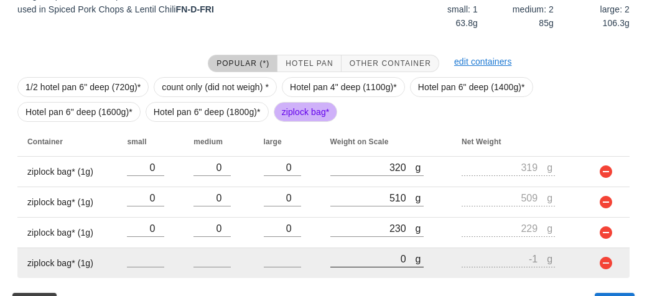
click at [371, 257] on input "0" at bounding box center [372, 259] width 85 height 16
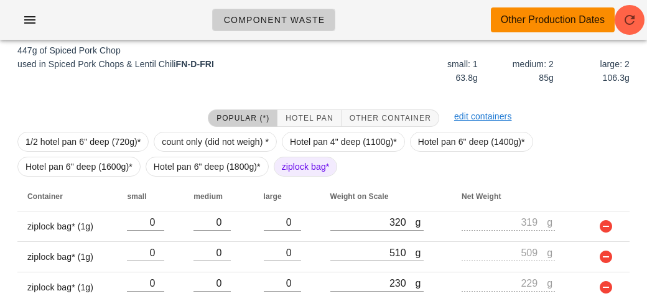
scroll to position [279, 0]
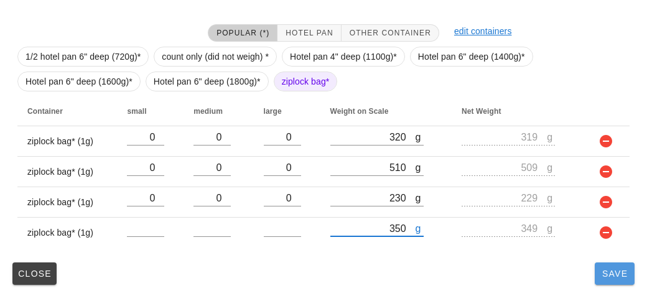
click at [603, 283] on button "Save" at bounding box center [615, 274] width 40 height 22
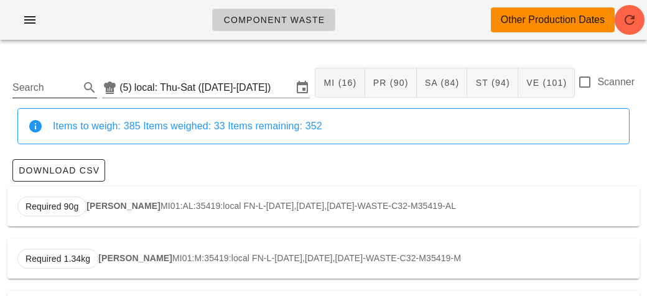
click at [30, 89] on input "Search" at bounding box center [44, 88] width 65 height 20
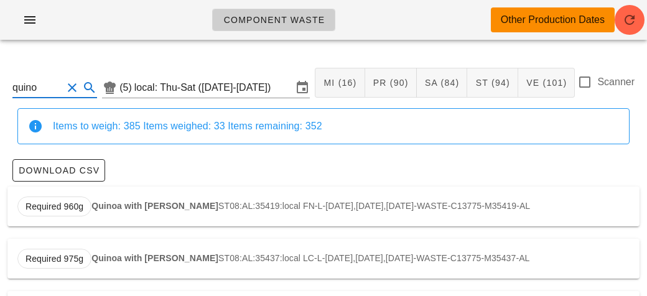
click at [113, 207] on strong "Quinoa with [PERSON_NAME]" at bounding box center [154, 206] width 127 height 10
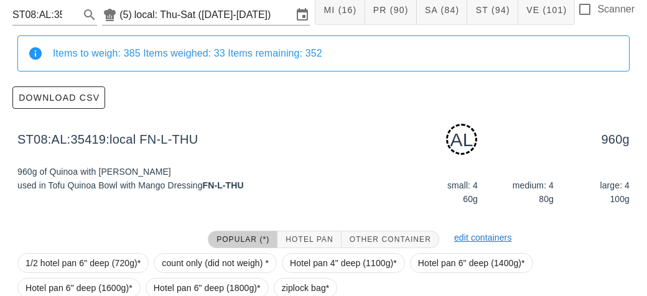
scroll to position [188, 0]
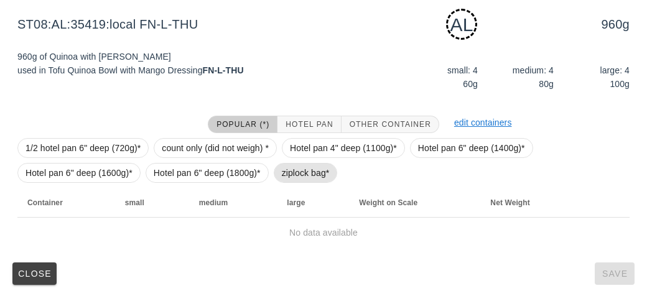
click at [299, 173] on span "ziplock bag*" at bounding box center [306, 173] width 48 height 19
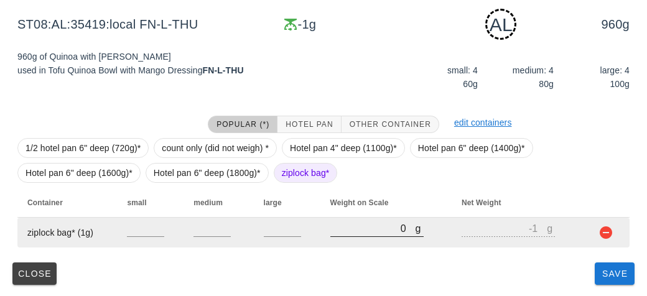
click at [340, 228] on input "0" at bounding box center [372, 228] width 85 height 16
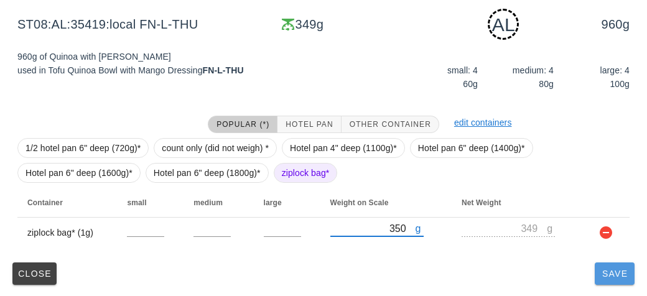
click at [600, 272] on span "Save" at bounding box center [615, 274] width 30 height 10
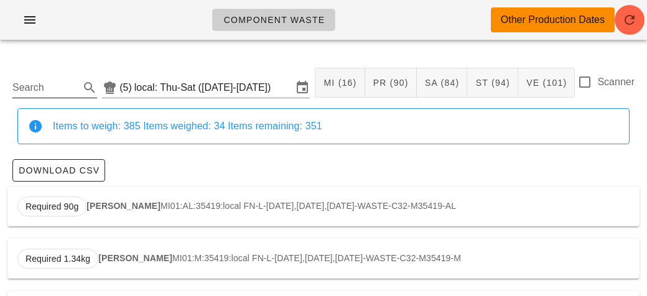
click at [49, 83] on input "Search" at bounding box center [44, 88] width 65 height 20
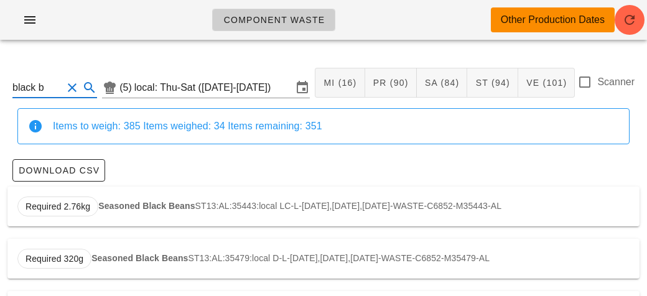
click at [109, 203] on strong "Seasoned Black Beans" at bounding box center [146, 206] width 96 height 10
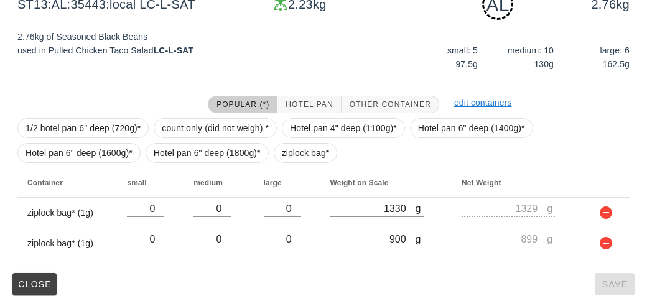
scroll to position [218, 0]
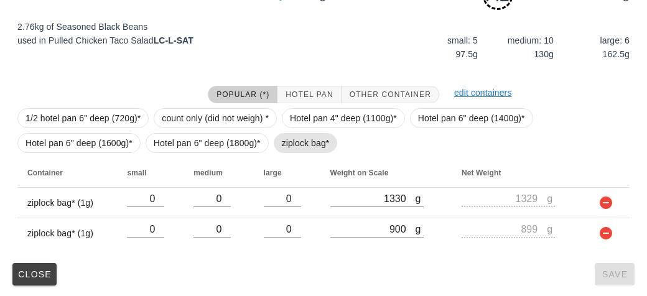
click at [304, 146] on span "ziplock bag*" at bounding box center [306, 143] width 48 height 19
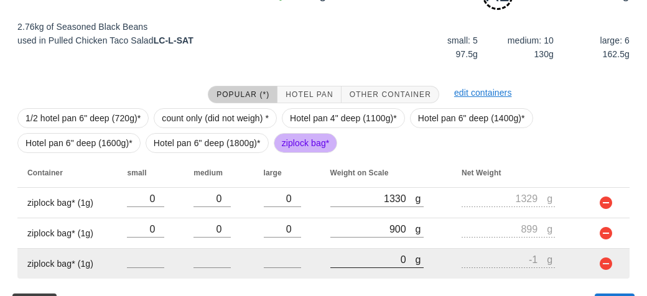
click at [371, 254] on input "0" at bounding box center [372, 259] width 85 height 16
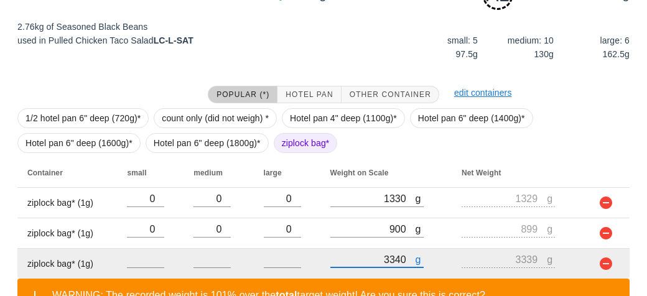
scroll to position [305, 0]
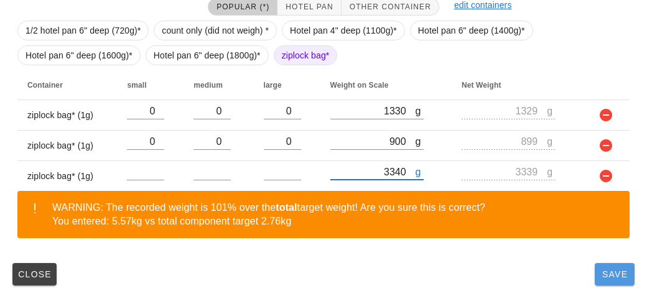
click at [621, 277] on span "Save" at bounding box center [615, 274] width 30 height 10
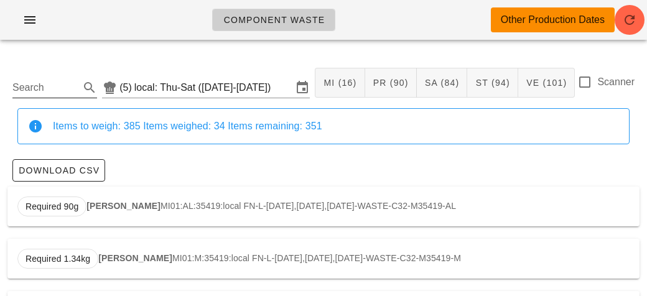
click at [49, 82] on input "Search" at bounding box center [44, 88] width 65 height 20
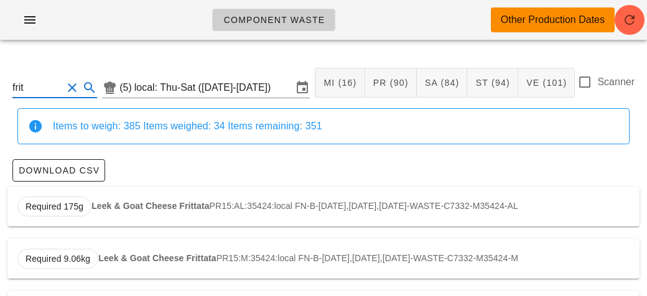
click at [116, 199] on div "Required 175g Leek & Goat Cheese Frittata PR15:AL:35424:local FN-B-[DATE],[DATE…" at bounding box center [323, 207] width 632 height 40
click at [41, 82] on input "frit" at bounding box center [37, 88] width 50 height 20
click at [96, 207] on span "Required 3.10kg" at bounding box center [57, 207] width 81 height 20
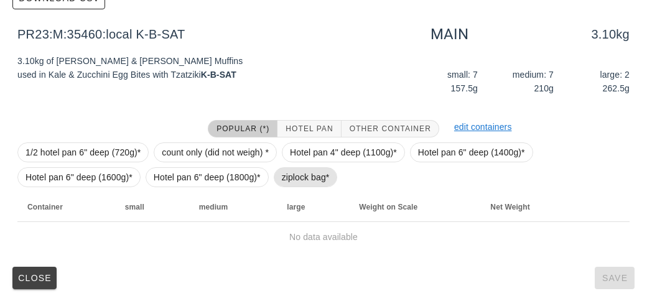
click at [291, 180] on span "ziplock bag*" at bounding box center [306, 177] width 48 height 19
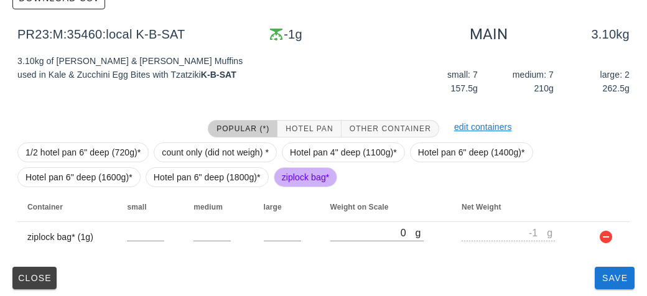
scroll to position [177, 0]
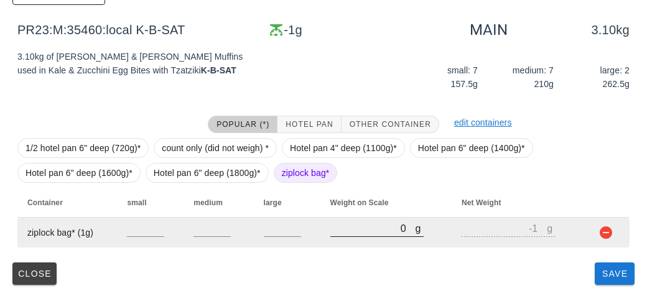
click at [347, 222] on input "0" at bounding box center [372, 228] width 85 height 16
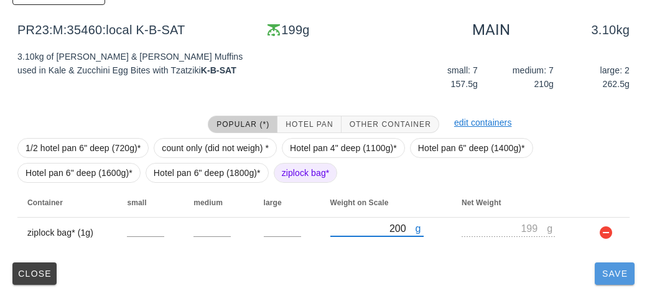
click at [605, 282] on button "Save" at bounding box center [615, 274] width 40 height 22
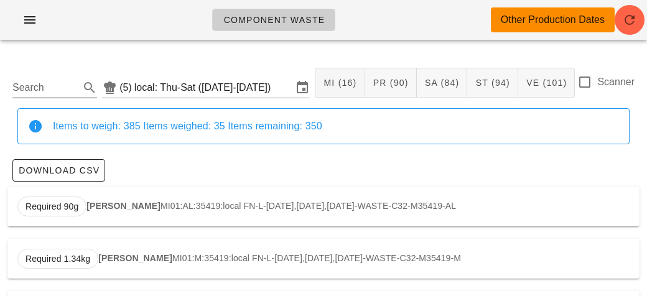
click at [49, 93] on input "Search" at bounding box center [44, 88] width 65 height 20
click at [90, 208] on span "Required 654g" at bounding box center [54, 207] width 74 height 20
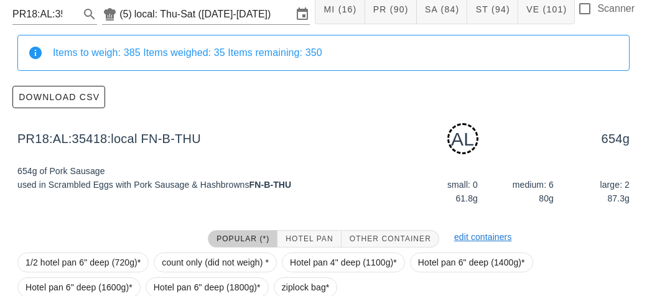
scroll to position [188, 0]
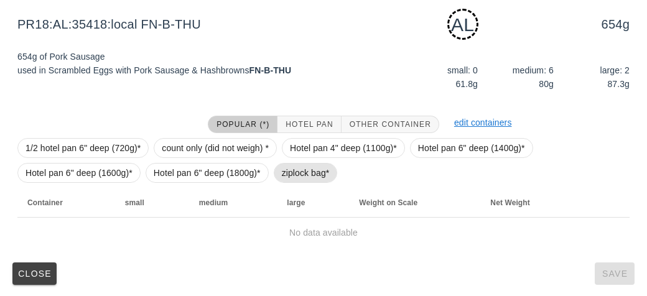
click at [284, 177] on span "ziplock bag*" at bounding box center [306, 173] width 48 height 19
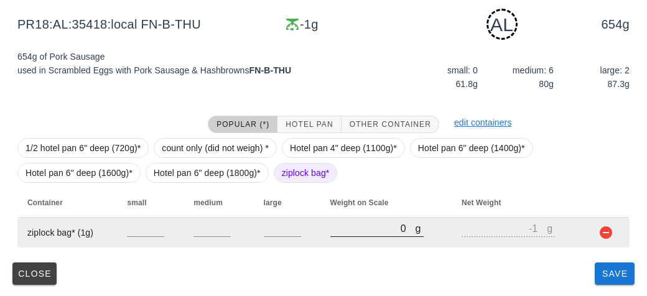
click at [358, 234] on input "0" at bounding box center [372, 228] width 85 height 16
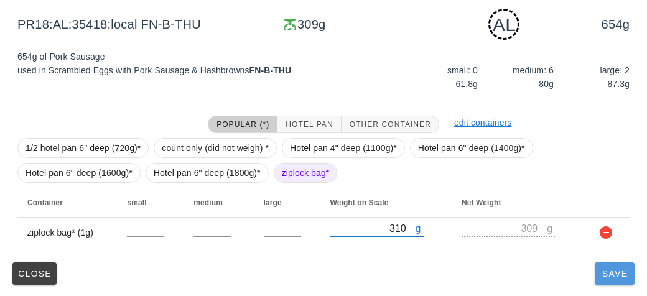
click at [605, 278] on button "Save" at bounding box center [615, 274] width 40 height 22
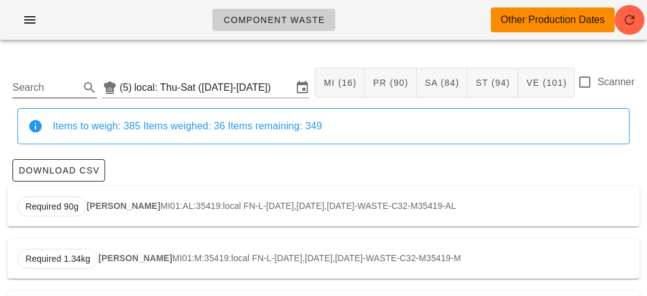
click at [37, 93] on input "Search" at bounding box center [44, 88] width 65 height 20
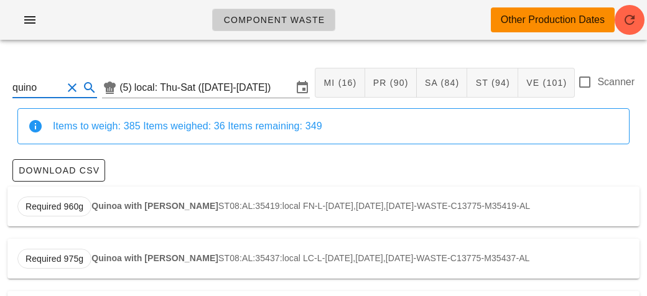
click at [105, 207] on strong "Quinoa with [PERSON_NAME]" at bounding box center [154, 206] width 127 height 10
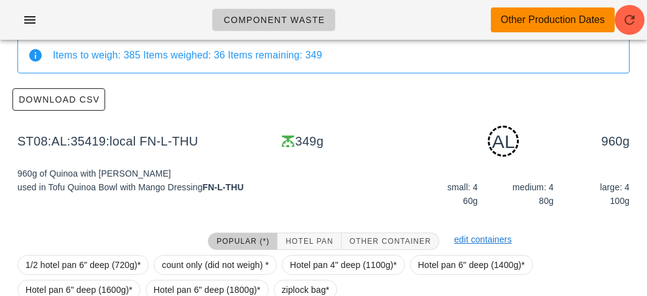
scroll to position [188, 0]
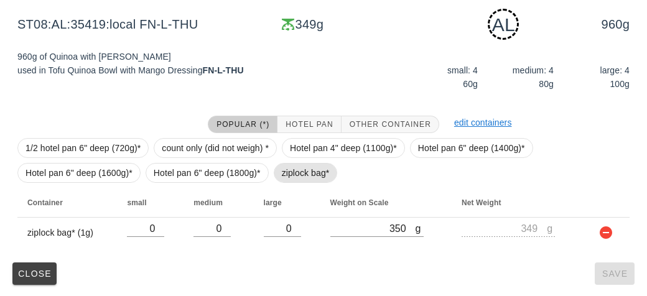
click at [304, 169] on span "ziplock bag*" at bounding box center [306, 173] width 48 height 19
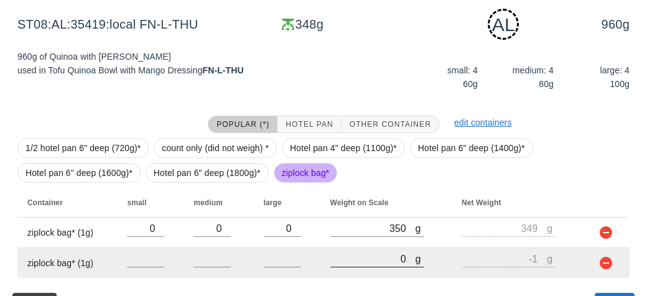
click at [356, 263] on input "0" at bounding box center [372, 259] width 85 height 16
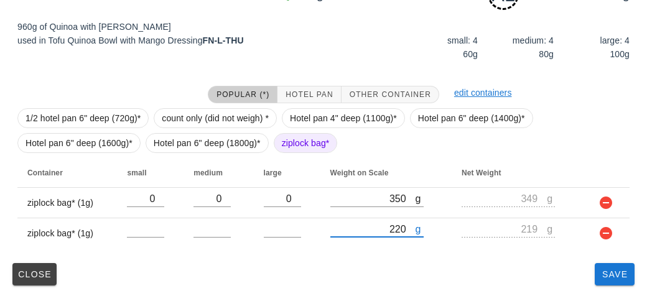
click at [626, 289] on div "ST08:AL:35419:local (5) local: Thu-Sat ([DATE]-[DATE]) MI (16) PR (90) SA (84) …" at bounding box center [323, 65] width 647 height 466
click at [611, 277] on span "Save" at bounding box center [615, 274] width 30 height 10
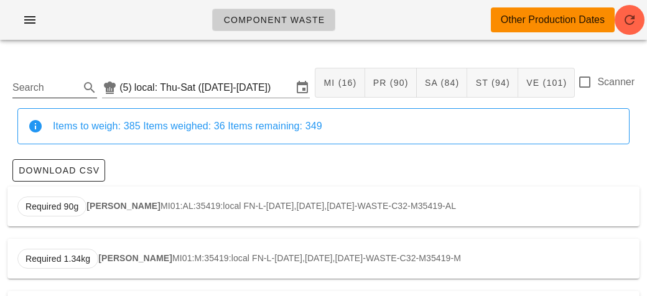
click at [49, 88] on input "Search" at bounding box center [44, 88] width 65 height 20
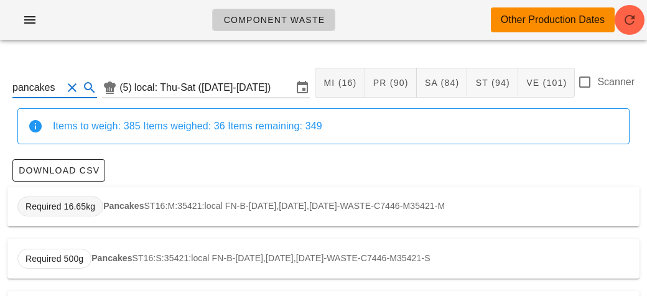
click at [101, 209] on span "Required 16.65kg" at bounding box center [60, 207] width 86 height 20
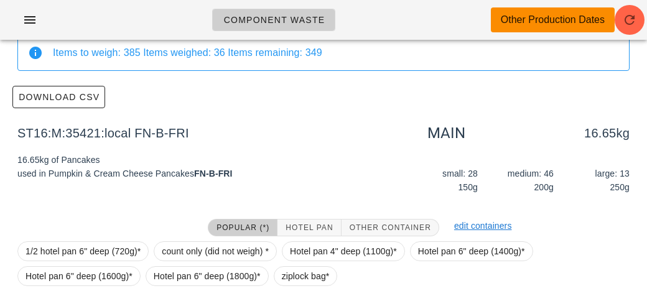
scroll to position [177, 0]
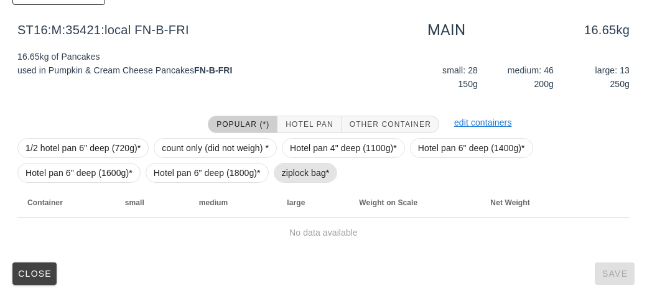
click at [282, 174] on span "ziplock bag*" at bounding box center [306, 173] width 48 height 19
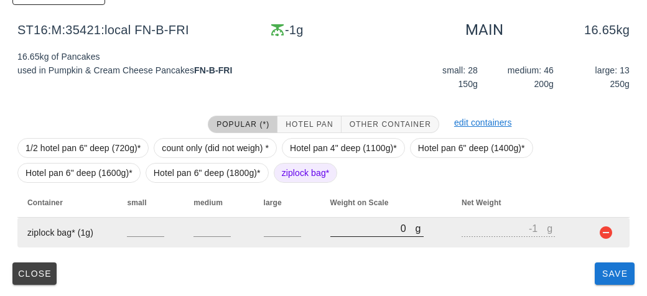
click at [363, 242] on div at bounding box center [376, 243] width 93 height 9
click at [356, 228] on input "0" at bounding box center [372, 228] width 85 height 16
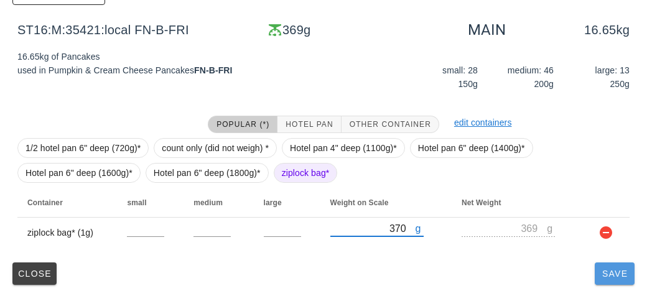
click at [610, 282] on button "Save" at bounding box center [615, 274] width 40 height 22
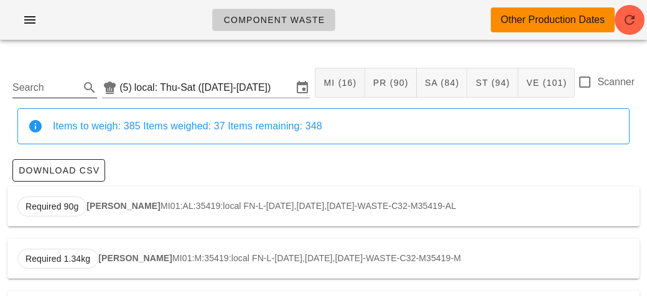
click at [37, 88] on input "Search" at bounding box center [44, 88] width 65 height 20
click at [115, 187] on div "Required 2.04kg Pork Meatballs PR04:AL:35444:local LC-D-[DATE],[DATE],[DATE]-WA…" at bounding box center [323, 207] width 632 height 40
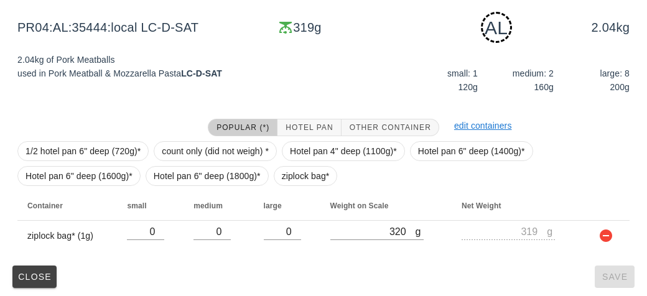
scroll to position [188, 0]
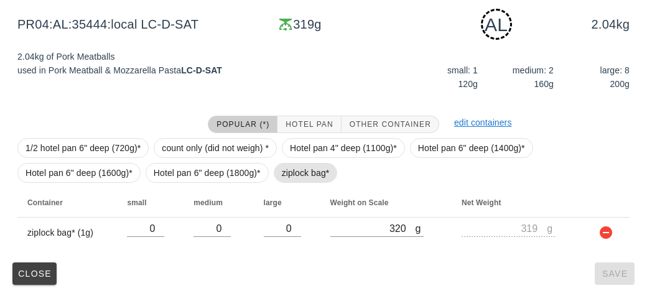
click at [299, 178] on span "ziplock bag*" at bounding box center [306, 173] width 48 height 19
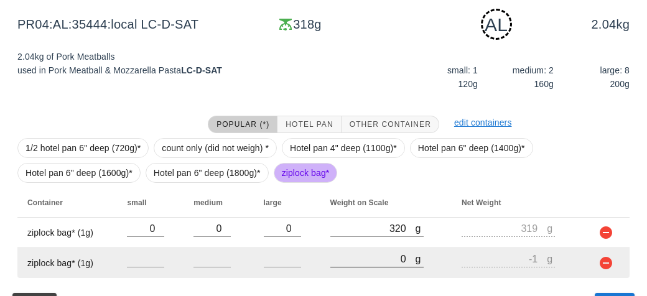
click at [366, 254] on input "0" at bounding box center [372, 259] width 85 height 16
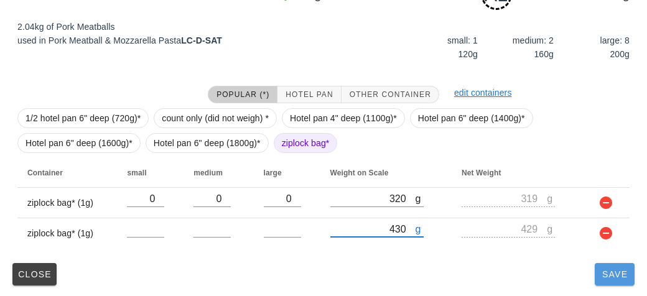
click at [621, 282] on button "Save" at bounding box center [615, 274] width 40 height 22
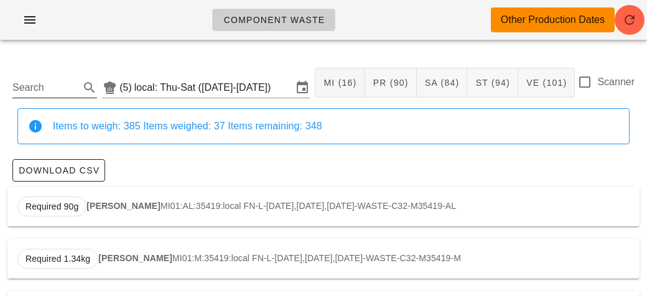
click at [44, 87] on input "Search" at bounding box center [44, 88] width 65 height 20
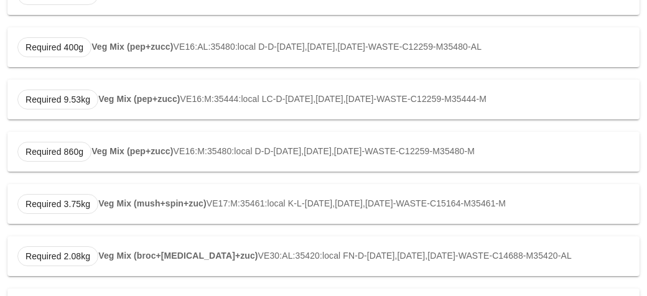
click at [152, 100] on strong "Veg Mix (pep+zucc)" at bounding box center [138, 99] width 81 height 10
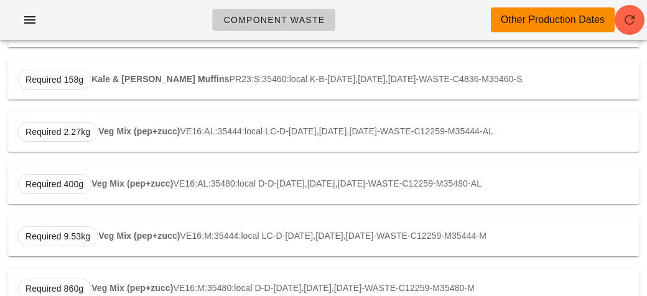
scroll to position [177, 0]
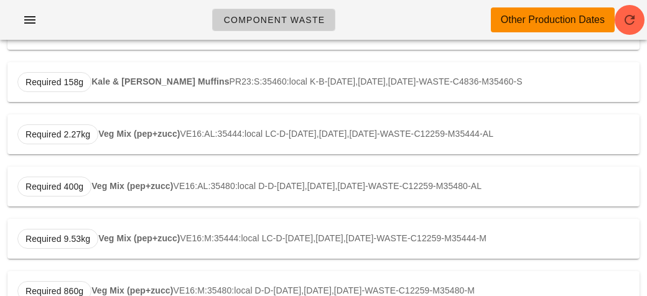
click at [168, 132] on strong "Veg Mix (pep+zucc)" at bounding box center [138, 134] width 81 height 10
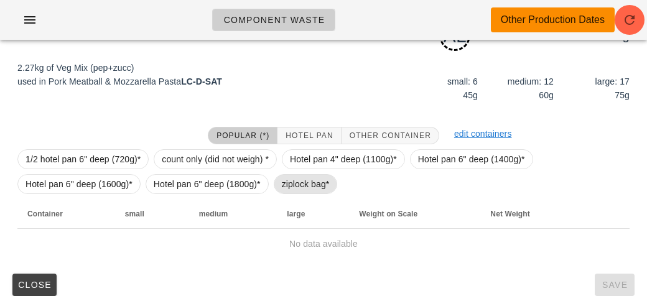
click at [292, 179] on span "ziplock bag*" at bounding box center [306, 184] width 48 height 19
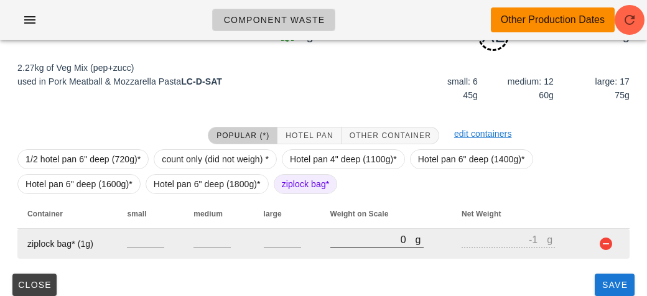
click at [359, 240] on input "0" at bounding box center [372, 239] width 85 height 16
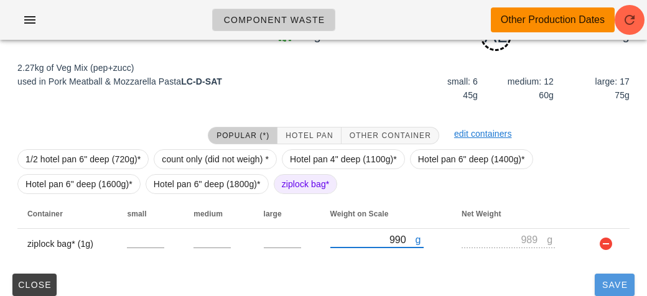
click at [596, 287] on button "Save" at bounding box center [615, 285] width 40 height 22
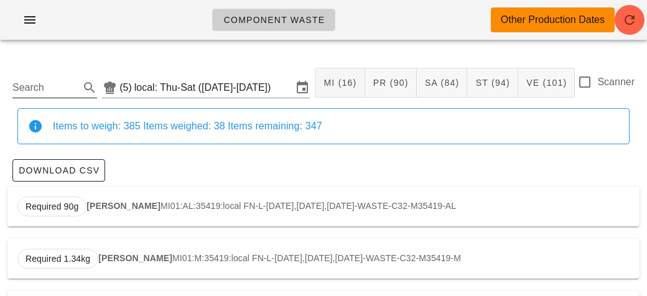
click at [37, 91] on input "Search" at bounding box center [44, 88] width 65 height 20
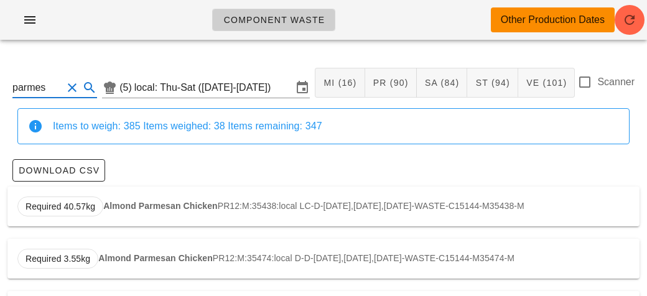
click at [111, 208] on strong "Almond Parmesan Chicken" at bounding box center [160, 206] width 114 height 10
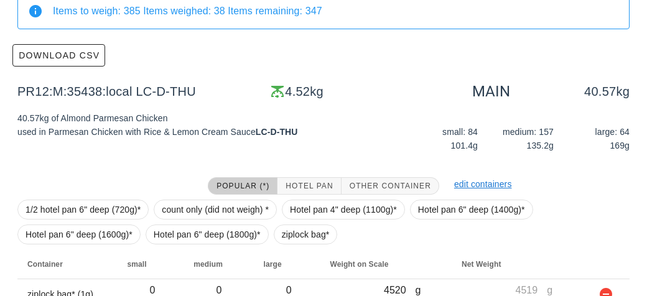
scroll to position [177, 0]
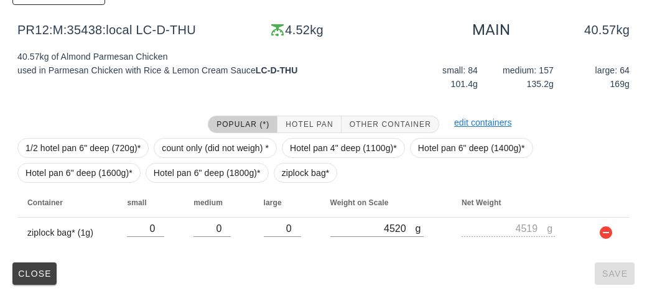
click at [369, 253] on div "Popular (*) Hotel Pan Other Container edit containers 1/2 hotel pan 6" deep (72…" at bounding box center [323, 182] width 632 height 152
click at [297, 174] on span "ziplock bag*" at bounding box center [306, 173] width 48 height 19
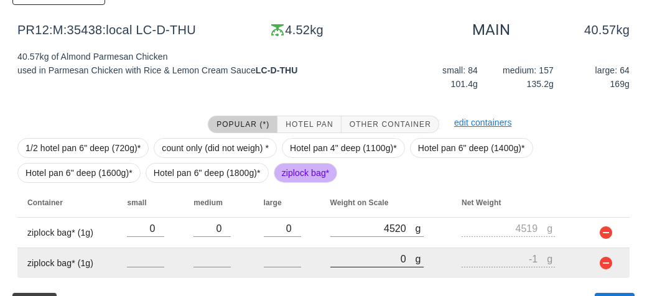
click at [357, 261] on input "0" at bounding box center [372, 259] width 85 height 16
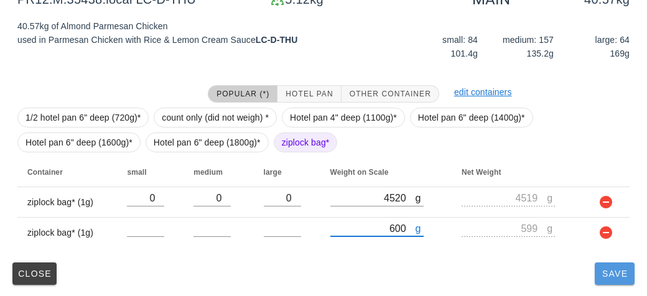
click at [613, 274] on span "Save" at bounding box center [615, 274] width 30 height 10
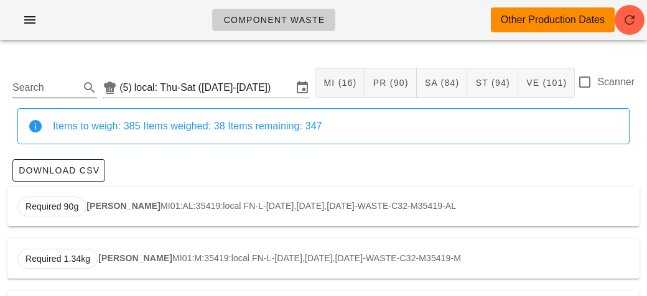
click at [55, 93] on input "Search" at bounding box center [44, 88] width 65 height 20
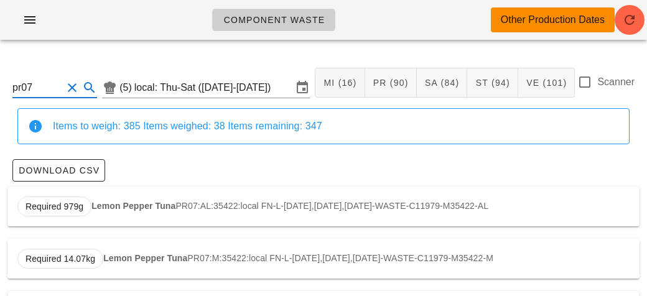
click at [114, 206] on strong "Lemon Pepper Tuna" at bounding box center [133, 206] width 84 height 10
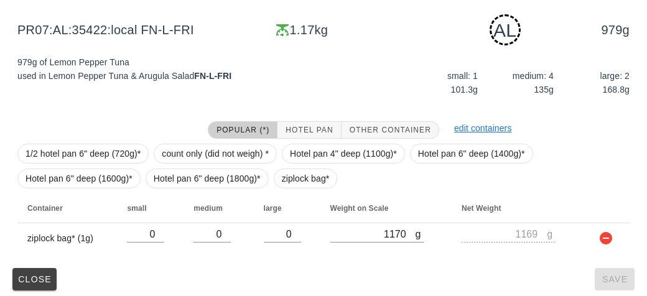
scroll to position [188, 0]
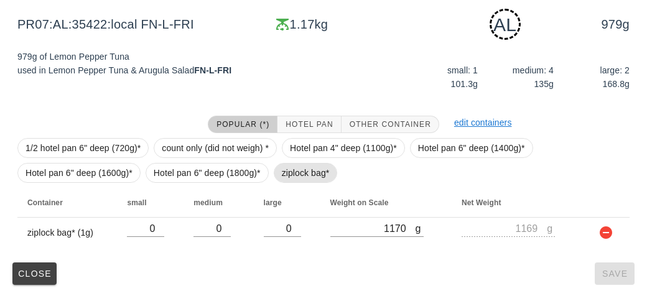
click at [286, 166] on span "ziplock bag*" at bounding box center [306, 173] width 48 height 19
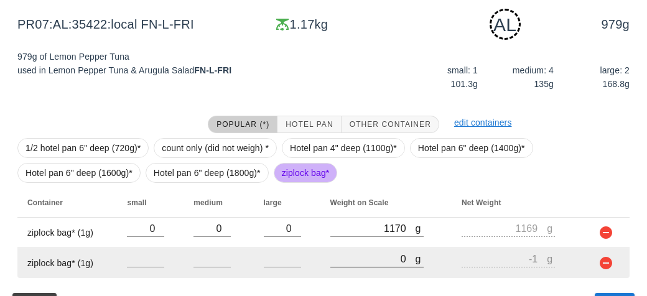
click at [359, 264] on input "0" at bounding box center [372, 259] width 85 height 16
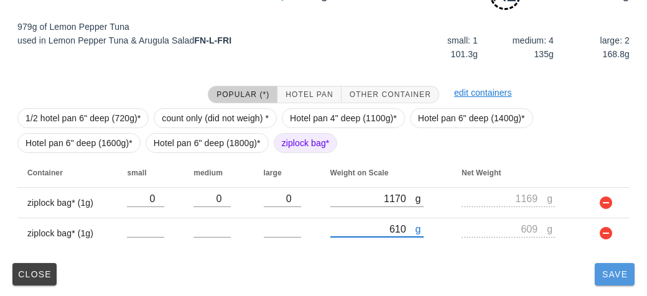
click at [607, 279] on button "Save" at bounding box center [615, 274] width 40 height 22
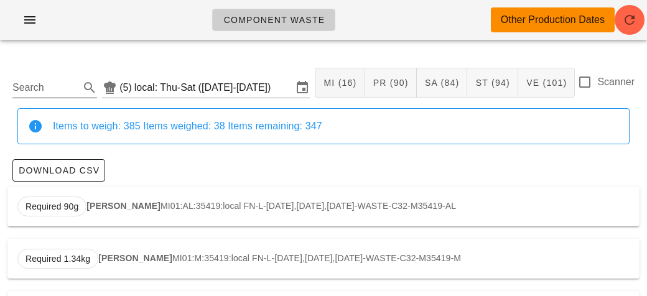
click at [32, 93] on input "Search" at bounding box center [44, 88] width 65 height 20
click at [113, 201] on strong "Scrambled Eggs" at bounding box center [132, 206] width 69 height 10
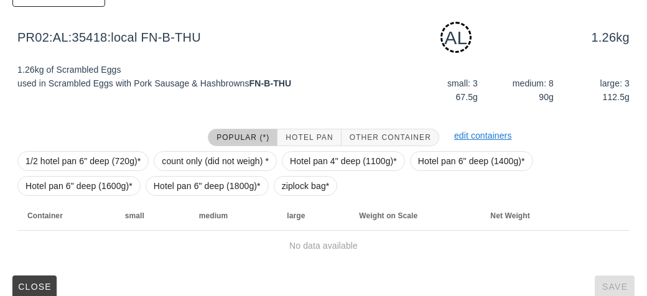
scroll to position [188, 0]
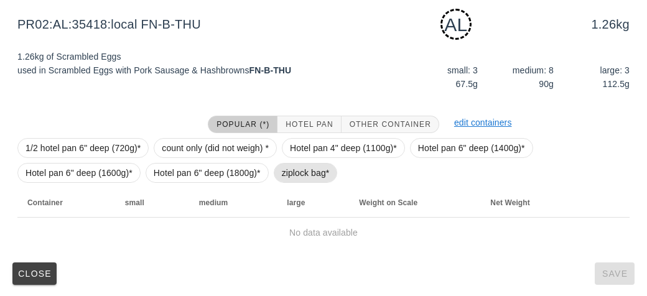
click at [277, 174] on span "ziplock bag*" at bounding box center [306, 173] width 64 height 20
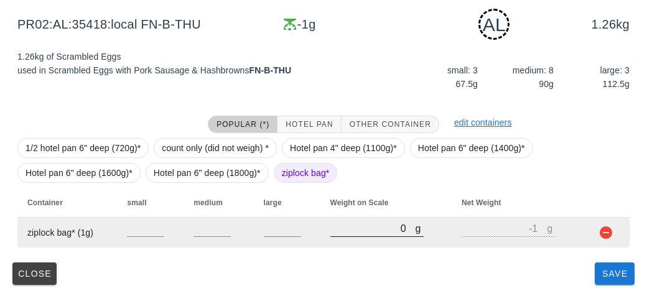
click at [347, 227] on input "0" at bounding box center [372, 228] width 85 height 16
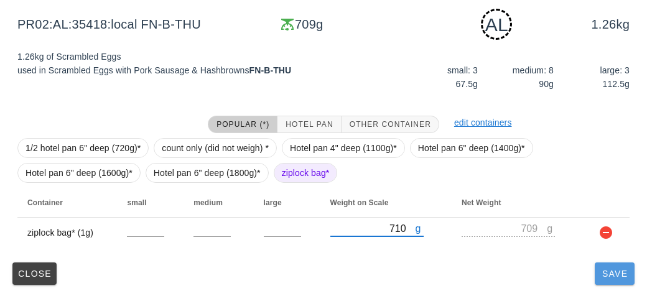
click at [600, 272] on span "Save" at bounding box center [615, 274] width 30 height 10
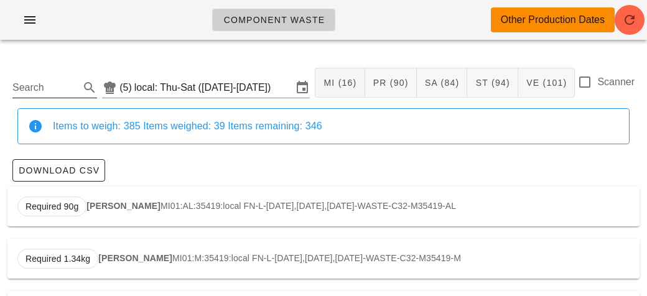
click at [42, 85] on input "Search" at bounding box center [44, 88] width 65 height 20
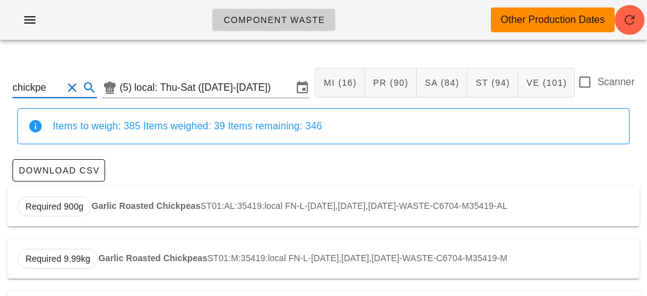
click at [111, 208] on strong "Garlic Roasted Chickpeas" at bounding box center [145, 206] width 109 height 10
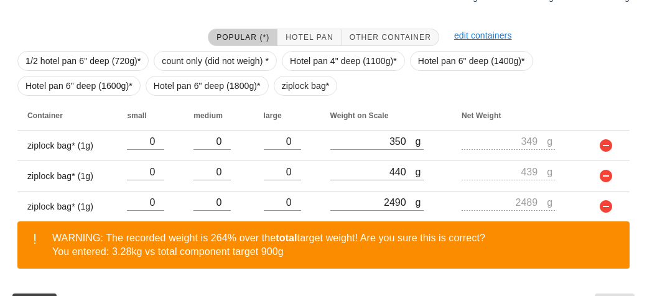
scroll to position [305, 0]
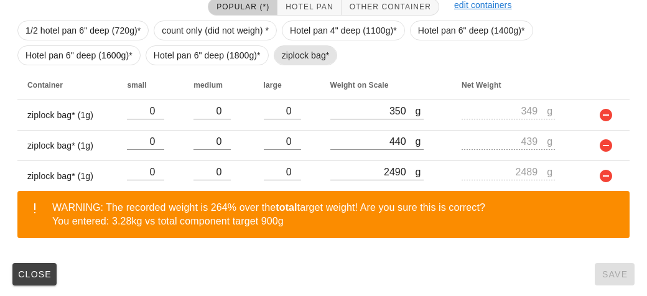
click at [279, 54] on span "ziplock bag*" at bounding box center [306, 55] width 64 height 20
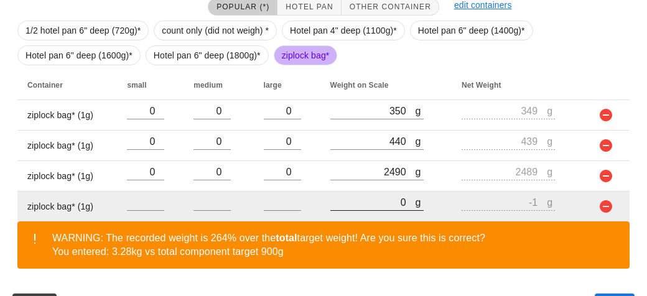
click at [367, 198] on input "0" at bounding box center [372, 202] width 85 height 16
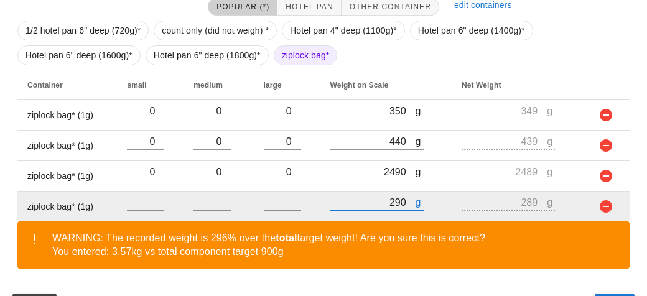
scroll to position [336, 0]
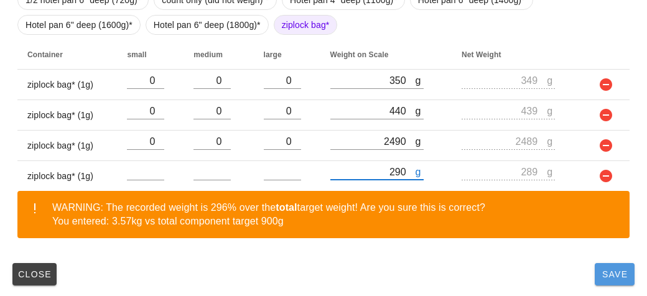
click at [598, 277] on button "Save" at bounding box center [615, 274] width 40 height 22
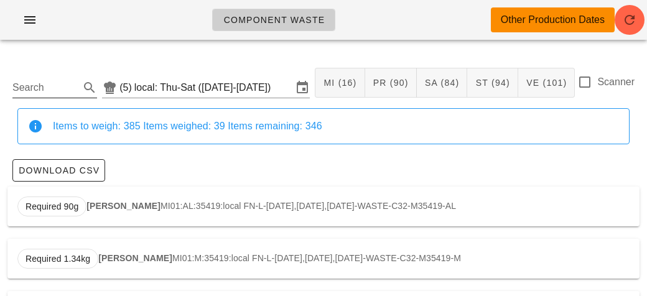
click at [63, 83] on input "Search" at bounding box center [44, 88] width 65 height 20
click at [90, 206] on span "Required 130g" at bounding box center [54, 207] width 74 height 20
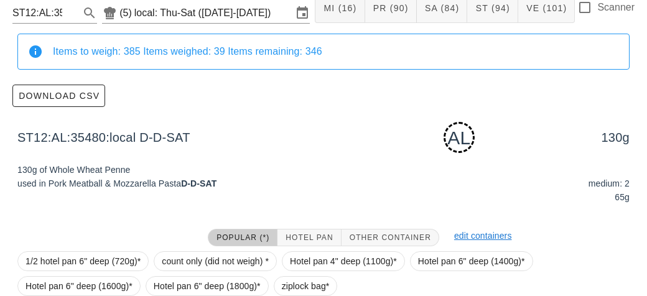
scroll to position [188, 0]
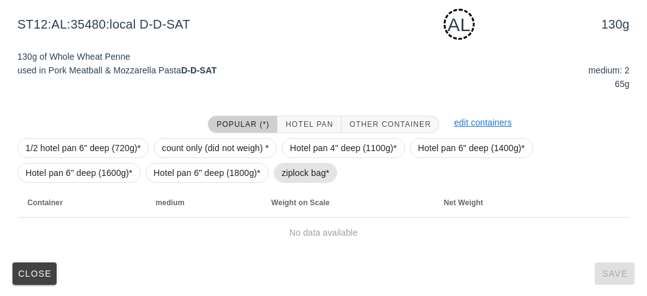
click at [284, 173] on span "ziplock bag*" at bounding box center [306, 173] width 48 height 19
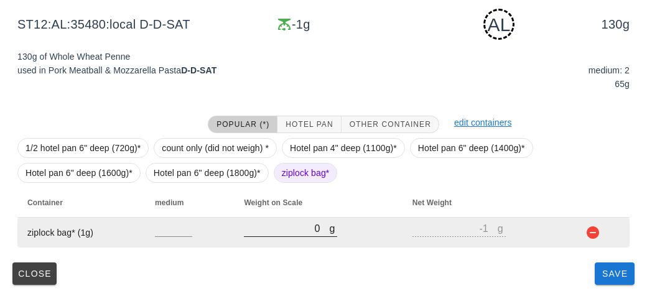
click at [321, 235] on input "0" at bounding box center [286, 228] width 85 height 16
click at [259, 228] on input "0" at bounding box center [286, 228] width 85 height 16
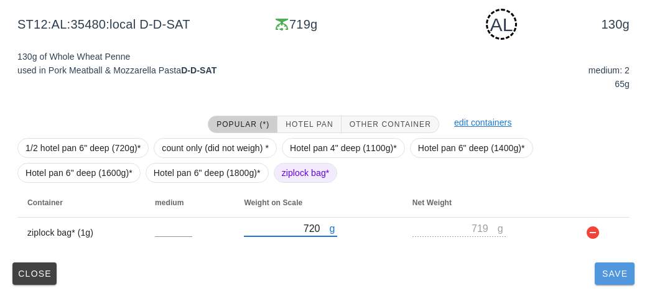
click at [621, 284] on button "Save" at bounding box center [615, 274] width 40 height 22
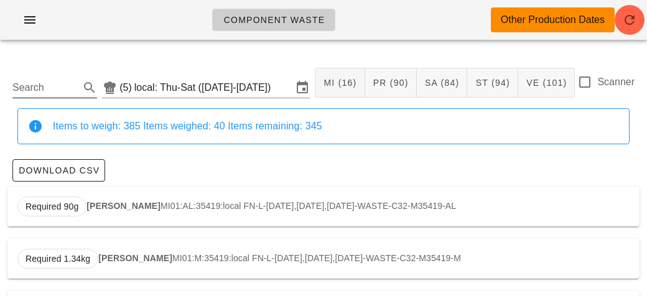
click at [57, 90] on input "Search" at bounding box center [44, 88] width 65 height 20
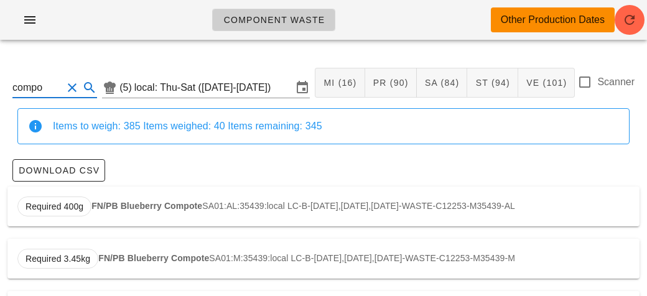
click at [143, 210] on div "Required 400g FN/PB Blueberry Compote SA01:AL:35439:local LC-B-[DATE],[DATE],[D…" at bounding box center [323, 207] width 632 height 40
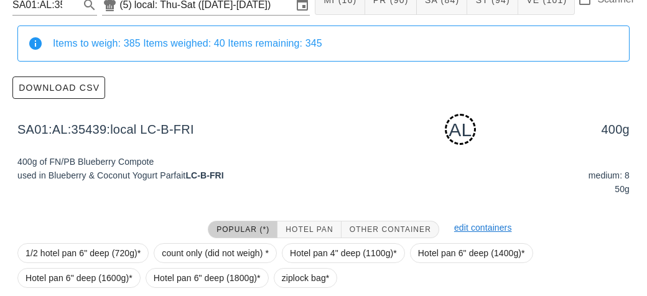
scroll to position [188, 0]
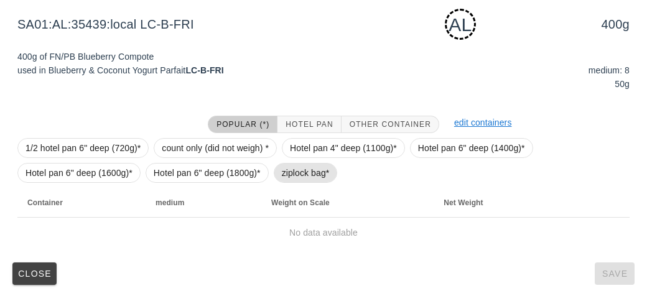
click at [277, 172] on span "ziplock bag*" at bounding box center [306, 173] width 64 height 20
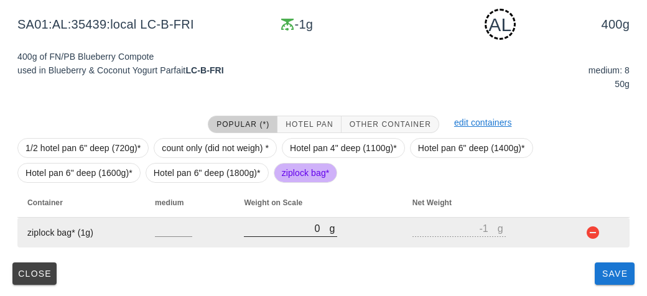
click at [321, 230] on input "0" at bounding box center [286, 228] width 85 height 16
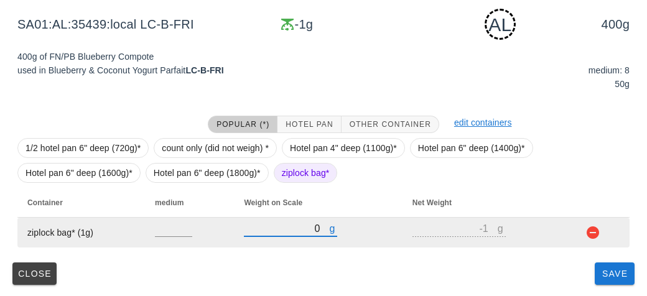
click at [263, 226] on input "0" at bounding box center [286, 228] width 85 height 16
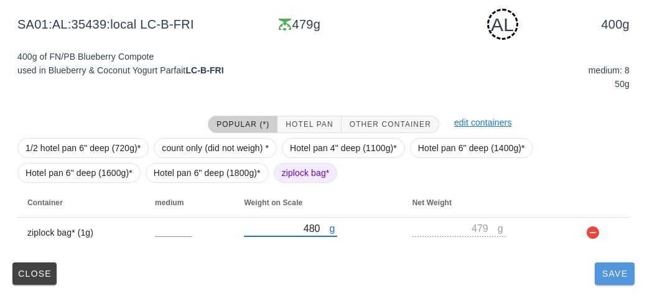
click at [609, 264] on button "Save" at bounding box center [615, 274] width 40 height 22
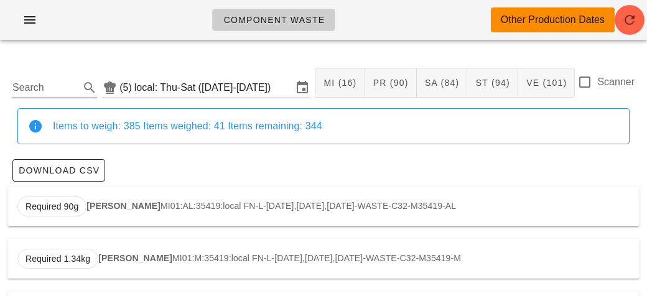
click at [50, 85] on input "Search" at bounding box center [44, 88] width 65 height 20
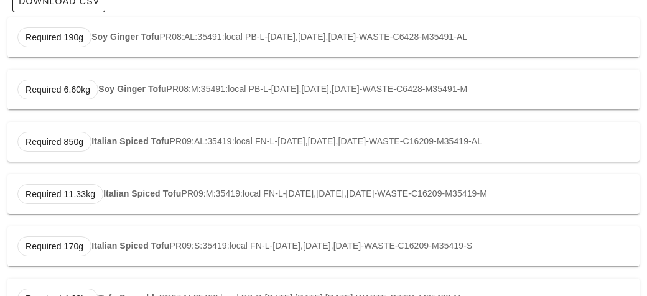
scroll to position [210, 0]
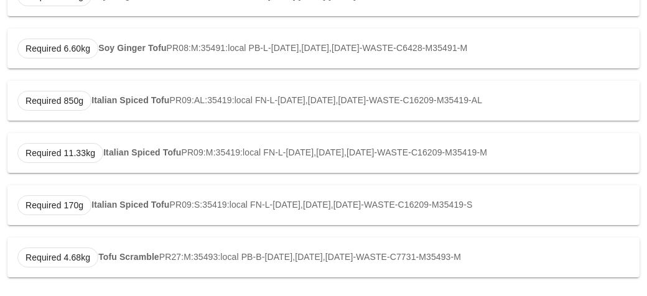
click at [116, 257] on strong "Tofu Scramble" at bounding box center [128, 257] width 61 height 10
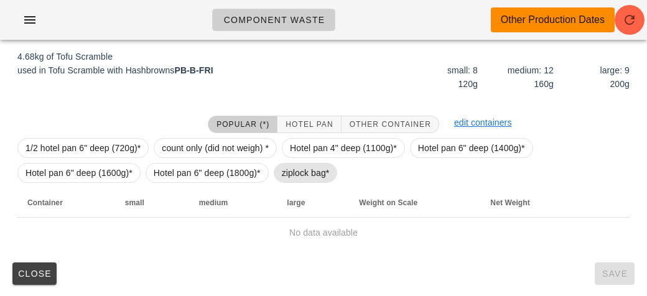
click at [300, 180] on span "ziplock bag*" at bounding box center [306, 173] width 48 height 19
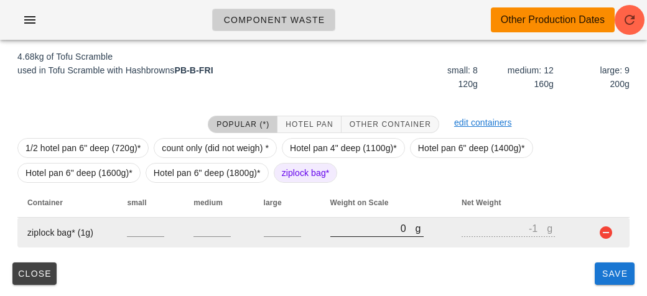
click at [348, 227] on input "0" at bounding box center [372, 228] width 85 height 16
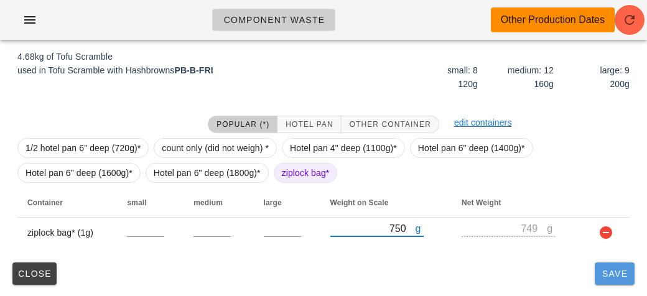
click at [611, 282] on button "Save" at bounding box center [615, 274] width 40 height 22
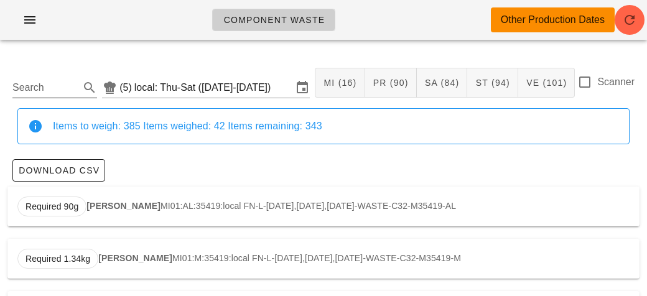
click at [30, 98] on div "Search" at bounding box center [54, 88] width 85 height 20
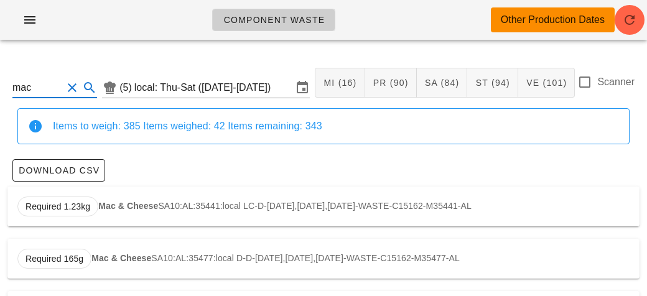
click at [113, 201] on strong "Mac & Cheese" at bounding box center [128, 206] width 60 height 10
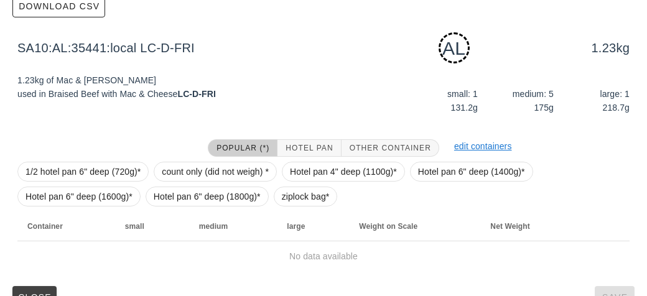
scroll to position [188, 0]
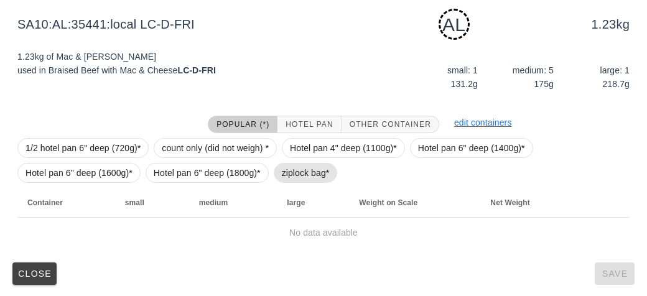
click at [299, 165] on span "ziplock bag*" at bounding box center [306, 173] width 48 height 19
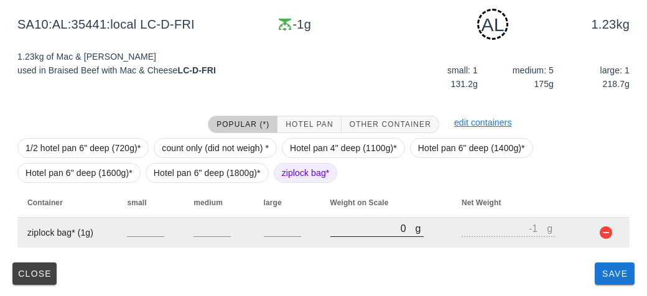
click at [357, 225] on input "0" at bounding box center [372, 228] width 85 height 16
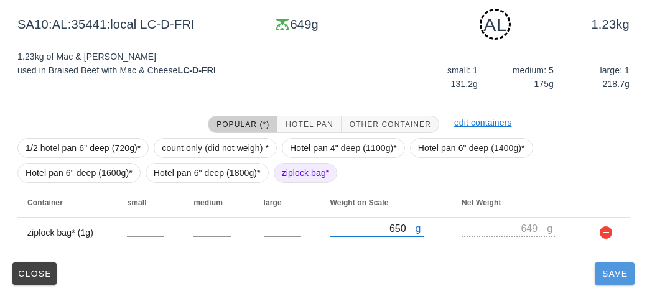
click at [616, 279] on button "Save" at bounding box center [615, 274] width 40 height 22
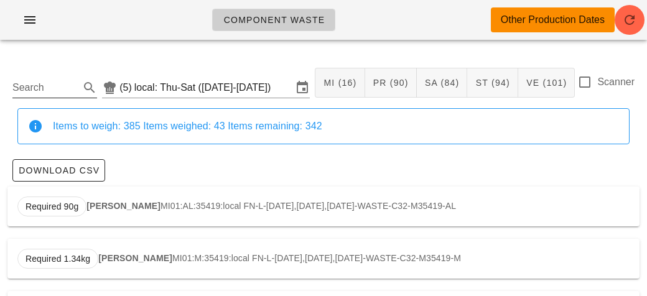
click at [87, 80] on icon at bounding box center [89, 87] width 15 height 15
click at [181, 208] on div "Required 85g Roasted Potatoes ST07:AL:35424:local FN-B-[DATE],[DATE],[DATE]-WAS…" at bounding box center [323, 207] width 632 height 40
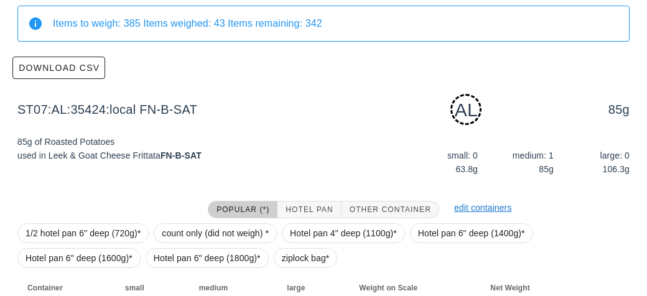
scroll to position [188, 0]
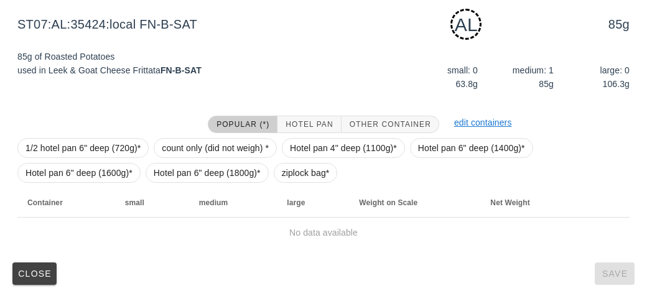
click at [272, 170] on div "1/2 hotel pan 6" deep (720g)* count only (did not weigh) * Hotel pan 4" deep (1…" at bounding box center [323, 160] width 612 height 55
click at [293, 175] on span "ziplock bag*" at bounding box center [306, 173] width 48 height 19
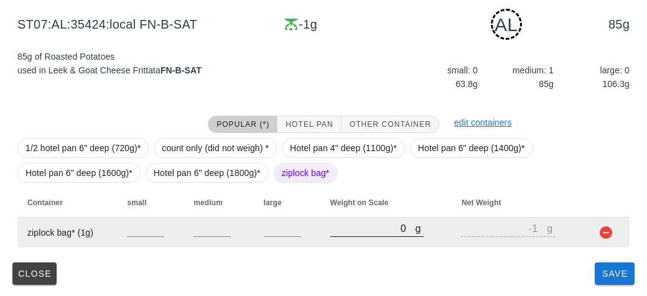
click at [347, 228] on input "0" at bounding box center [372, 228] width 85 height 16
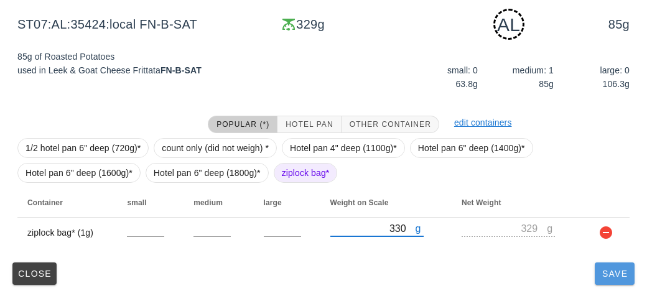
click at [603, 279] on button "Save" at bounding box center [615, 274] width 40 height 22
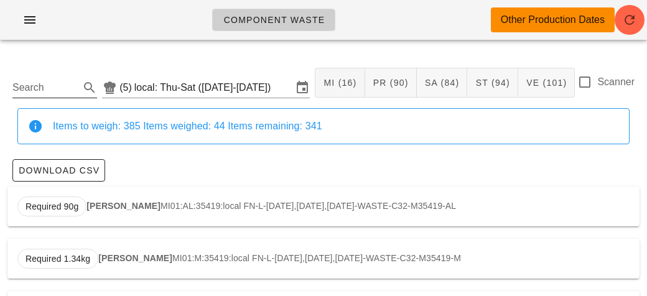
click at [59, 83] on input "Search" at bounding box center [44, 88] width 65 height 20
click at [130, 203] on strong "Veg Mix (pep+cuc)" at bounding box center [129, 206] width 77 height 10
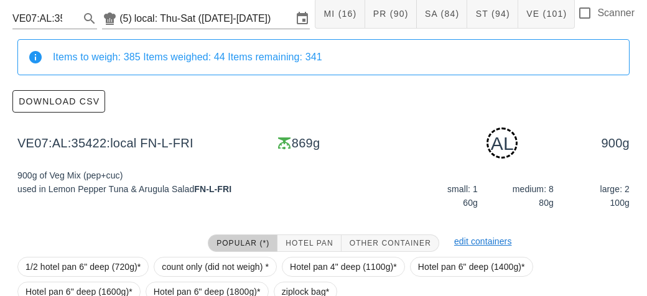
scroll to position [188, 0]
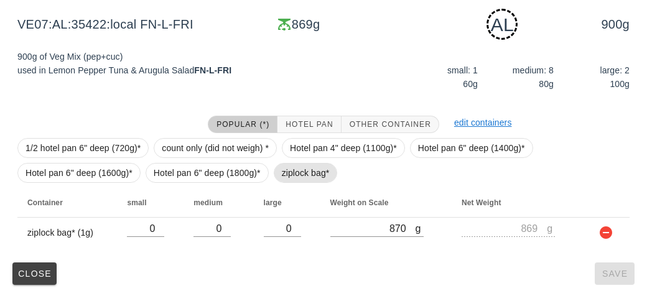
click at [296, 179] on span "ziplock bag*" at bounding box center [306, 173] width 48 height 19
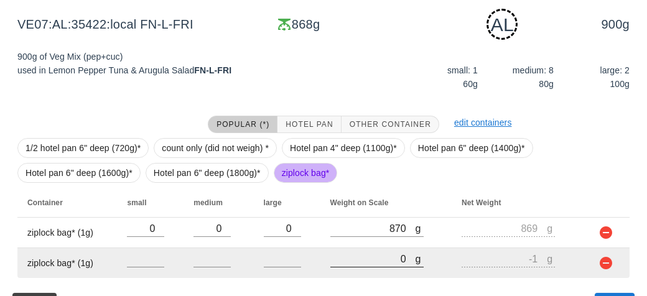
click at [378, 266] on div "g 0" at bounding box center [376, 259] width 93 height 16
click at [356, 264] on input "0" at bounding box center [372, 259] width 85 height 16
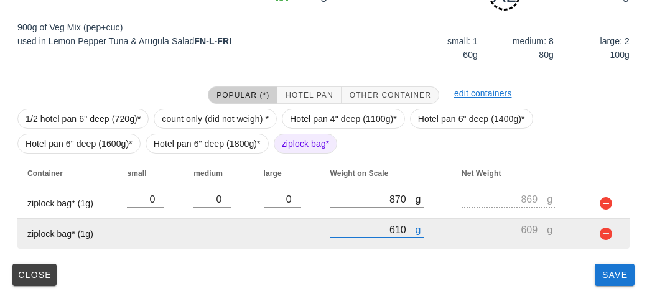
scroll to position [218, 0]
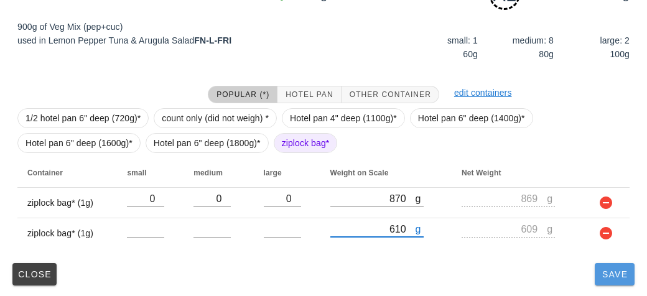
click at [600, 278] on button "Save" at bounding box center [615, 274] width 40 height 22
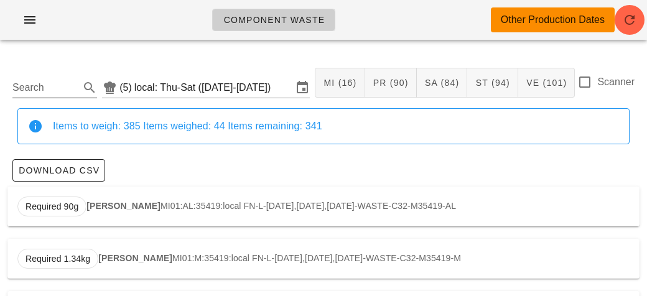
click at [49, 93] on input "Search" at bounding box center [44, 88] width 65 height 20
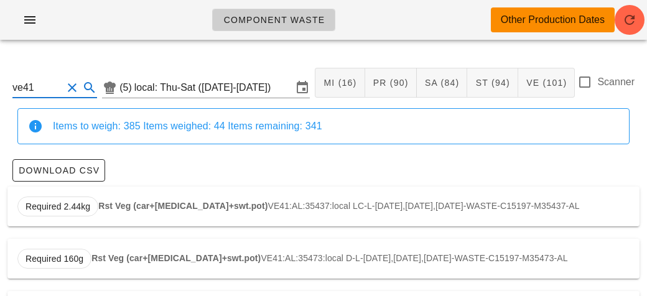
click at [140, 197] on div "Required 2.44kg Rst Veg (car+[MEDICAL_DATA]+swt.pot) VE41:AL:35437:local LC-L-[…" at bounding box center [323, 207] width 632 height 40
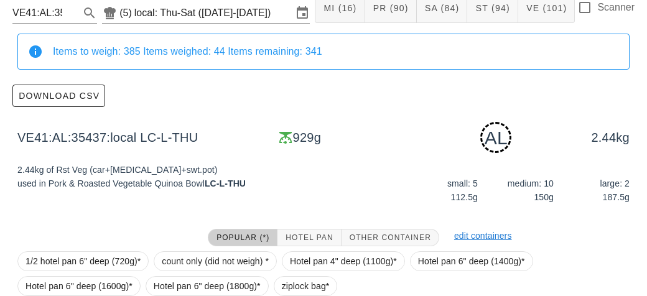
scroll to position [188, 0]
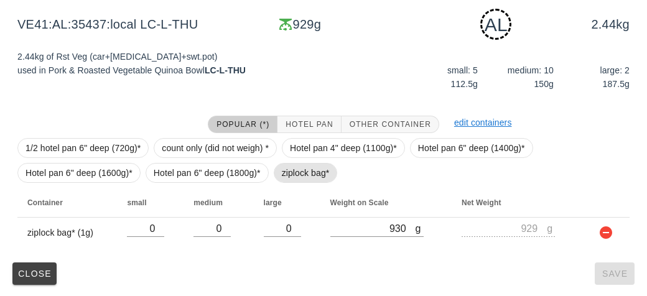
click at [287, 174] on span "ziplock bag*" at bounding box center [306, 173] width 48 height 19
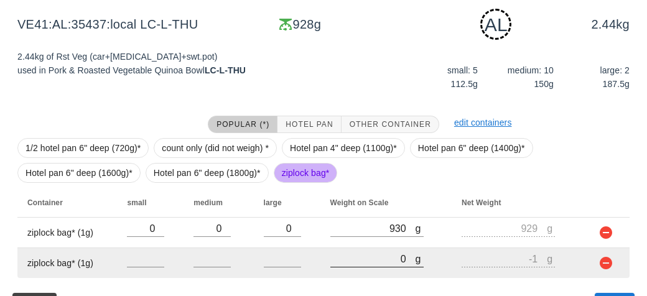
click at [370, 256] on input "0" at bounding box center [372, 259] width 85 height 16
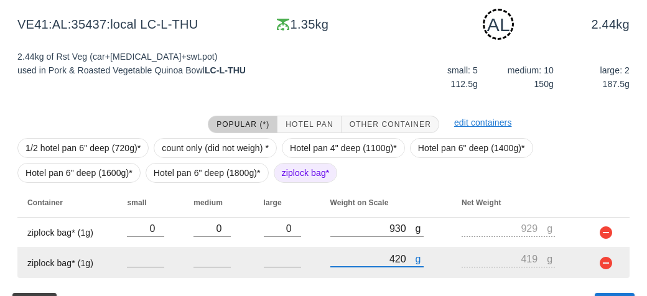
scroll to position [218, 0]
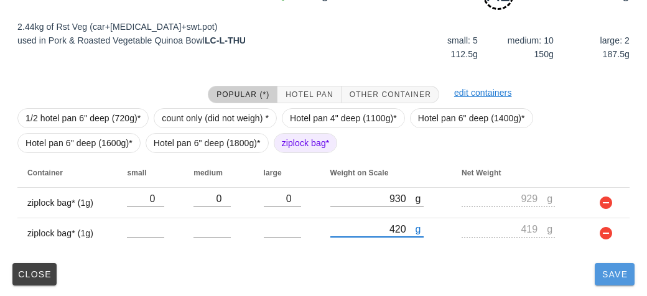
click at [610, 269] on span "Save" at bounding box center [615, 274] width 30 height 10
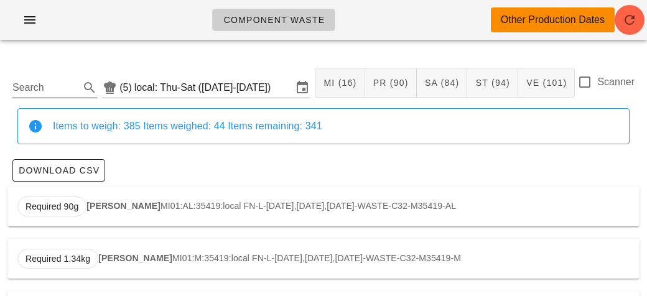
click at [32, 83] on input "Search" at bounding box center [44, 88] width 65 height 20
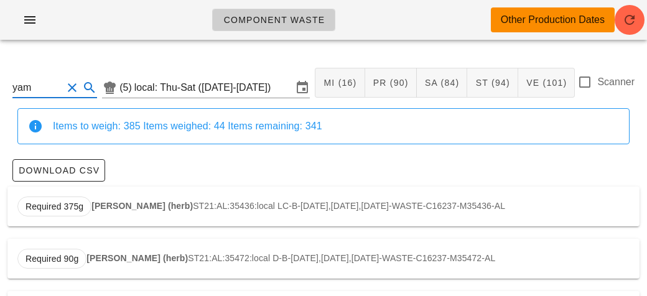
click at [112, 202] on strong "[PERSON_NAME] (herb)" at bounding box center [141, 206] width 101 height 10
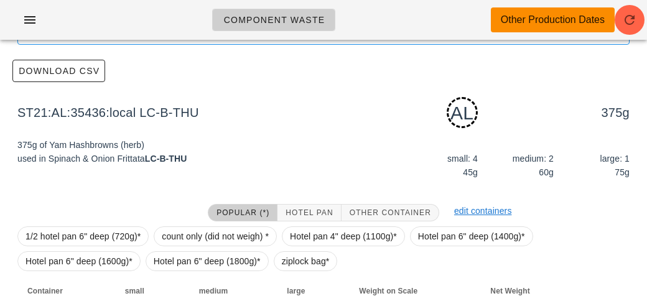
scroll to position [188, 0]
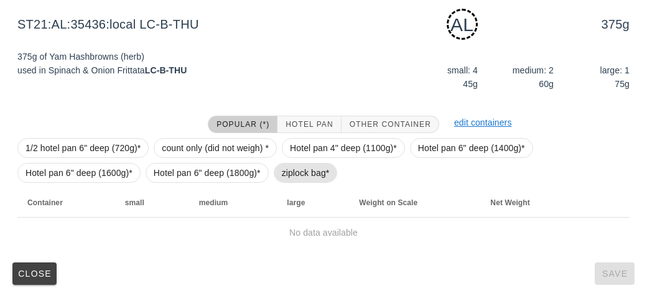
click at [274, 175] on span "ziplock bag*" at bounding box center [306, 173] width 64 height 20
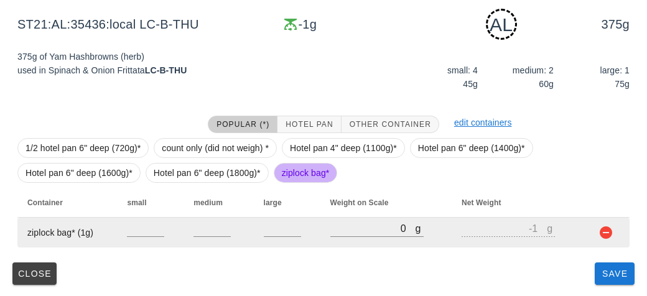
click at [323, 228] on td "g 0" at bounding box center [386, 233] width 132 height 30
click at [343, 218] on td "g 0" at bounding box center [386, 233] width 132 height 30
click at [365, 222] on input "0" at bounding box center [372, 228] width 85 height 16
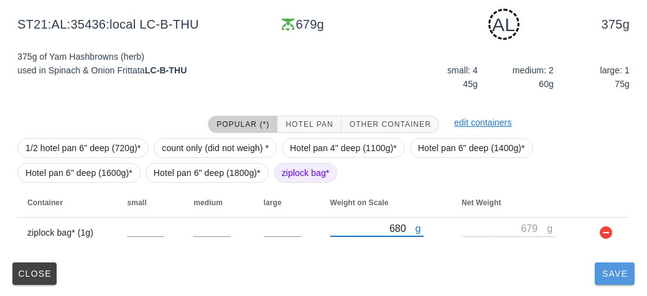
click at [604, 277] on span "Save" at bounding box center [615, 274] width 30 height 10
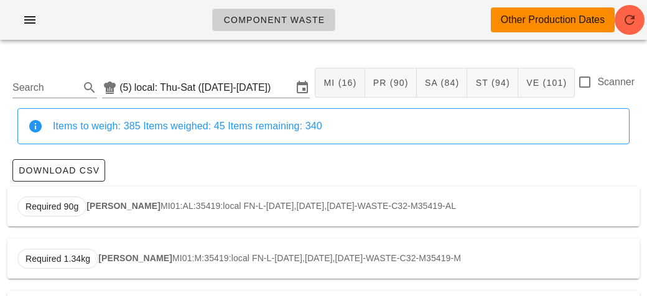
click at [34, 103] on div "Search (5) local: Thu-Sat ([DATE]-[DATE]) MI (16) PR (90) SA (84) ST (94) VE (1…" at bounding box center [323, 82] width 632 height 51
click at [44, 87] on input "Search" at bounding box center [44, 88] width 65 height 20
click at [116, 205] on strong "Tempeh Bolognese" at bounding box center [138, 206] width 81 height 10
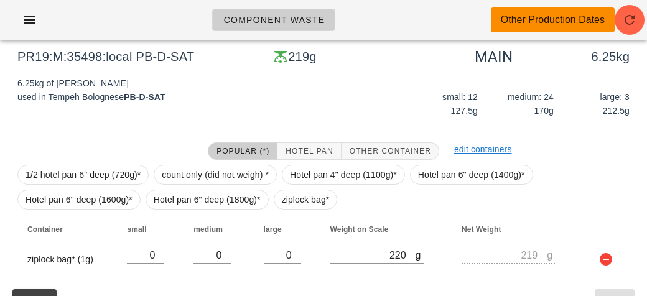
scroll to position [149, 0]
click at [314, 205] on span "ziplock bag*" at bounding box center [306, 200] width 48 height 19
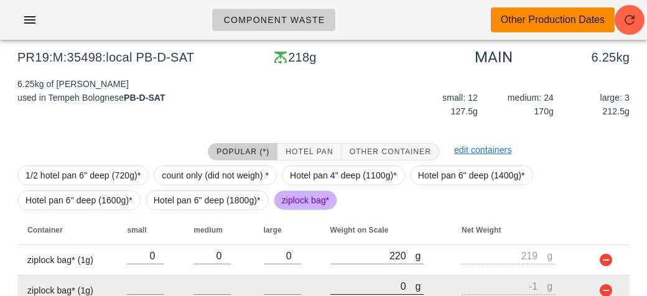
click at [375, 282] on input "0" at bounding box center [372, 286] width 85 height 16
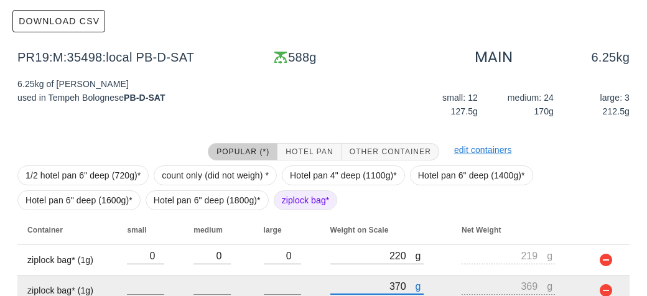
scroll to position [207, 0]
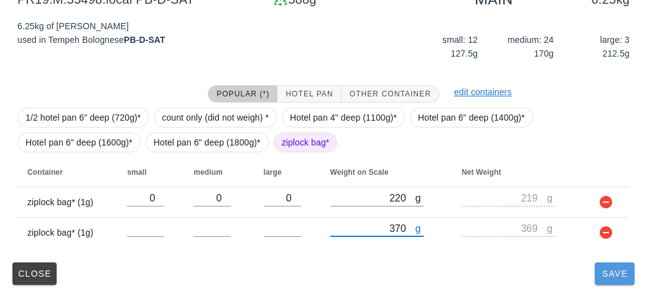
click at [602, 274] on span "Save" at bounding box center [615, 274] width 30 height 10
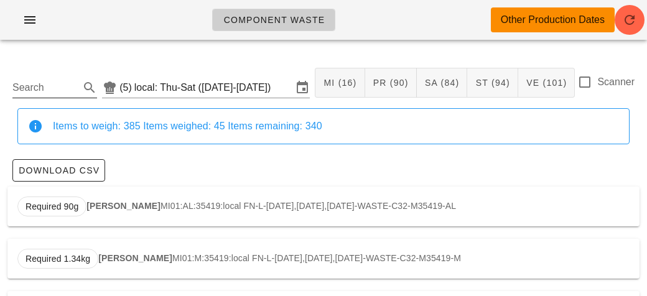
click at [73, 96] on input "Search" at bounding box center [44, 88] width 65 height 20
click at [585, 81] on div at bounding box center [584, 82] width 21 height 21
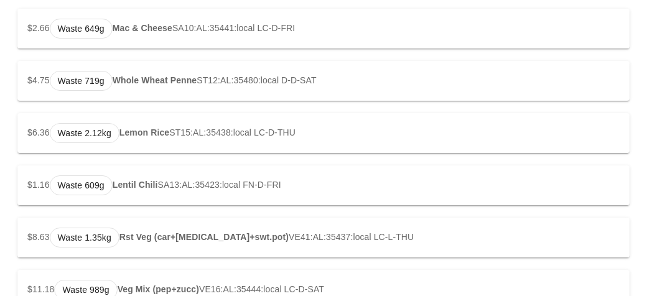
scroll to position [1243, 0]
